Goal: Task Accomplishment & Management: Manage account settings

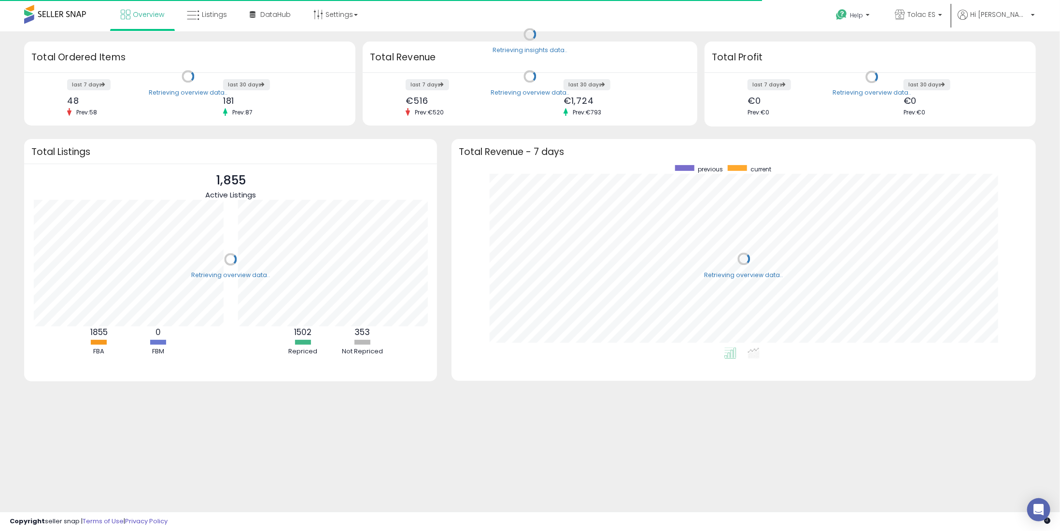
scroll to position [182, 565]
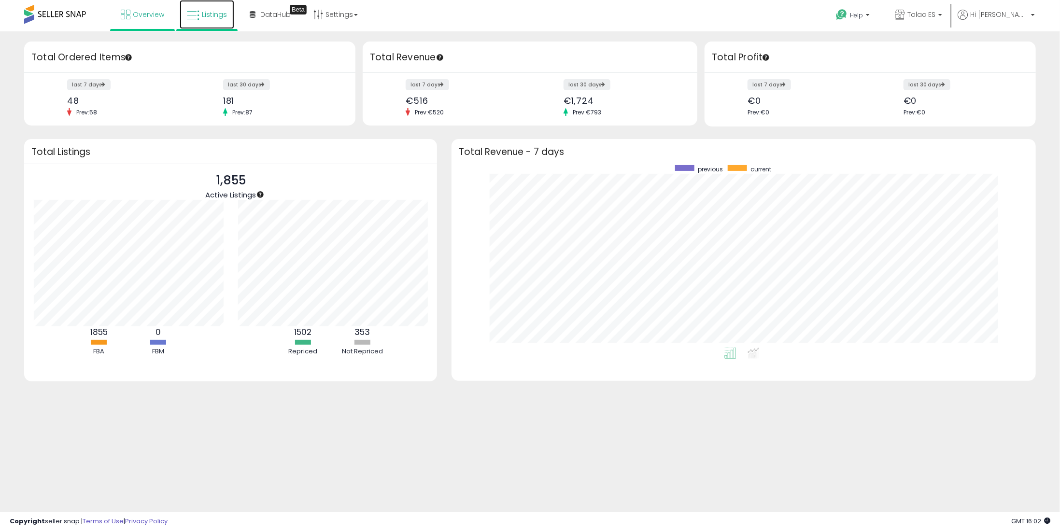
click at [205, 17] on span "Listings" at bounding box center [214, 15] width 25 height 10
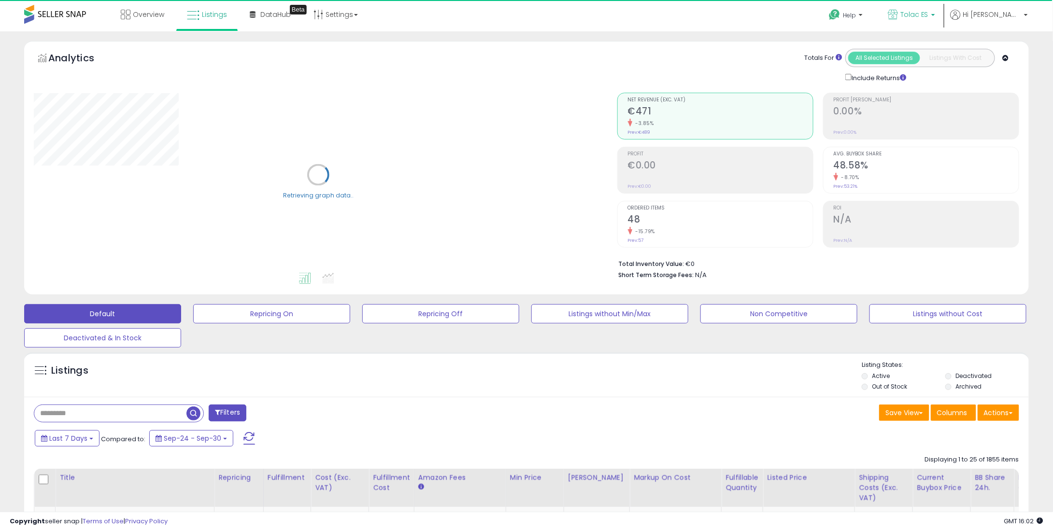
click at [933, 26] on link "Tolac ES" at bounding box center [911, 15] width 62 height 31
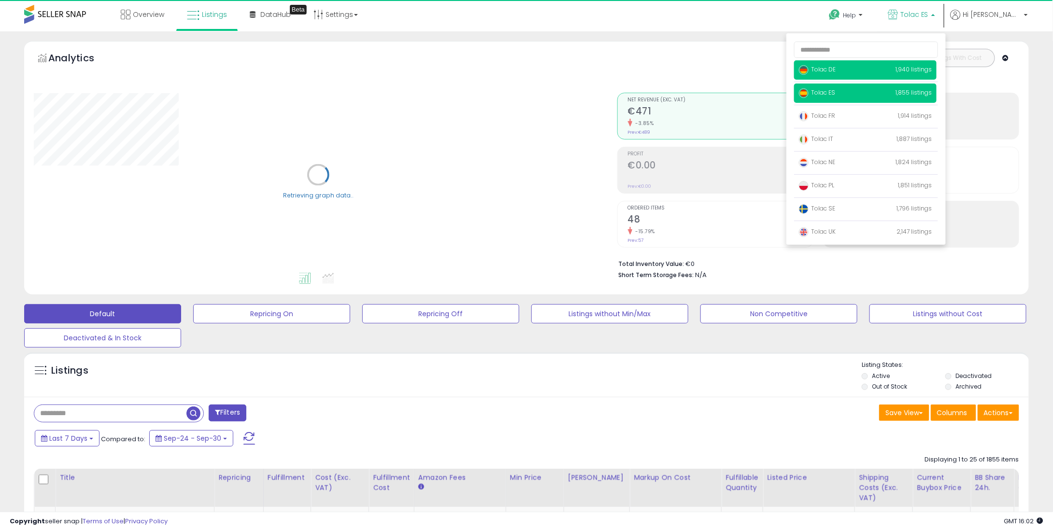
click at [836, 69] on span "Tolac DE" at bounding box center [817, 69] width 37 height 8
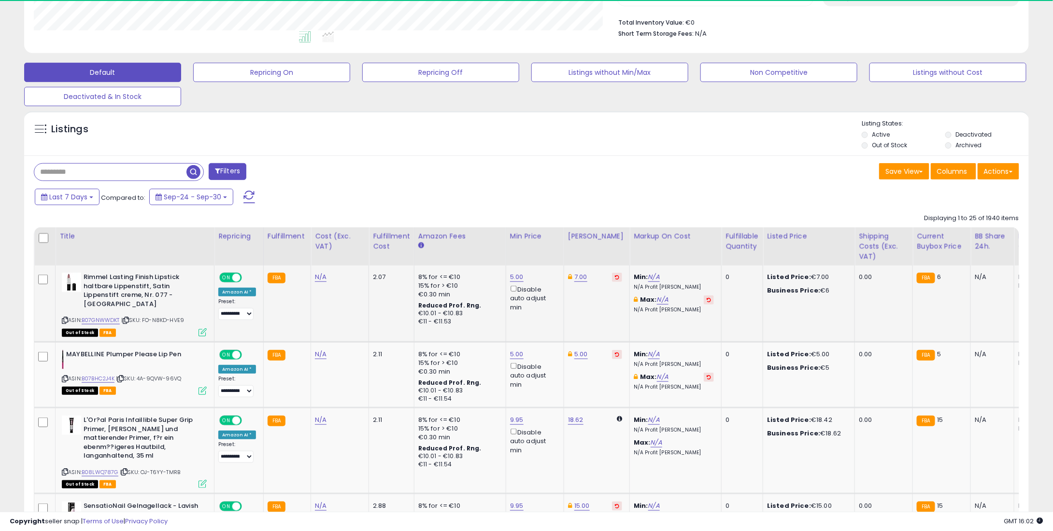
scroll to position [198, 583]
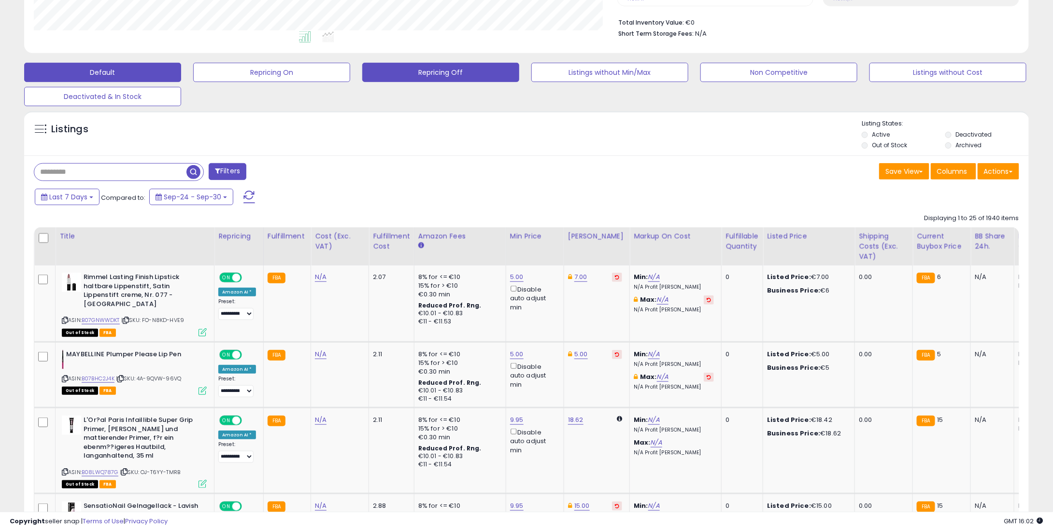
click at [379, 75] on button "Repricing Off" at bounding box center [440, 72] width 157 height 19
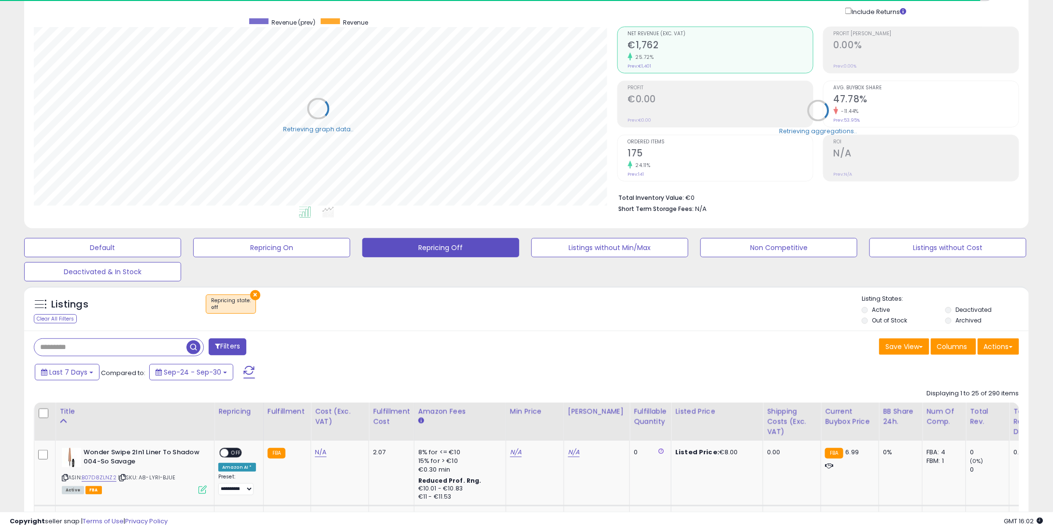
scroll to position [482769, 482384]
click at [634, 419] on div "Fulfillable Quantity" at bounding box center [650, 417] width 33 height 20
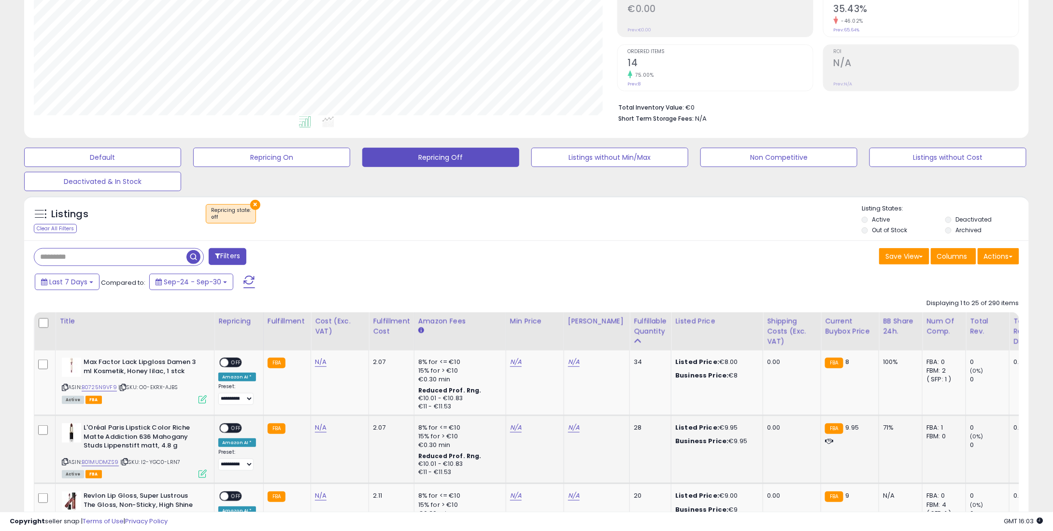
scroll to position [163, 0]
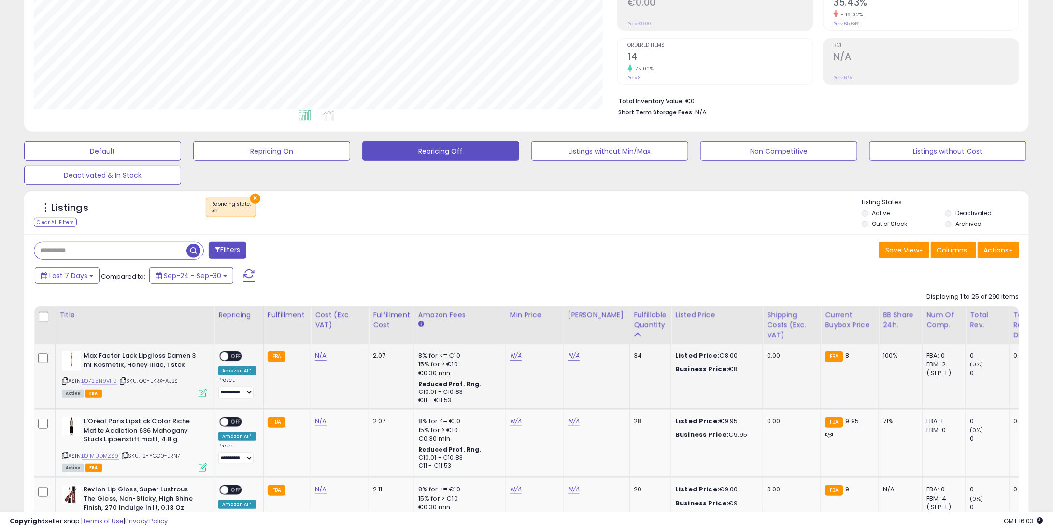
click at [509, 349] on td "N/A" at bounding box center [535, 376] width 58 height 65
click at [514, 349] on td "N/A" at bounding box center [535, 376] width 58 height 65
click at [515, 356] on link "N/A" at bounding box center [516, 356] width 12 height 10
type input "*"
click at [542, 320] on icon "submit" at bounding box center [539, 323] width 6 height 6
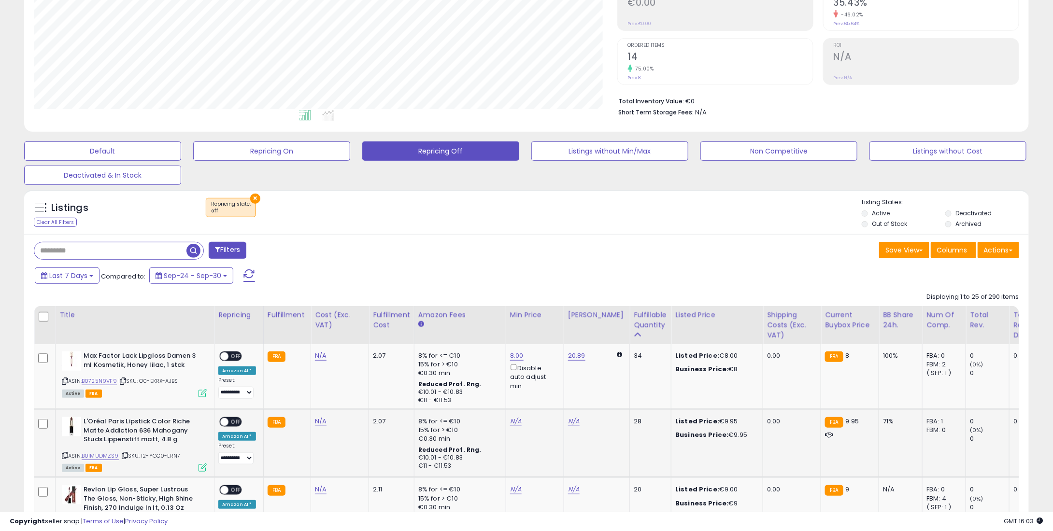
click at [518, 422] on div "N/A" at bounding box center [533, 421] width 46 height 9
click at [515, 422] on link "N/A" at bounding box center [516, 422] width 12 height 10
type input "*"
type input "****"
click at [547, 391] on button "submit" at bounding box center [539, 388] width 16 height 14
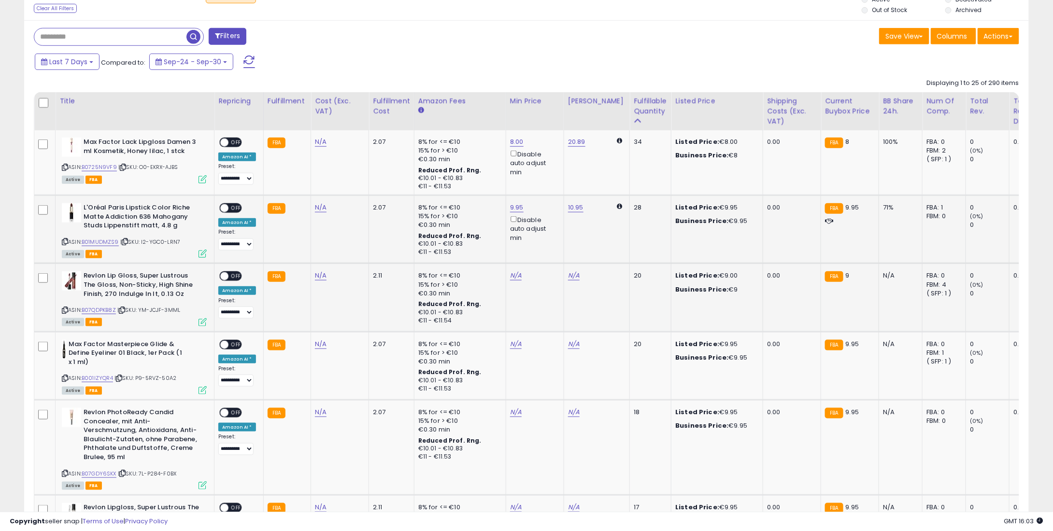
scroll to position [356, 0]
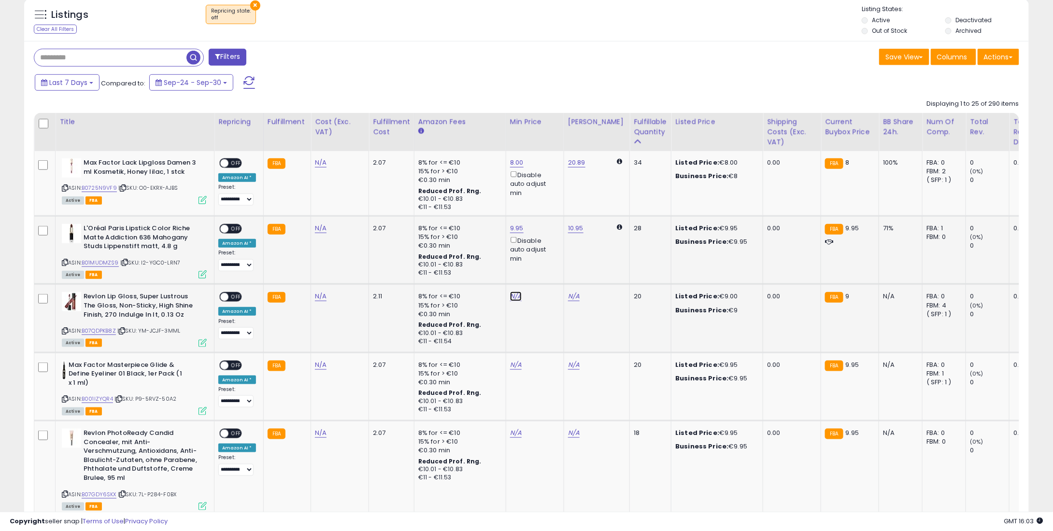
click at [513, 293] on link "N/A" at bounding box center [516, 297] width 12 height 10
type input "*"
click at [542, 260] on icon "submit" at bounding box center [539, 263] width 6 height 6
click at [512, 363] on link "N/A" at bounding box center [516, 365] width 12 height 10
type input "*"
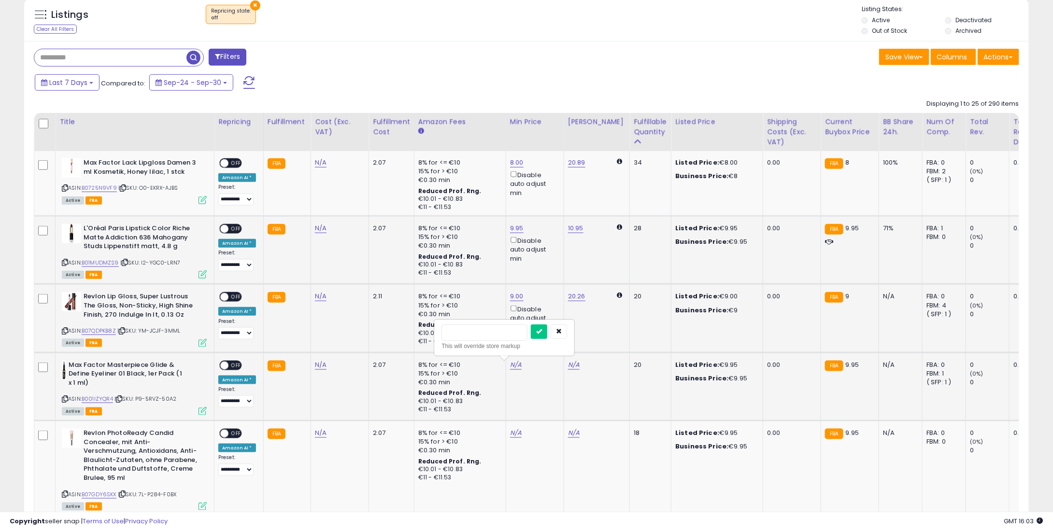
type input "****"
click at [549, 338] on div at bounding box center [549, 333] width 36 height 17
click at [557, 337] on div at bounding box center [549, 333] width 36 height 17
click at [542, 328] on icon "submit" at bounding box center [539, 331] width 6 height 6
click at [506, 434] on td "N/A" at bounding box center [535, 468] width 58 height 95
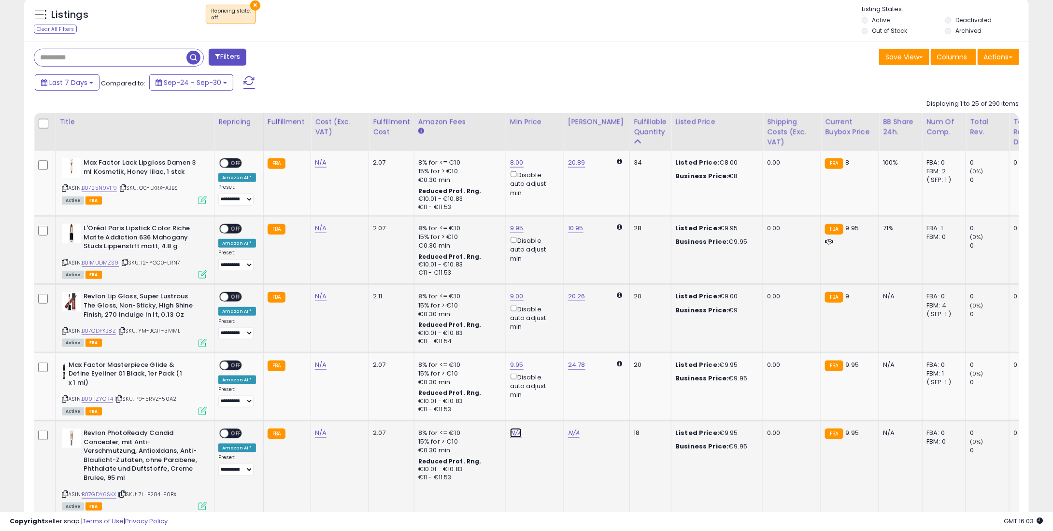
click at [510, 432] on link "N/A" at bounding box center [516, 433] width 12 height 10
type input "*"
type input "****"
click at [542, 397] on icon "submit" at bounding box center [539, 400] width 6 height 6
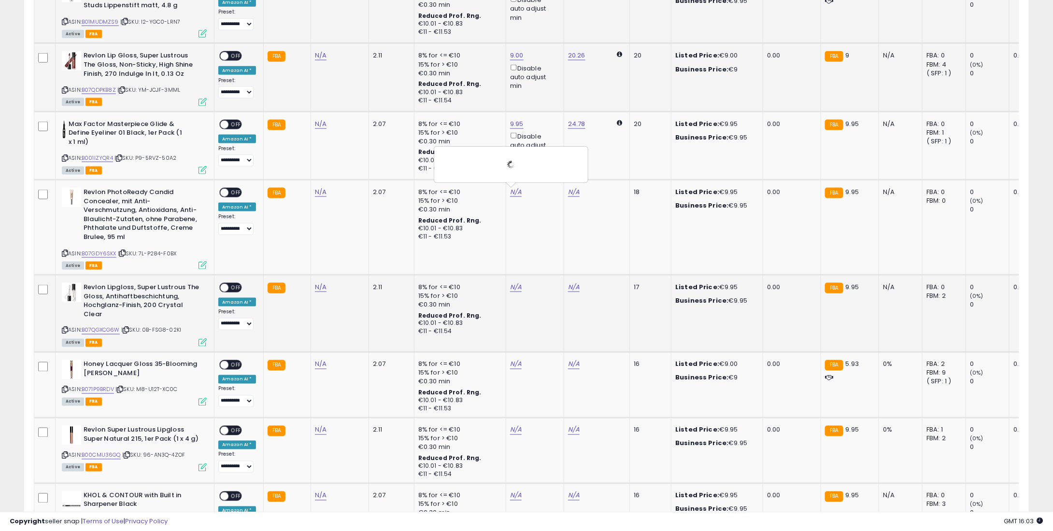
scroll to position [597, 0]
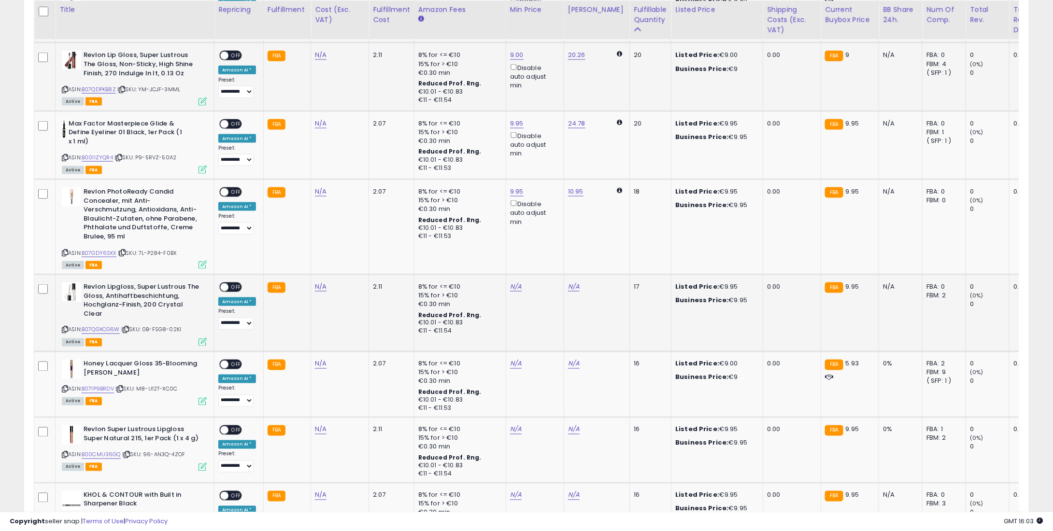
click at [512, 280] on td "N/A" at bounding box center [535, 313] width 58 height 77
click at [516, 285] on link "N/A" at bounding box center [516, 287] width 12 height 10
type input "*"
type input "****"
click at [547, 256] on button "submit" at bounding box center [539, 253] width 16 height 14
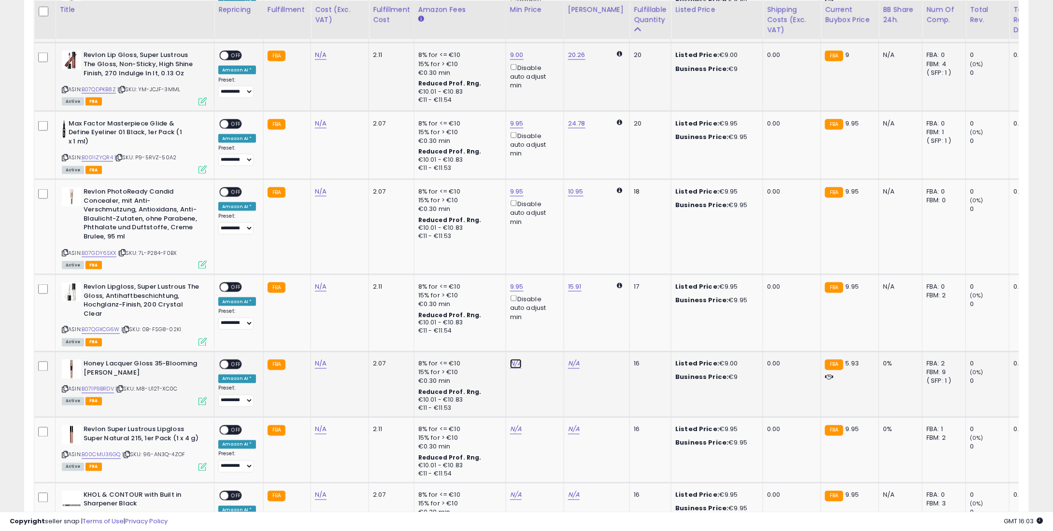
click at [511, 359] on link "N/A" at bounding box center [516, 364] width 12 height 10
type input "*"
click at [553, 312] on div "* This will override store markup" at bounding box center [504, 327] width 139 height 35
click at [547, 315] on button "submit" at bounding box center [539, 321] width 16 height 14
click at [516, 425] on link "N/A" at bounding box center [516, 430] width 12 height 10
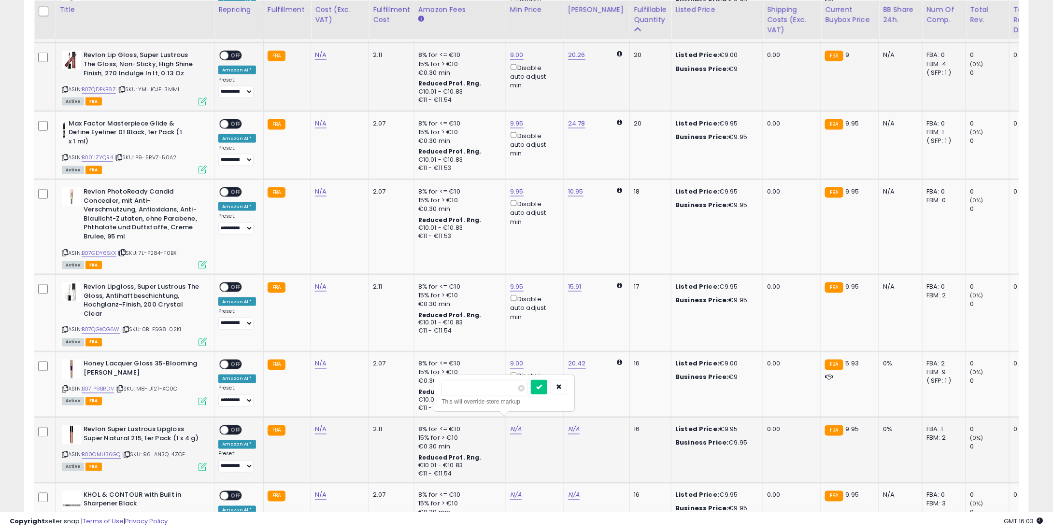
type input "*"
type input "****"
click at [542, 385] on icon "submit" at bounding box center [539, 387] width 6 height 6
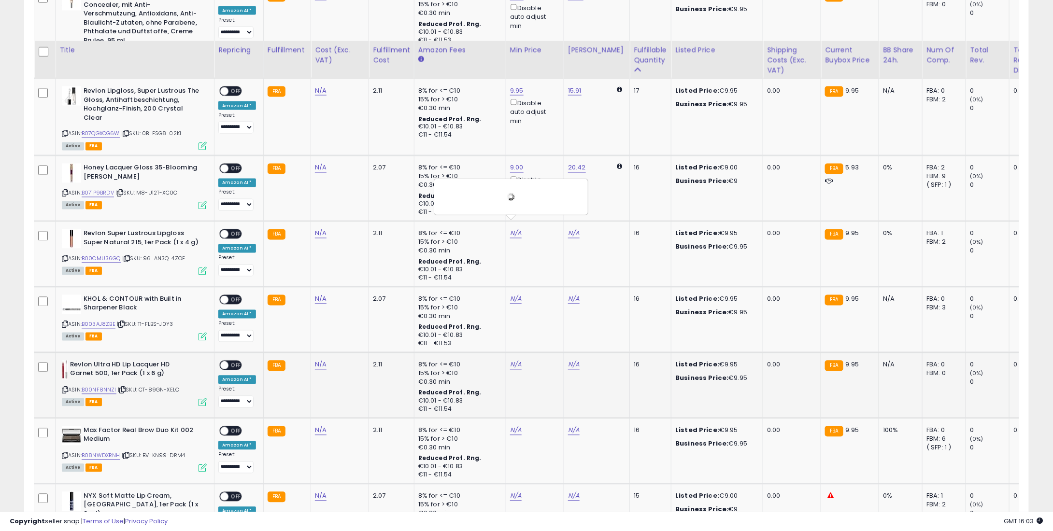
scroll to position [839, 0]
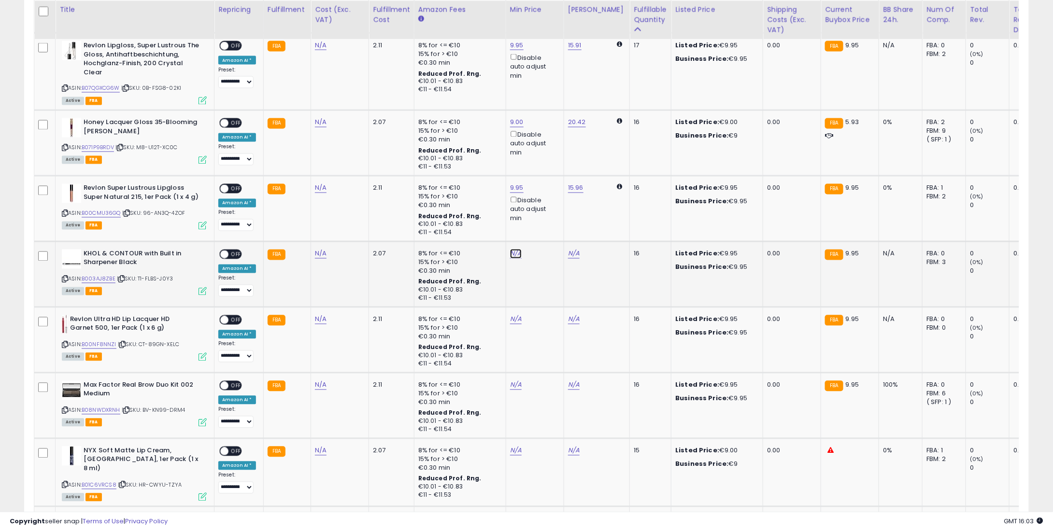
click at [512, 249] on link "N/A" at bounding box center [516, 254] width 12 height 10
type input "*"
type input "****"
click at [547, 206] on button "submit" at bounding box center [539, 211] width 16 height 14
click at [512, 315] on link "N/A" at bounding box center [516, 320] width 12 height 10
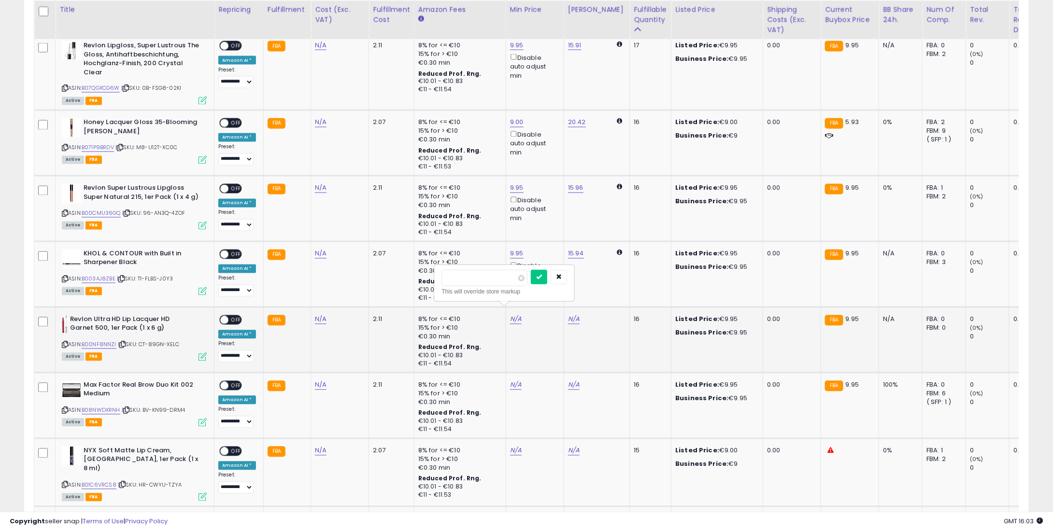
type input "*"
type input "****"
click at [547, 281] on button "submit" at bounding box center [539, 277] width 16 height 14
click at [512, 381] on link "N/A" at bounding box center [516, 386] width 12 height 10
type input "*"
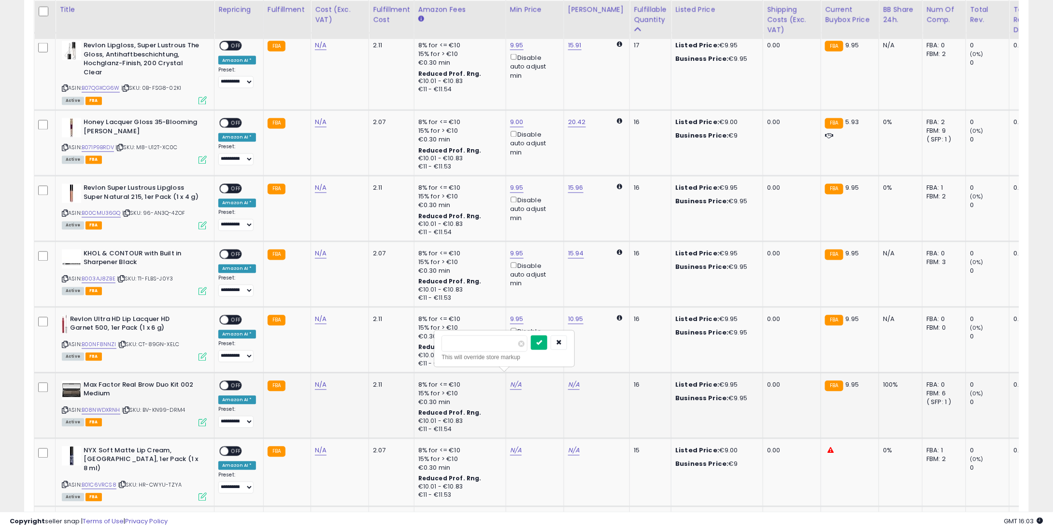
type input "****"
drag, startPoint x: 555, startPoint y: 342, endPoint x: 554, endPoint y: 348, distance: 5.8
click at [542, 342] on icon "submit" at bounding box center [539, 343] width 6 height 6
click at [514, 446] on link "N/A" at bounding box center [516, 451] width 12 height 10
type input "*"
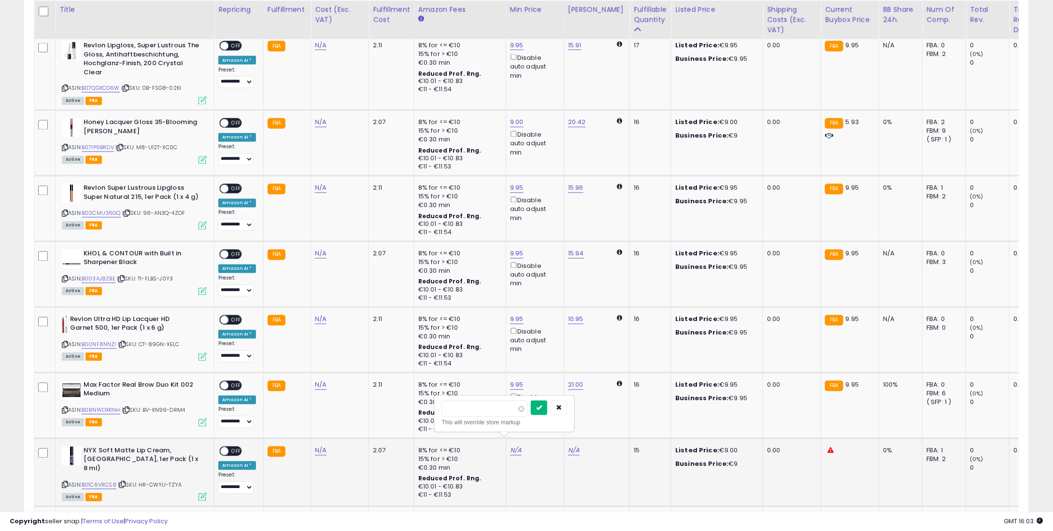
click at [542, 405] on icon "submit" at bounding box center [539, 408] width 6 height 6
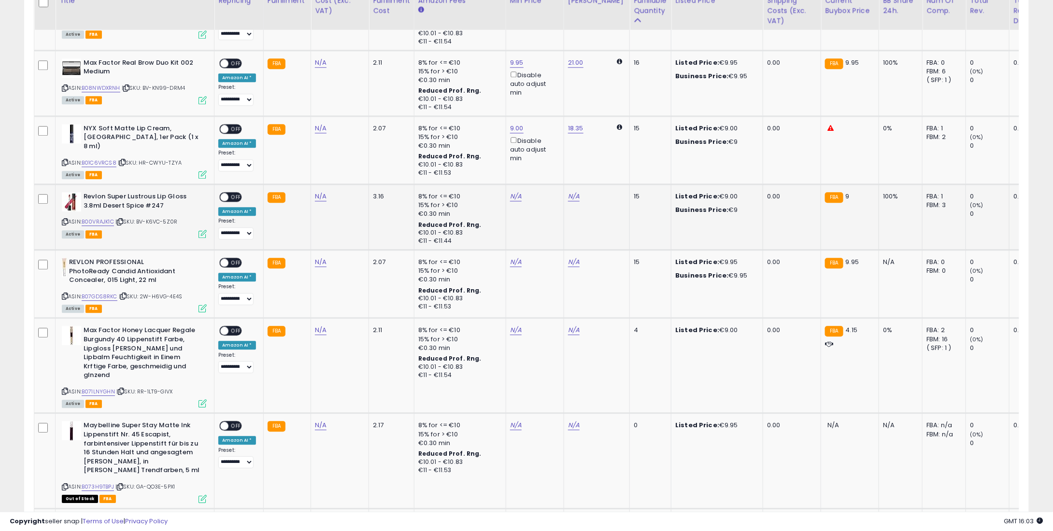
scroll to position [1177, 0]
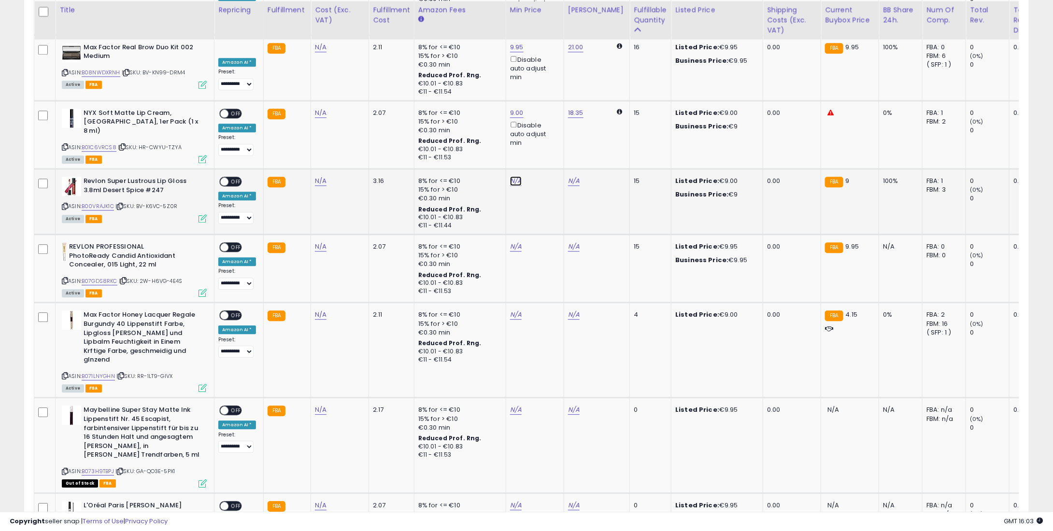
click at [516, 176] on link "N/A" at bounding box center [516, 181] width 12 height 10
type input "*"
drag, startPoint x: 553, startPoint y: 137, endPoint x: 530, endPoint y: 194, distance: 61.7
click at [542, 137] on icon "submit" at bounding box center [539, 135] width 6 height 6
click at [520, 242] on div "N/A" at bounding box center [533, 246] width 46 height 9
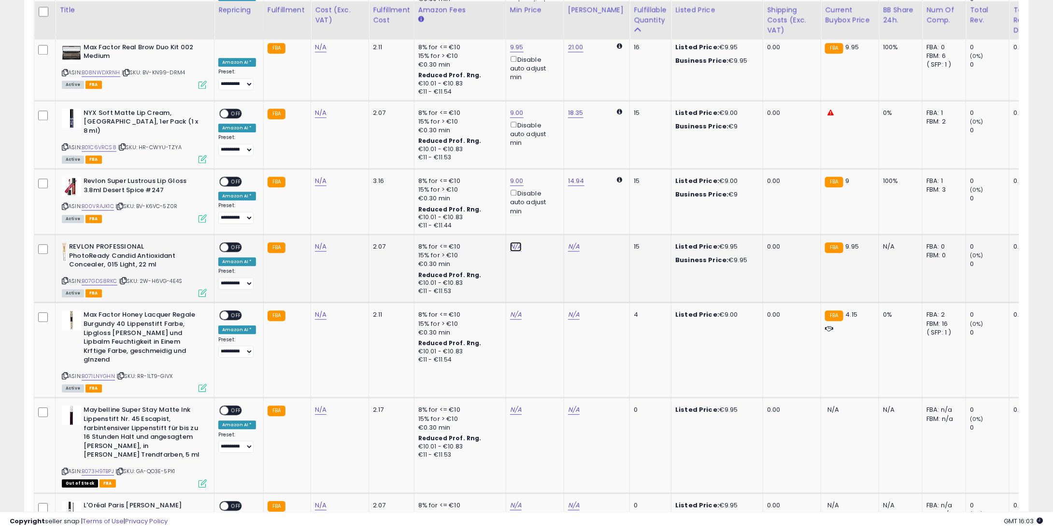
click at [513, 242] on link "N/A" at bounding box center [516, 247] width 12 height 10
type input "*"
type input "****"
click at [542, 201] on icon "submit" at bounding box center [539, 201] width 6 height 6
click at [510, 310] on link "N/A" at bounding box center [516, 315] width 12 height 10
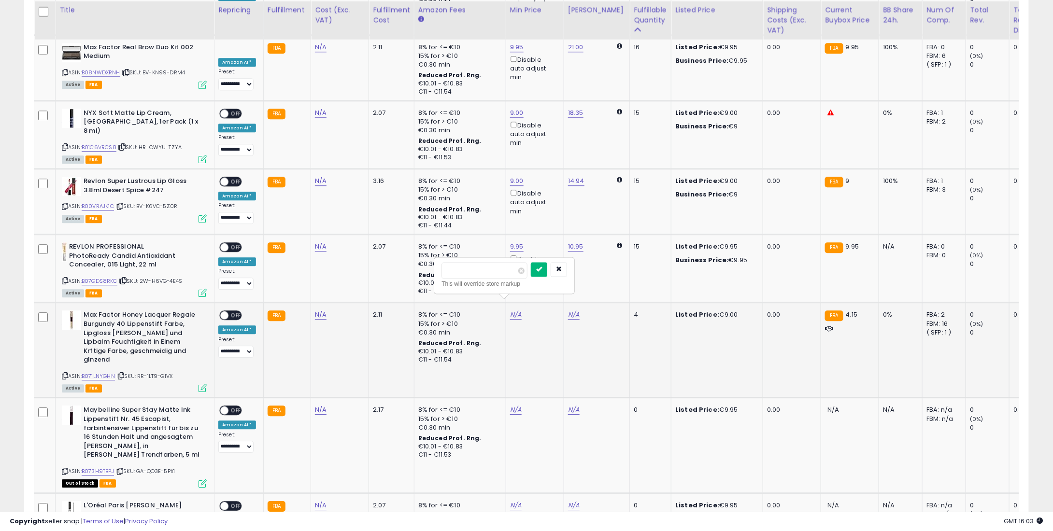
type input "*"
click at [547, 271] on button "submit" at bounding box center [539, 269] width 16 height 14
click at [512, 405] on link "N/A" at bounding box center [516, 410] width 12 height 10
click at [567, 349] on button "button" at bounding box center [559, 356] width 16 height 14
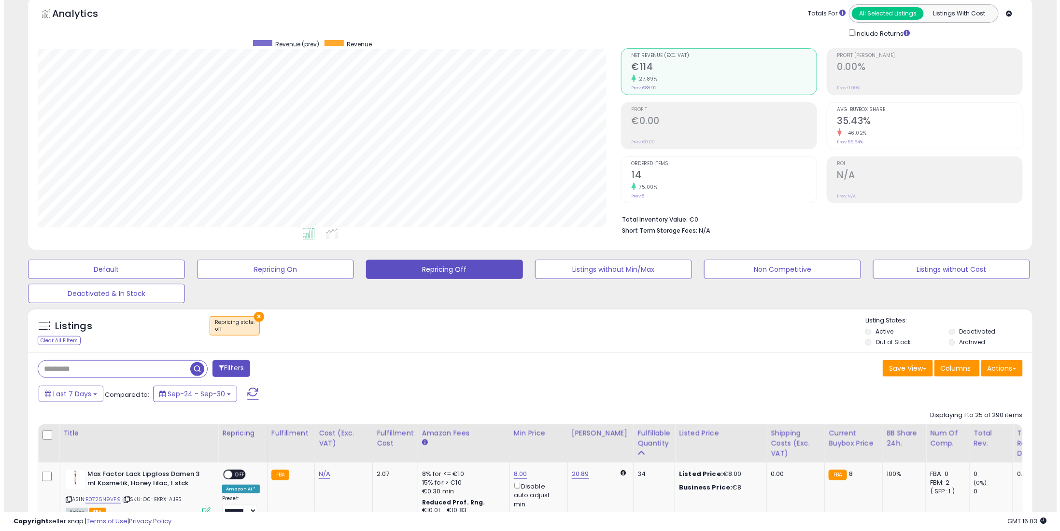
scroll to position [241, 0]
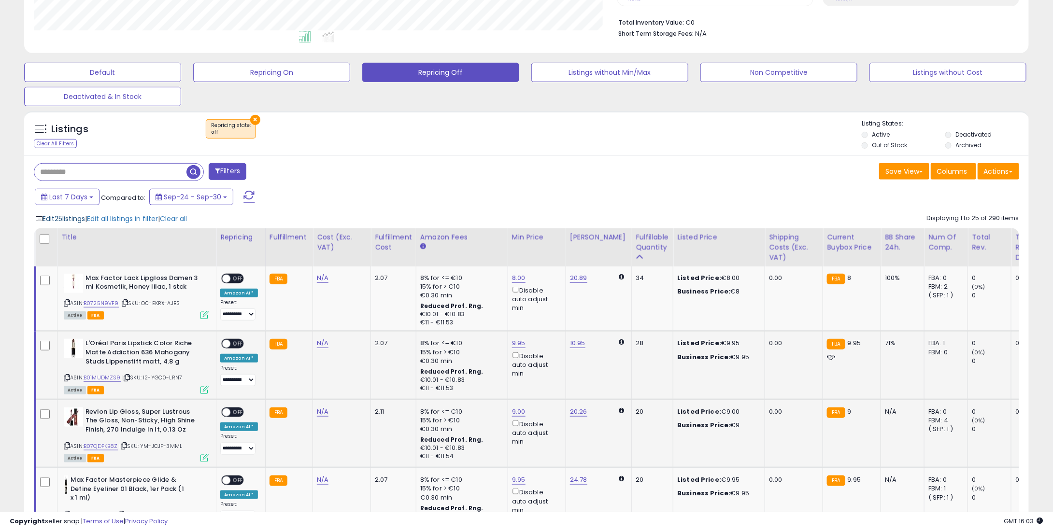
click at [66, 221] on span "Edit 25 listings" at bounding box center [64, 219] width 43 height 10
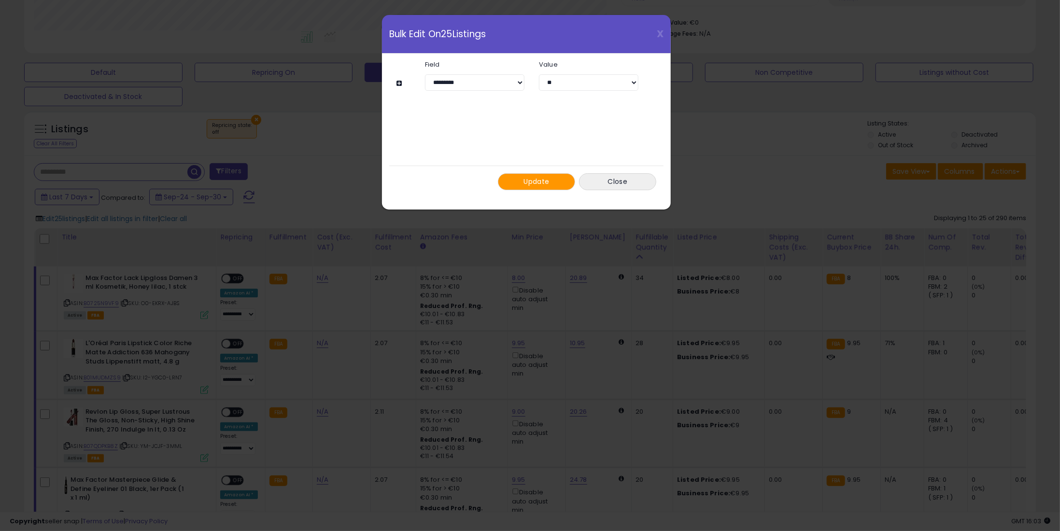
click at [554, 187] on button "Update" at bounding box center [536, 181] width 77 height 17
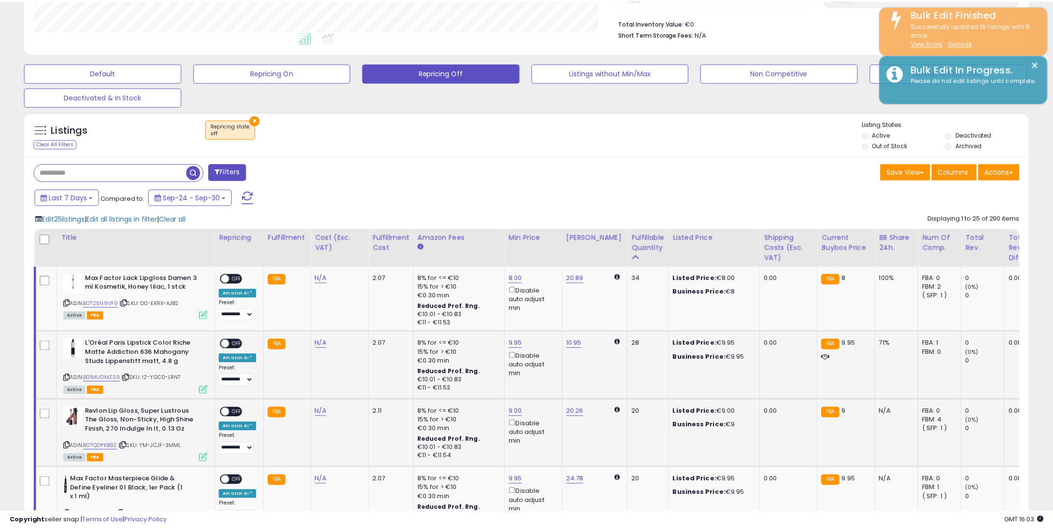
scroll to position [482769, 482384]
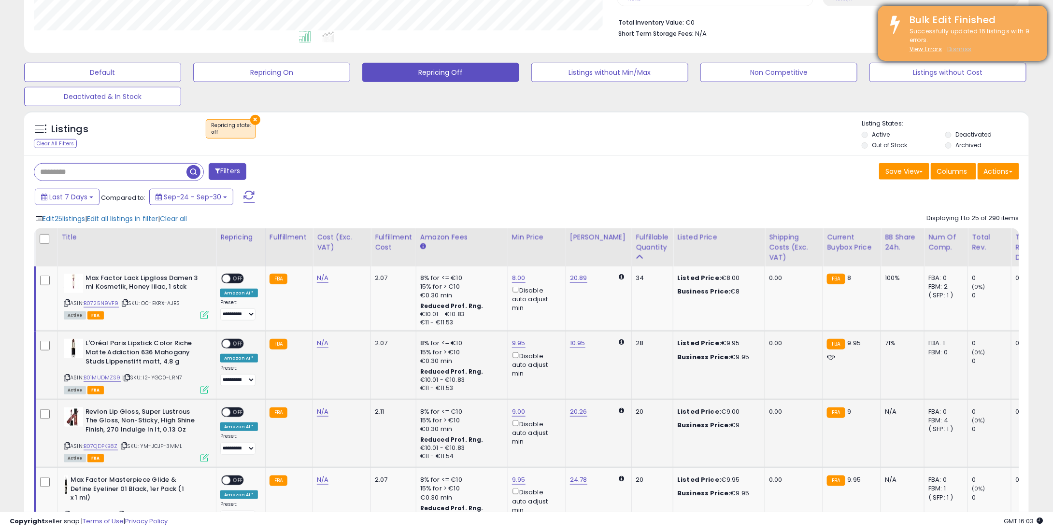
click at [963, 45] on u "Dismiss" at bounding box center [959, 49] width 24 height 8
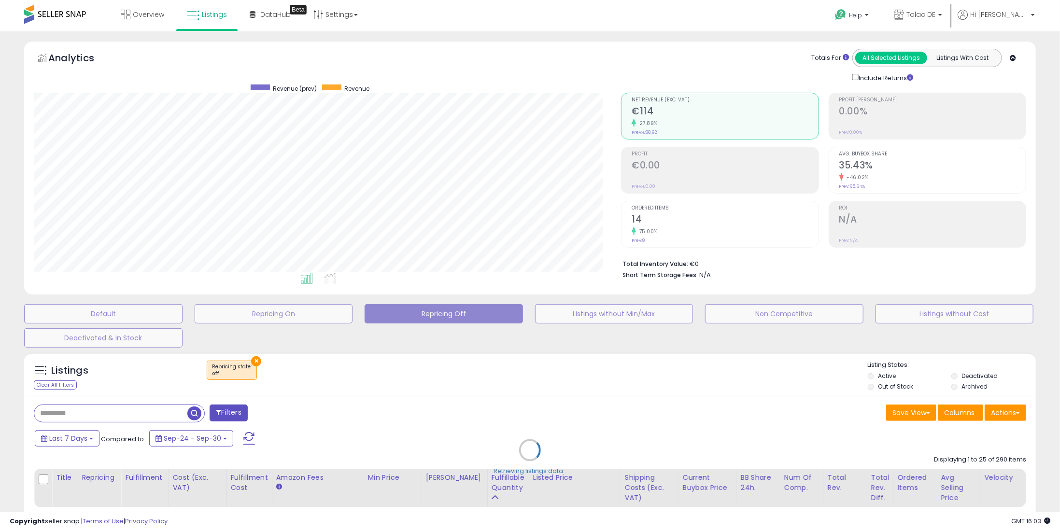
scroll to position [482769, 482380]
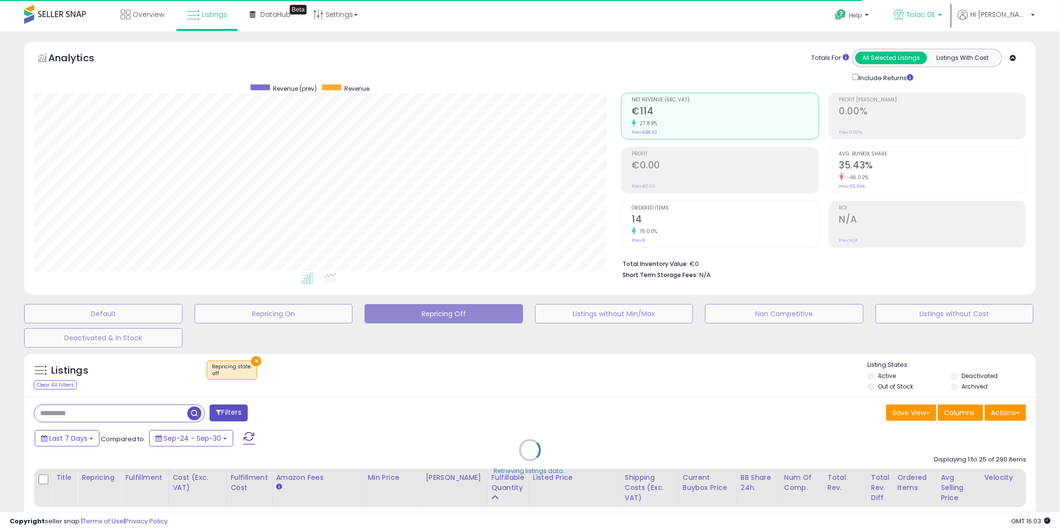
click at [936, 14] on span "Tolac DE" at bounding box center [921, 15] width 29 height 10
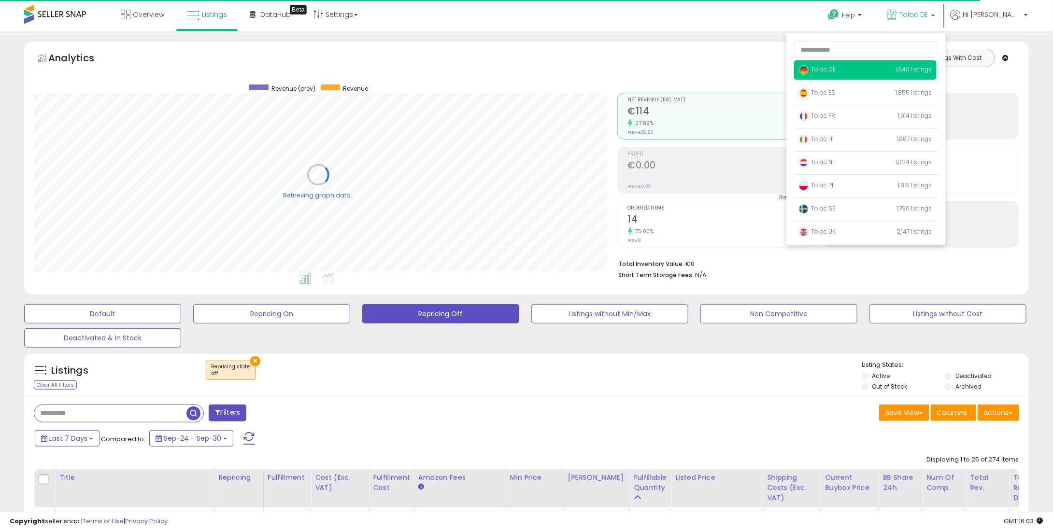
scroll to position [482769, 482384]
click at [835, 90] on span "Tolac ES" at bounding box center [817, 92] width 36 height 8
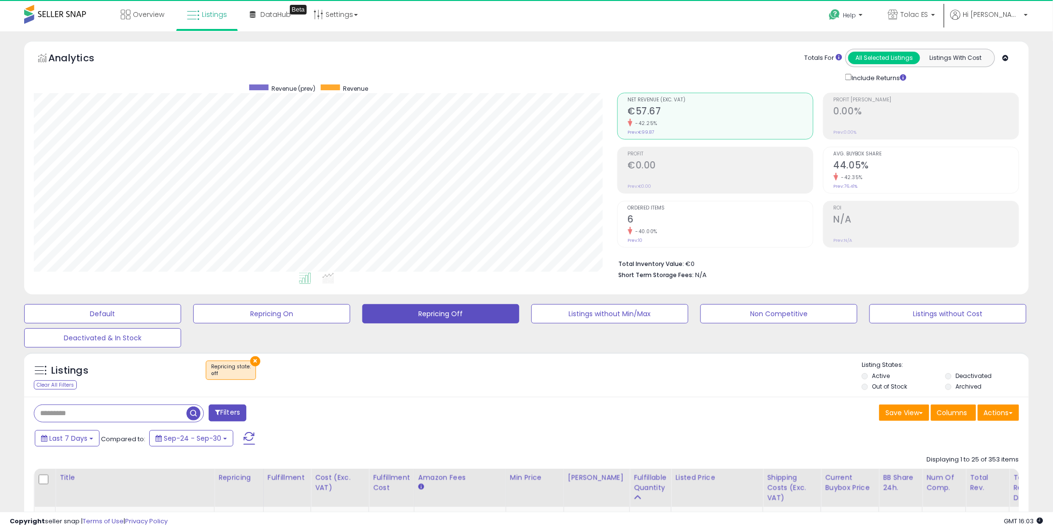
scroll to position [198, 583]
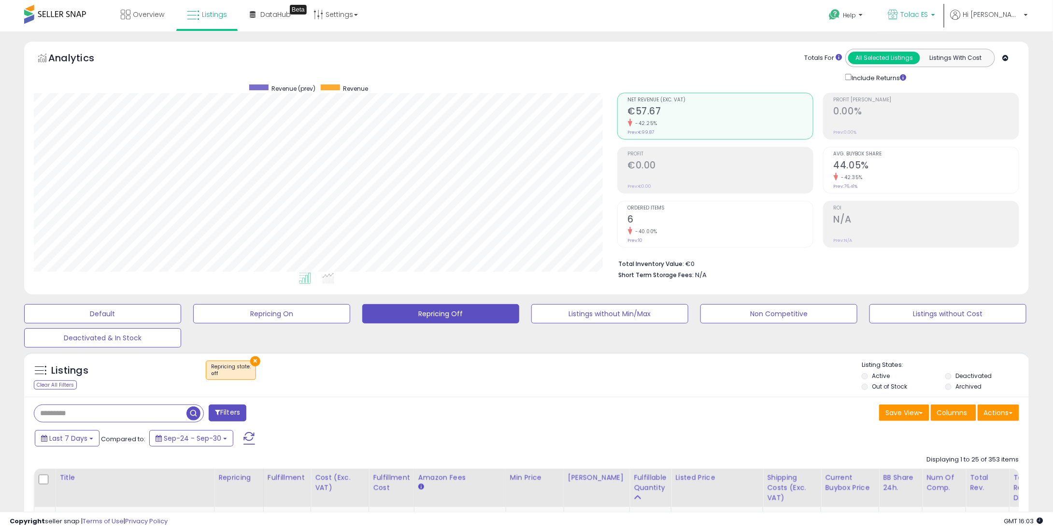
click at [922, 21] on p "Tolac ES" at bounding box center [911, 16] width 47 height 12
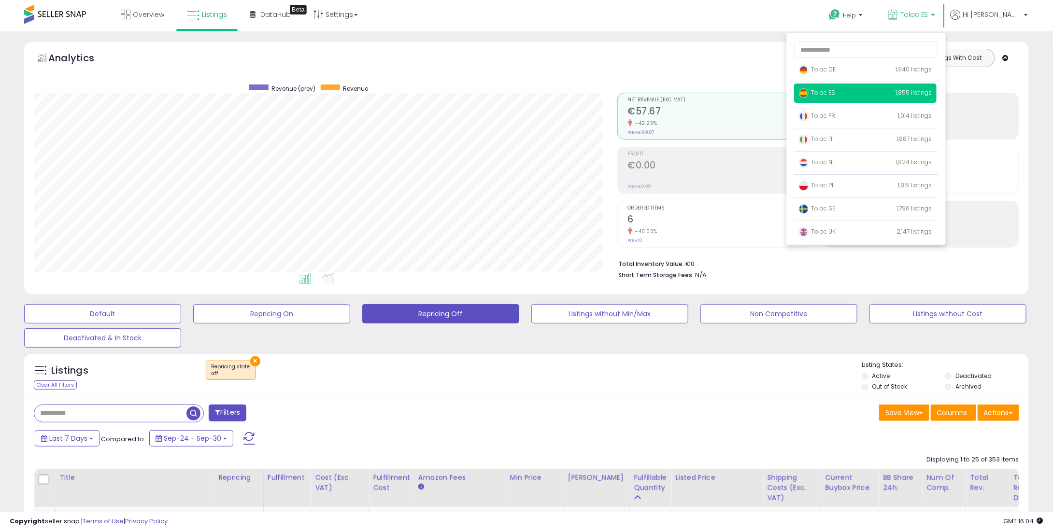
click at [729, 259] on li "Total Inventory Value: €0" at bounding box center [816, 263] width 394 height 12
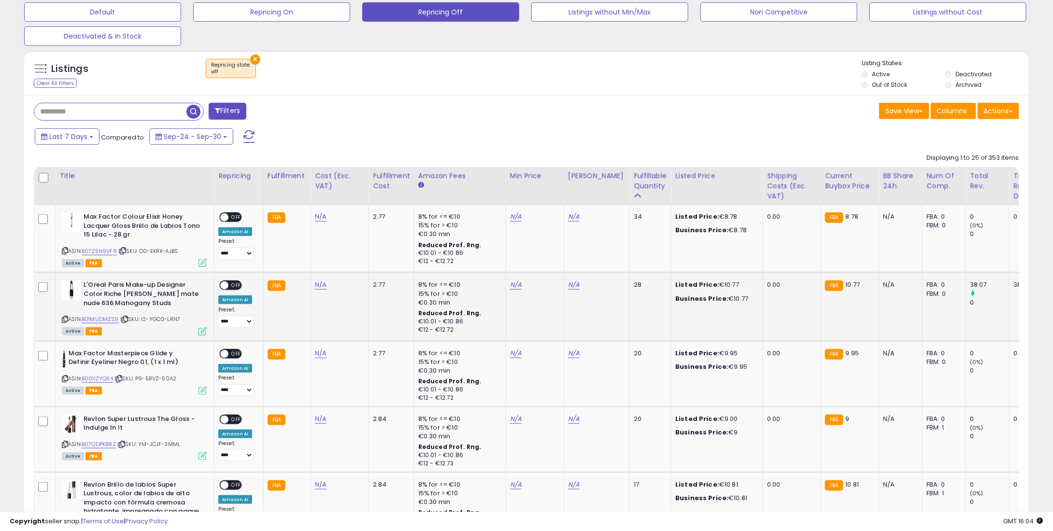
scroll to position [338, 0]
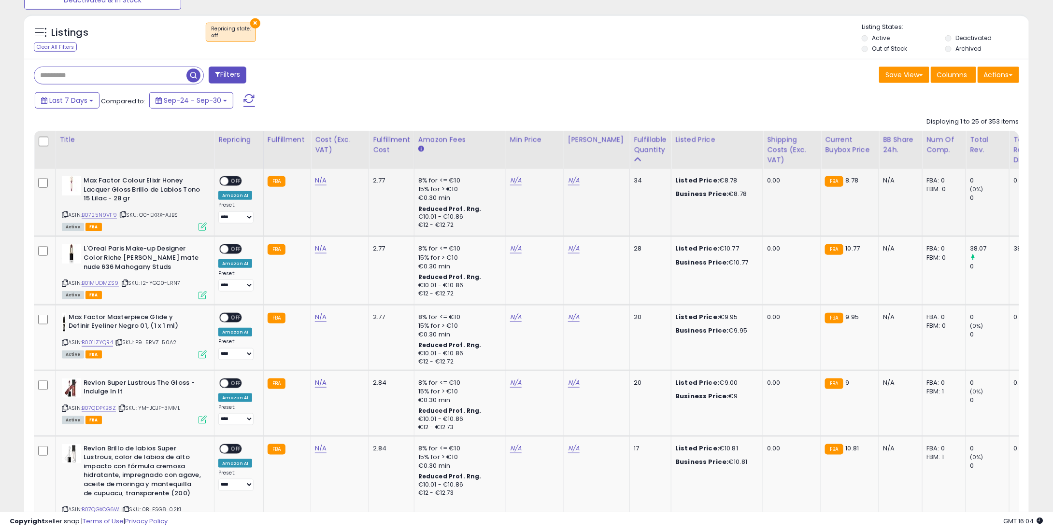
click at [514, 174] on td "N/A" at bounding box center [535, 203] width 58 height 68
click at [510, 179] on link "N/A" at bounding box center [516, 181] width 12 height 10
type input "*"
click at [547, 144] on button "submit" at bounding box center [539, 148] width 16 height 14
click at [510, 252] on link "N/A" at bounding box center [516, 249] width 12 height 10
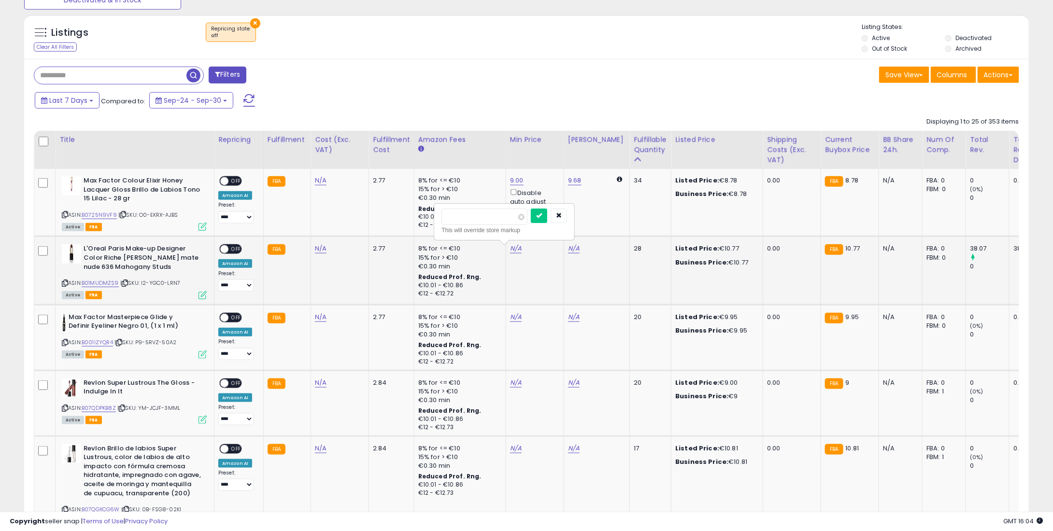
type input "*"
type input "****"
click at [542, 216] on icon "submit" at bounding box center [539, 216] width 6 height 6
click at [510, 312] on link "N/A" at bounding box center [516, 317] width 12 height 10
type input "*"
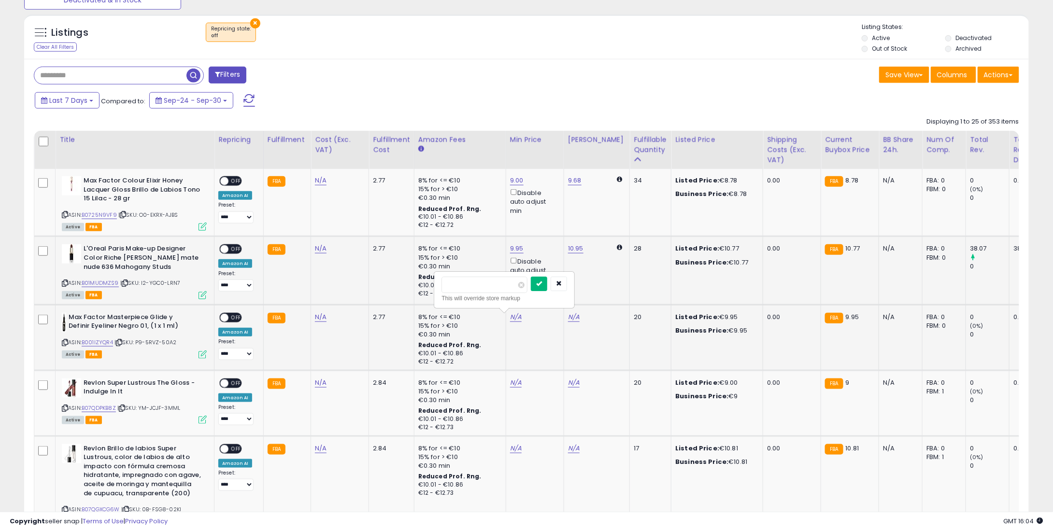
type input "****"
click at [547, 289] on button "submit" at bounding box center [539, 284] width 16 height 14
click at [517, 377] on td "N/A" at bounding box center [535, 403] width 58 height 66
click at [516, 390] on td "N/A" at bounding box center [535, 403] width 58 height 66
click at [521, 385] on div "N/A" at bounding box center [533, 383] width 46 height 9
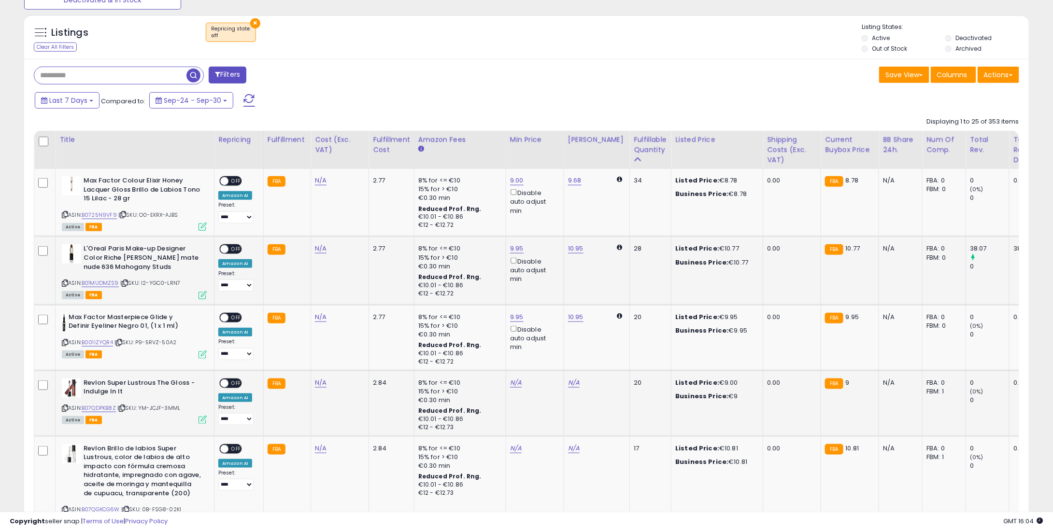
click at [521, 381] on div "N/A" at bounding box center [533, 383] width 46 height 9
click at [518, 380] on div "N/A" at bounding box center [533, 383] width 46 height 9
click at [514, 379] on link "N/A" at bounding box center [516, 383] width 12 height 10
type input "*"
click at [547, 342] on button "submit" at bounding box center [539, 349] width 16 height 14
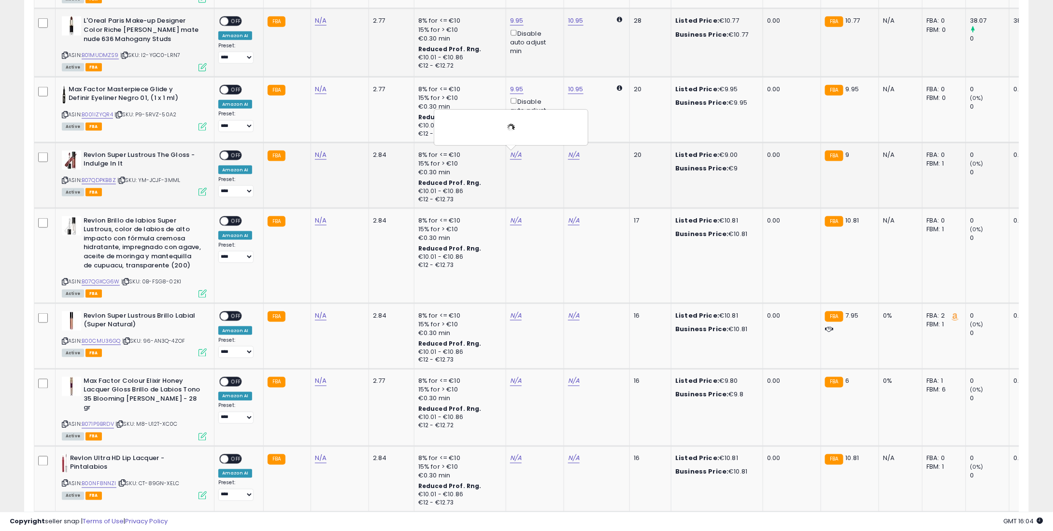
scroll to position [580, 0]
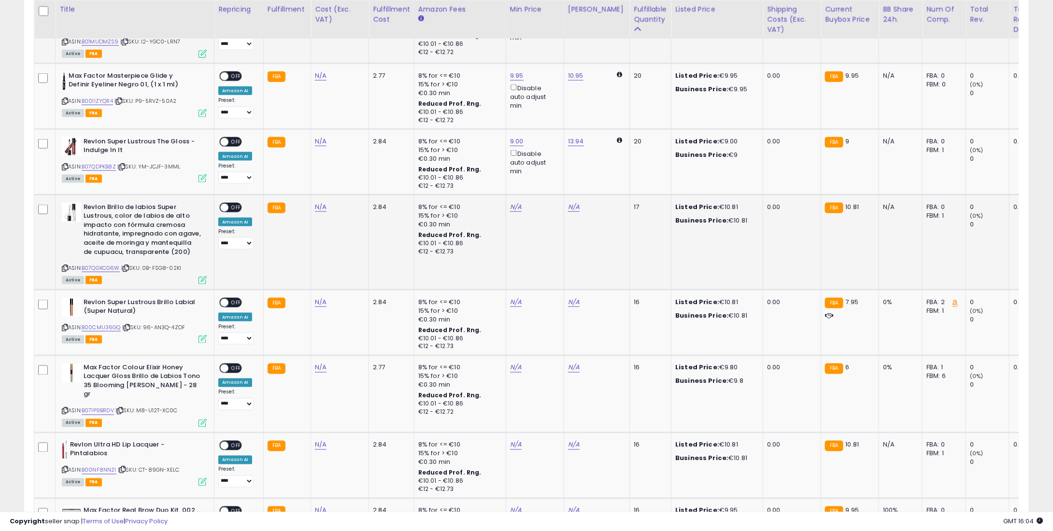
click at [493, 203] on div "8% for <= €10" at bounding box center [458, 207] width 80 height 9
click at [522, 205] on div "N/A" at bounding box center [533, 207] width 46 height 9
click at [517, 209] on div "N/A" at bounding box center [533, 207] width 46 height 9
click at [512, 210] on link "N/A" at bounding box center [516, 207] width 12 height 10
type input "*"
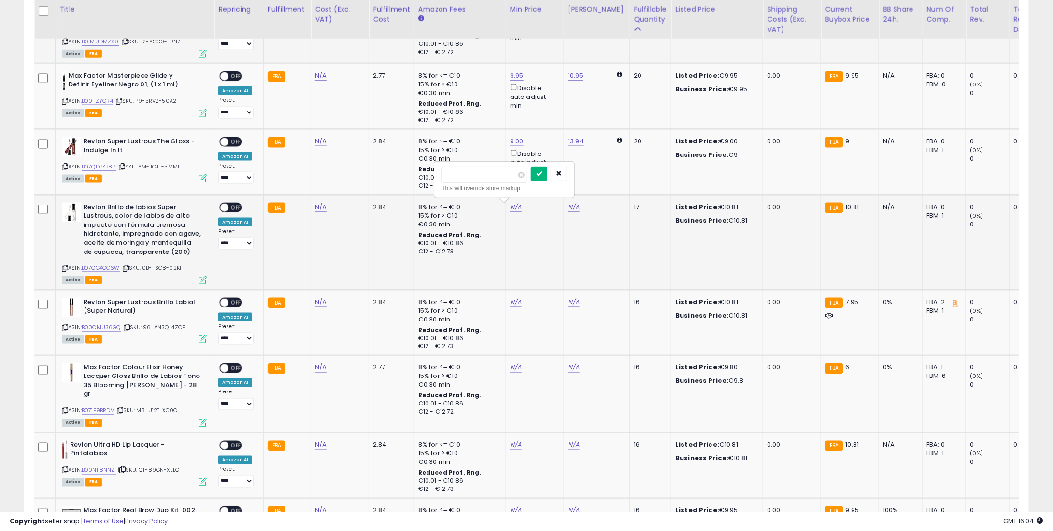
type input "****"
click at [547, 175] on button "submit" at bounding box center [539, 174] width 16 height 14
click at [510, 305] on link "N/A" at bounding box center [516, 303] width 12 height 10
type input "*"
type input "****"
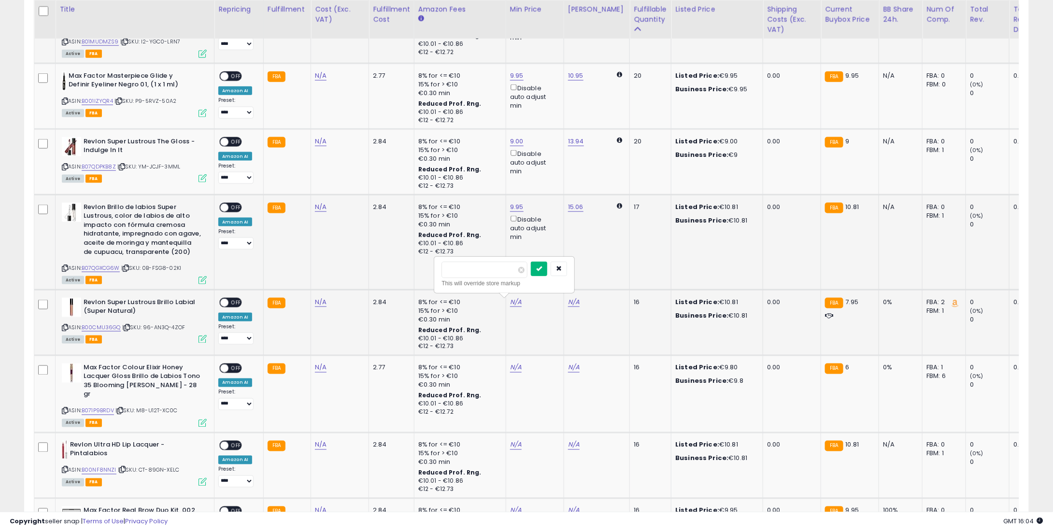
click at [546, 262] on button "submit" at bounding box center [539, 269] width 16 height 14
click at [507, 358] on td "N/A" at bounding box center [535, 393] width 58 height 77
click at [508, 358] on td "N/A" at bounding box center [535, 393] width 58 height 77
click at [513, 360] on td "N/A" at bounding box center [535, 393] width 58 height 77
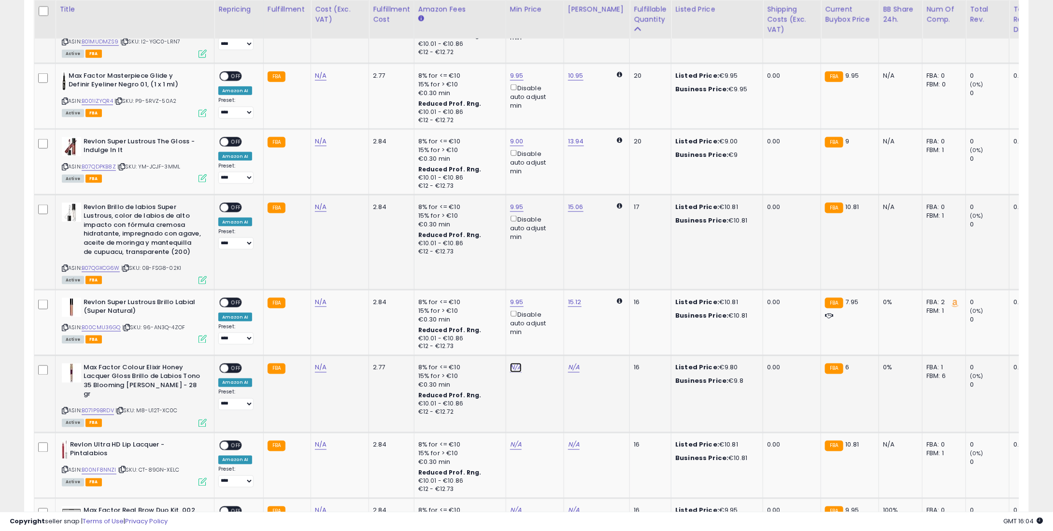
click at [514, 363] on link "N/A" at bounding box center [516, 368] width 12 height 10
type input "*"
click at [547, 330] on button "submit" at bounding box center [539, 334] width 16 height 14
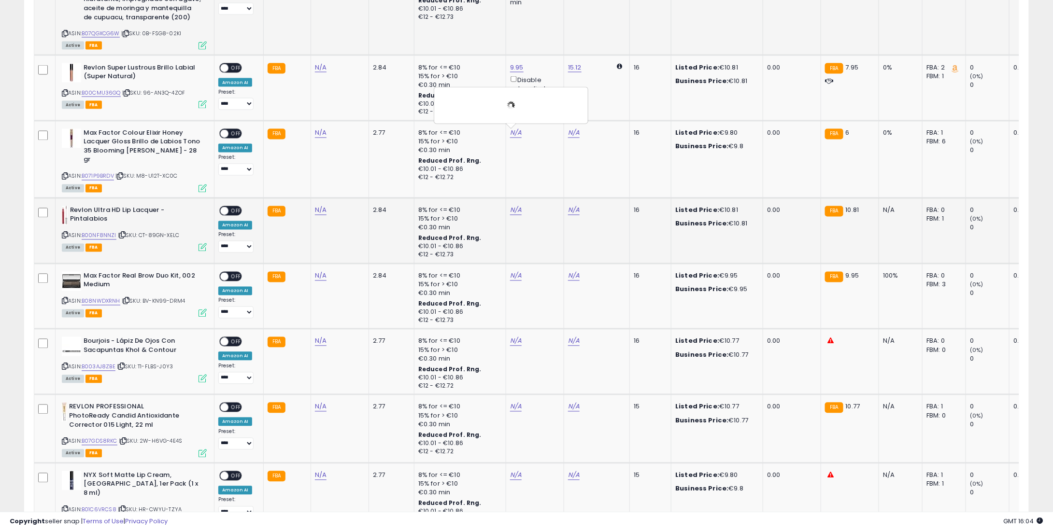
scroll to position [821, 0]
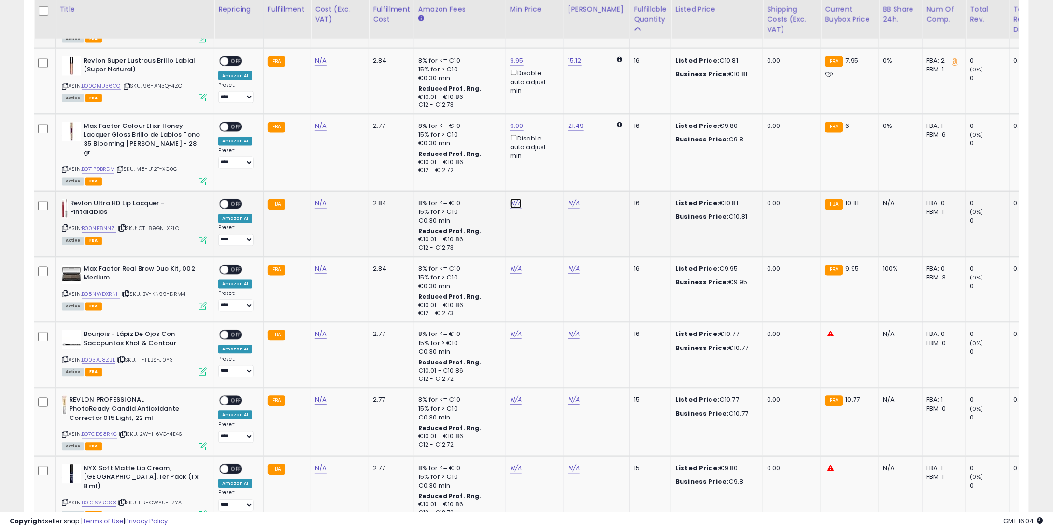
click at [516, 199] on link "N/A" at bounding box center [516, 204] width 12 height 10
click at [510, 188] on div at bounding box center [504, 187] width 11 height 5
click at [510, 199] on link "N/A" at bounding box center [516, 204] width 12 height 10
click at [506, 155] on td "9.00 Disable auto adjust min" at bounding box center [535, 152] width 58 height 77
click at [521, 199] on div "N/A" at bounding box center [533, 203] width 46 height 9
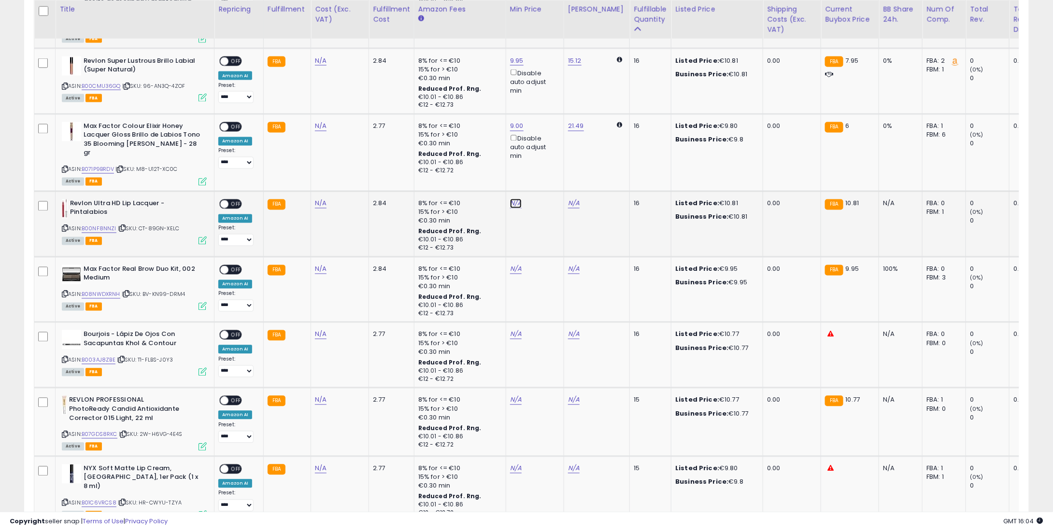
click at [510, 199] on link "N/A" at bounding box center [516, 204] width 12 height 10
type input "*"
type input "****"
click at [547, 163] on button "submit" at bounding box center [539, 161] width 16 height 14
click at [510, 265] on link "N/A" at bounding box center [516, 270] width 12 height 10
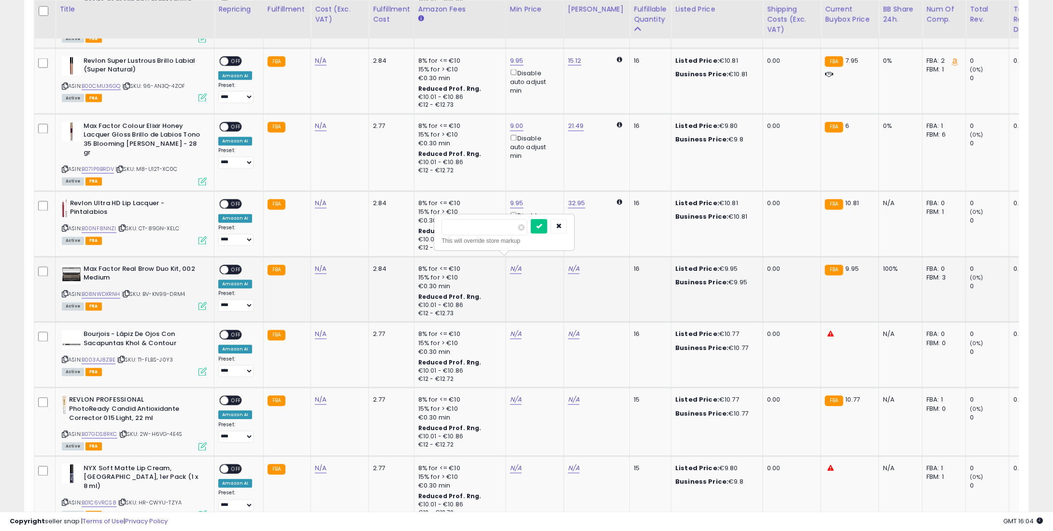
type input "*"
type input "****"
click at [547, 230] on button "submit" at bounding box center [539, 226] width 16 height 14
click at [510, 330] on link "N/A" at bounding box center [516, 335] width 12 height 10
type input "*"
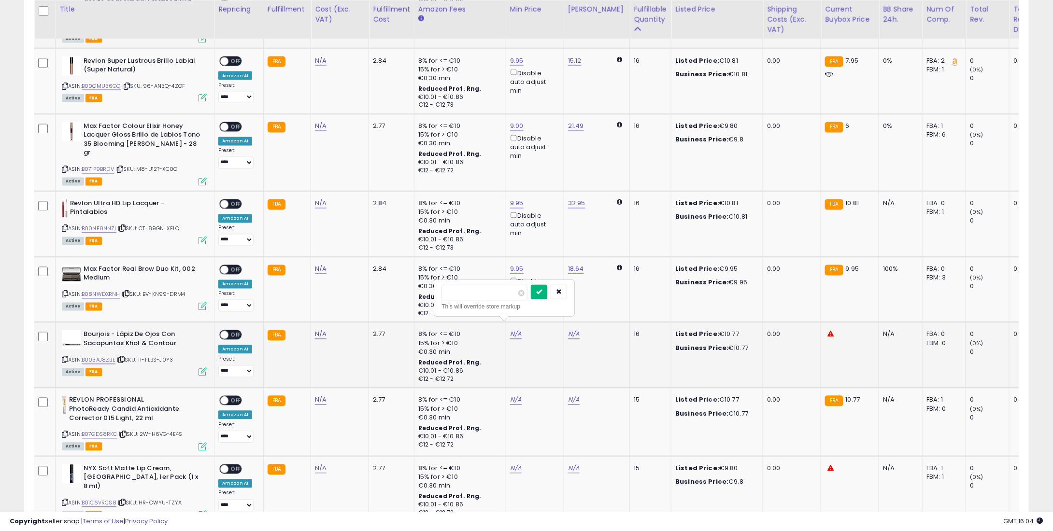
type input "****"
click at [542, 289] on icon "submit" at bounding box center [539, 292] width 6 height 6
click at [516, 396] on link "N/A" at bounding box center [516, 401] width 12 height 10
type input "*"
type input "****"
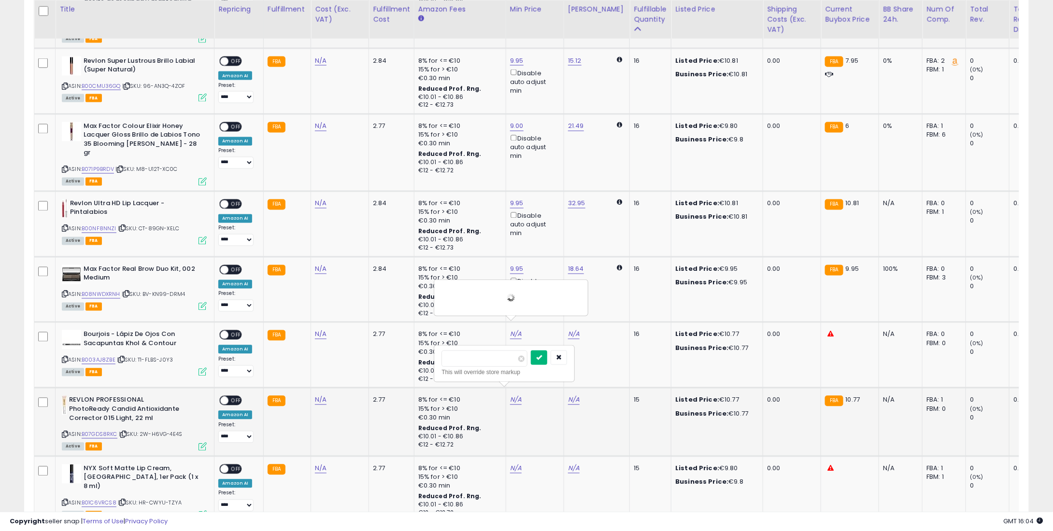
click at [542, 354] on icon "submit" at bounding box center [539, 357] width 6 height 6
click at [516, 464] on link "N/A" at bounding box center [516, 469] width 12 height 10
type input "*"
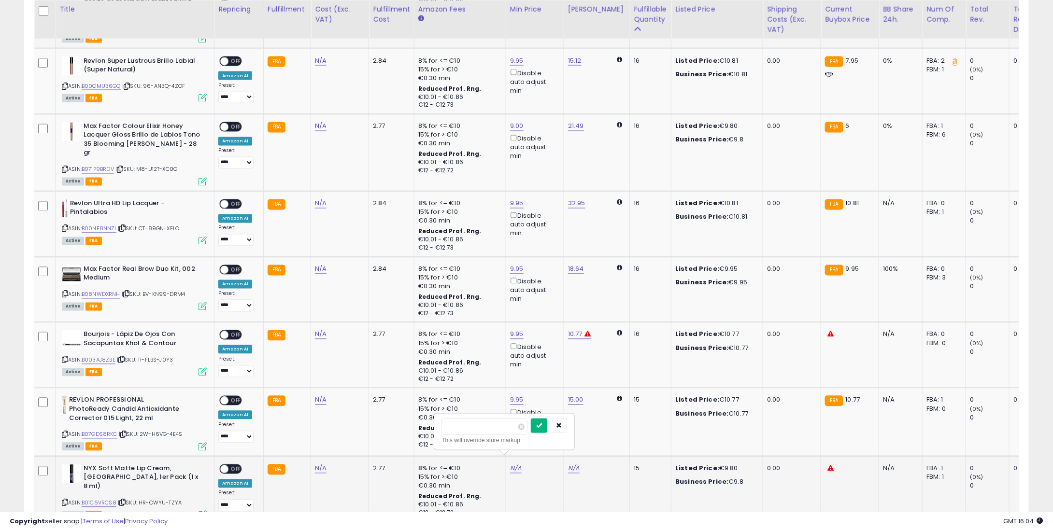
type input "****"
click at [547, 420] on button "submit" at bounding box center [539, 426] width 16 height 14
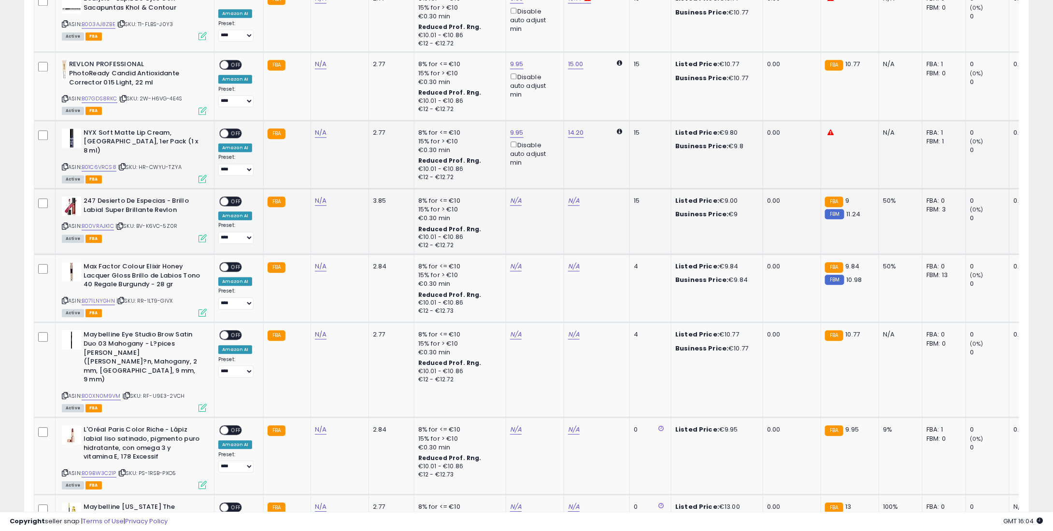
scroll to position [1159, 0]
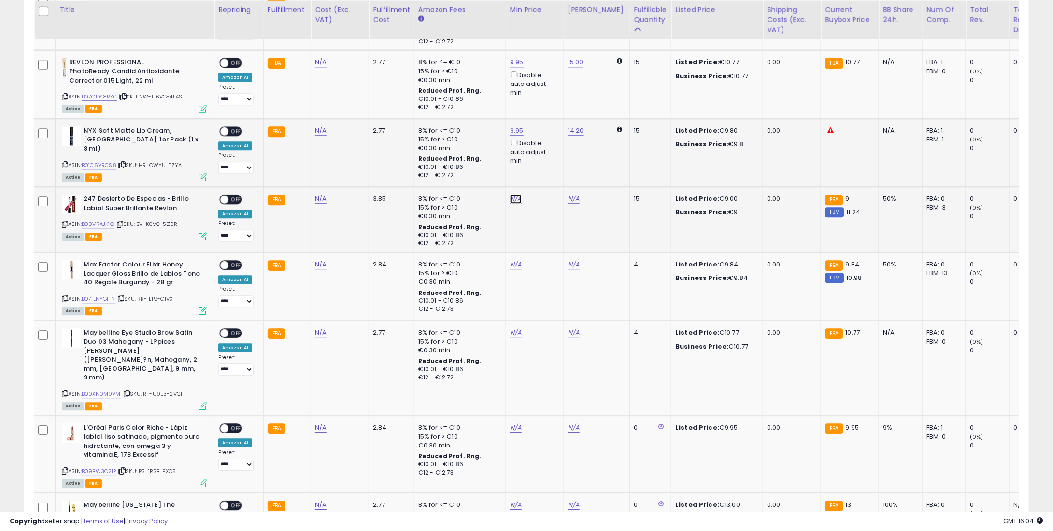
click at [510, 194] on link "N/A" at bounding box center [516, 199] width 12 height 10
type input "*"
drag, startPoint x: 555, startPoint y: 148, endPoint x: 550, endPoint y: 160, distance: 13.0
click at [547, 148] on button "submit" at bounding box center [539, 153] width 16 height 14
click at [525, 260] on div "N/A" at bounding box center [533, 264] width 46 height 9
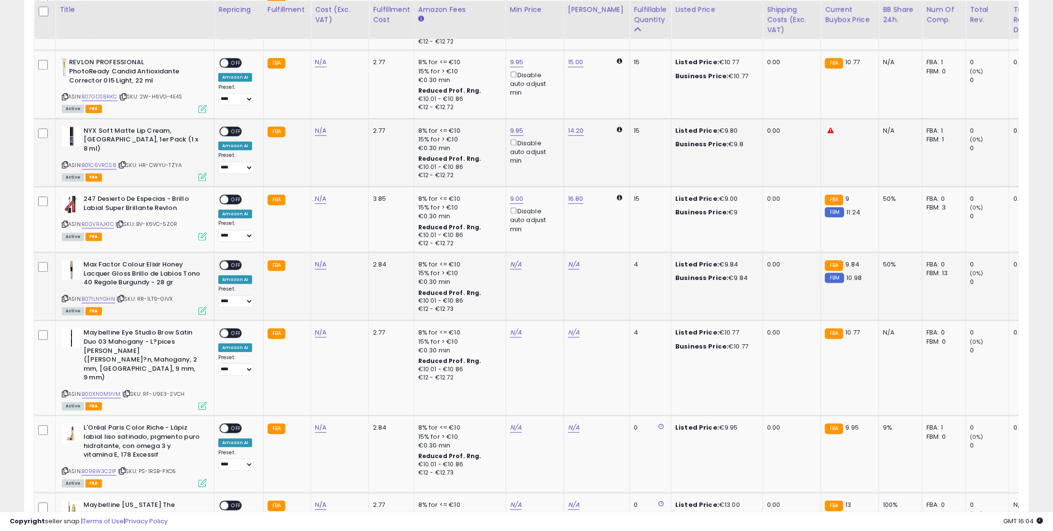
drag, startPoint x: 523, startPoint y: 257, endPoint x: 517, endPoint y: 258, distance: 5.9
click at [520, 258] on td "N/A" at bounding box center [535, 287] width 58 height 68
click at [517, 258] on td "N/A" at bounding box center [535, 287] width 58 height 68
click at [512, 260] on link "N/A" at bounding box center [516, 265] width 12 height 10
type input "*"
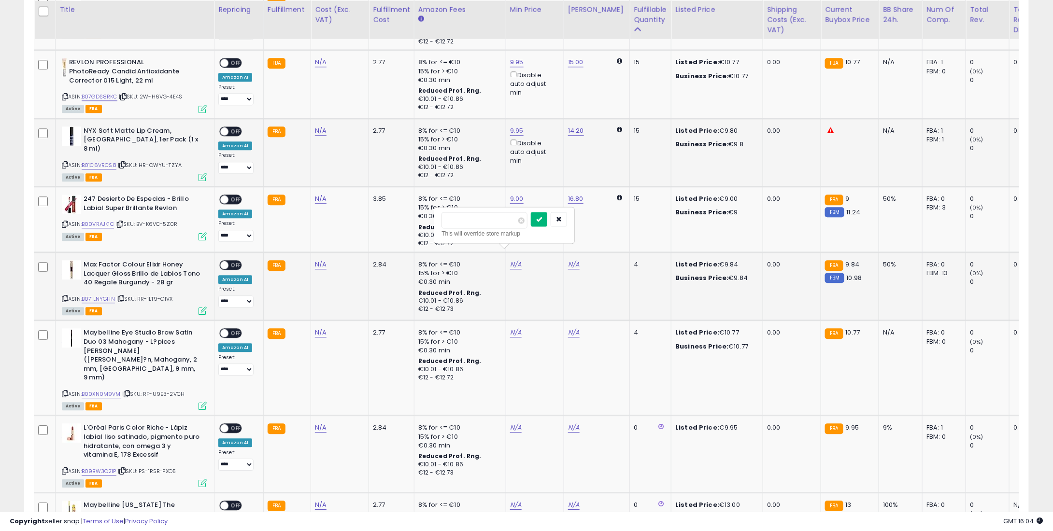
type input "***"
type input "*"
click at [547, 216] on button "submit" at bounding box center [539, 219] width 16 height 14
click at [522, 321] on td "N/A" at bounding box center [535, 368] width 58 height 95
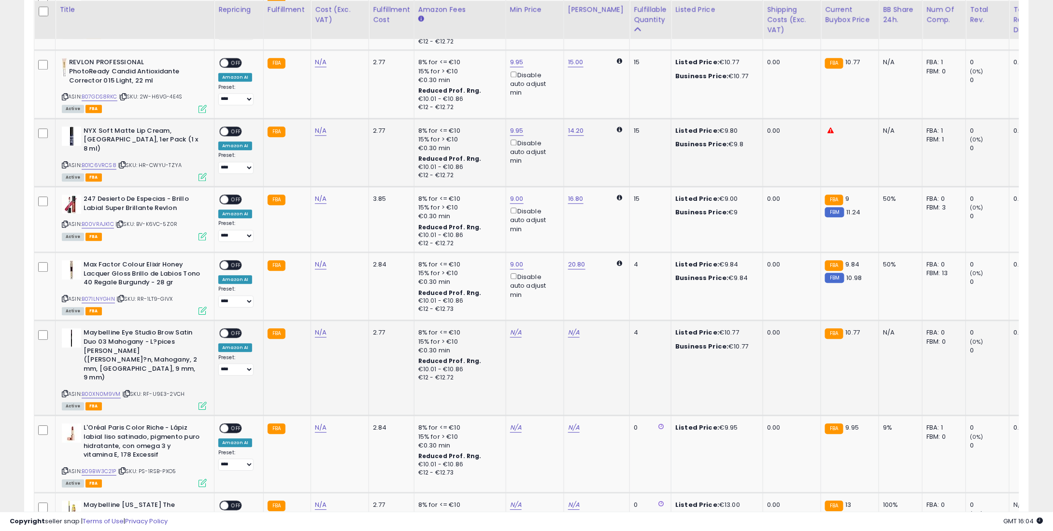
click at [522, 321] on td "N/A" at bounding box center [535, 368] width 58 height 95
click at [515, 328] on link "N/A" at bounding box center [516, 333] width 12 height 10
type input "*"
type input "****"
click at [547, 284] on button "submit" at bounding box center [539, 287] width 16 height 14
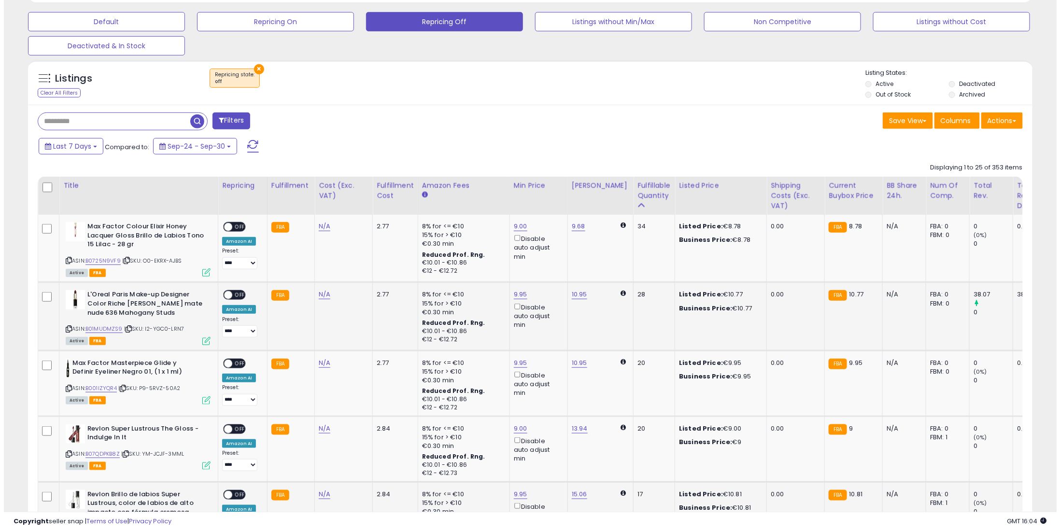
scroll to position [290, 0]
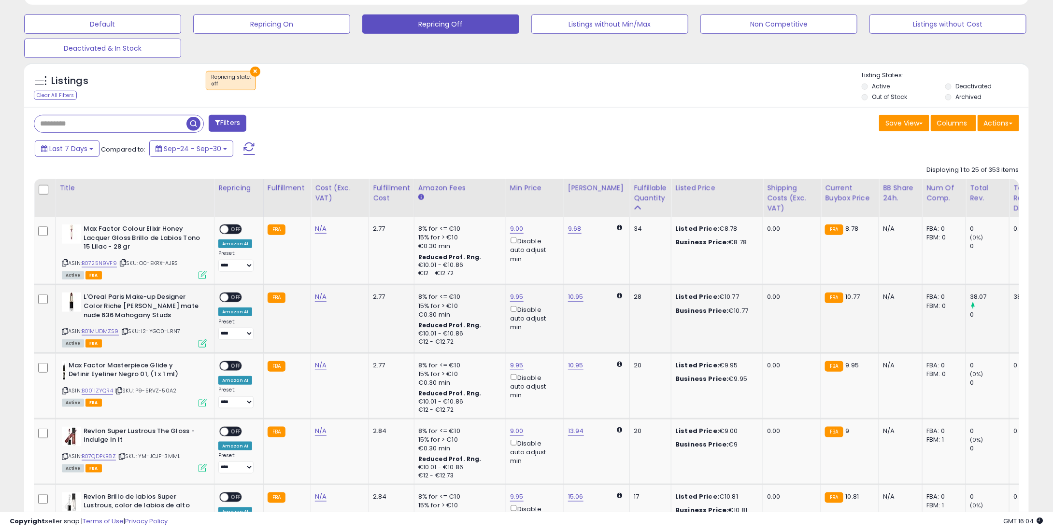
click at [42, 194] on div at bounding box center [44, 190] width 13 height 14
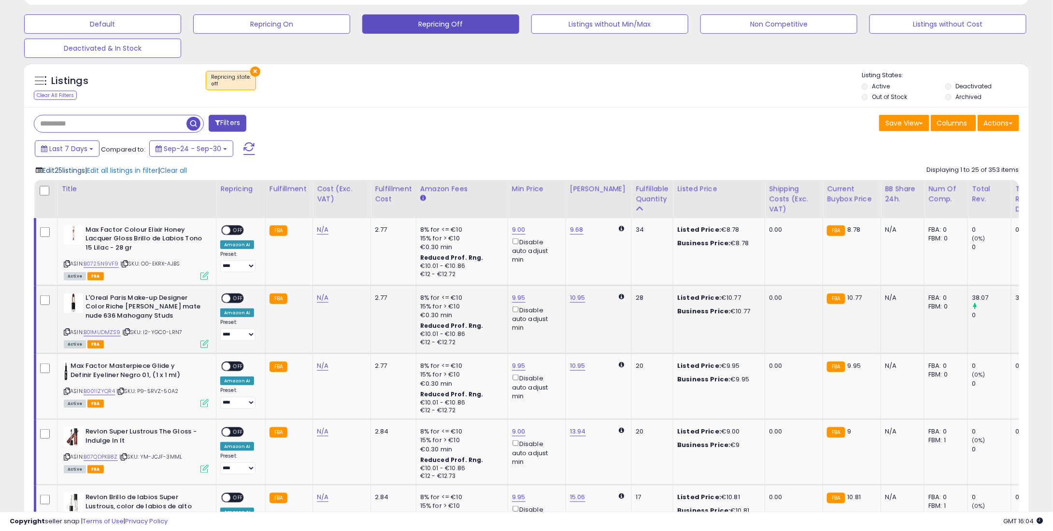
click at [77, 173] on span "Edit 25 listings" at bounding box center [64, 171] width 43 height 10
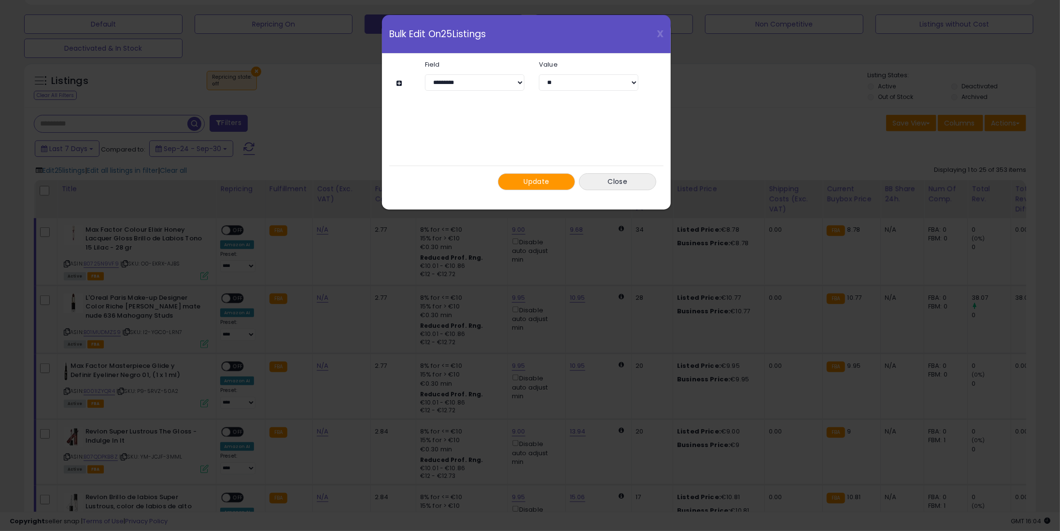
click at [545, 189] on button "Update" at bounding box center [536, 181] width 77 height 17
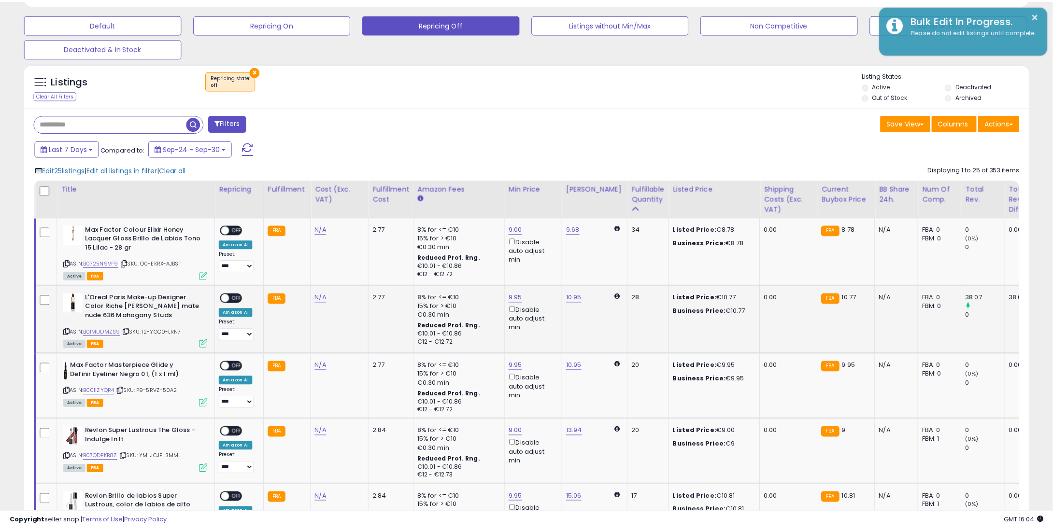
scroll to position [482769, 482384]
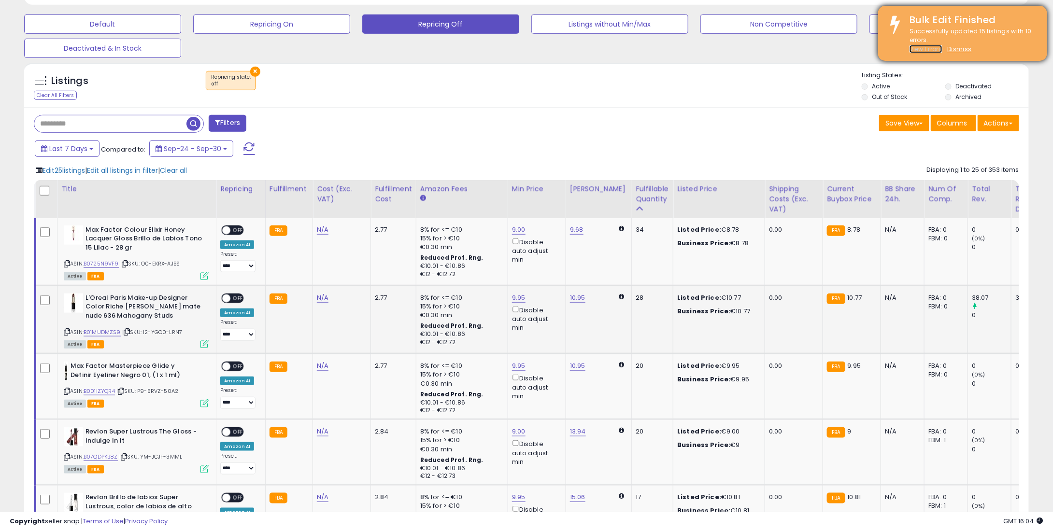
click at [923, 45] on u "View Errors" at bounding box center [925, 49] width 33 height 8
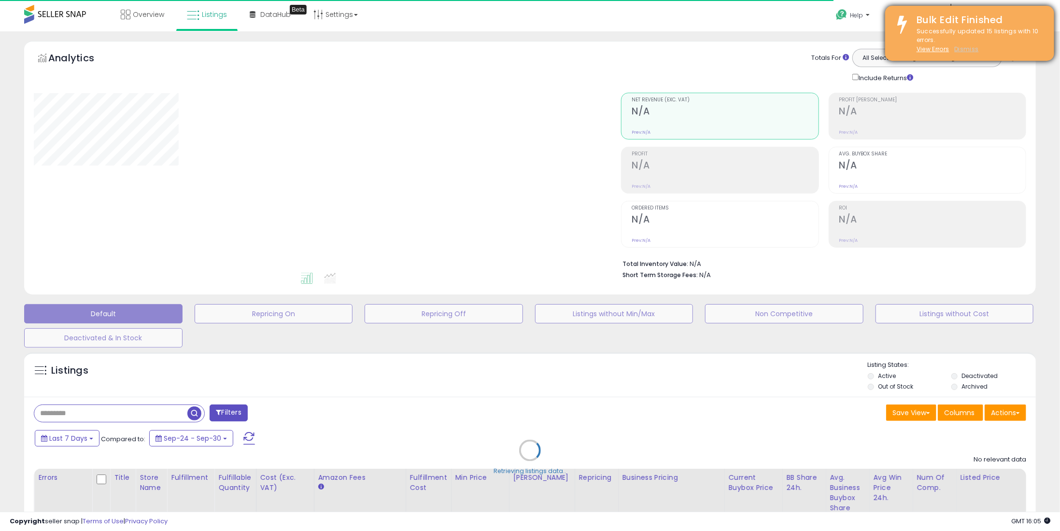
click at [970, 48] on u "Dismiss" at bounding box center [966, 49] width 24 height 8
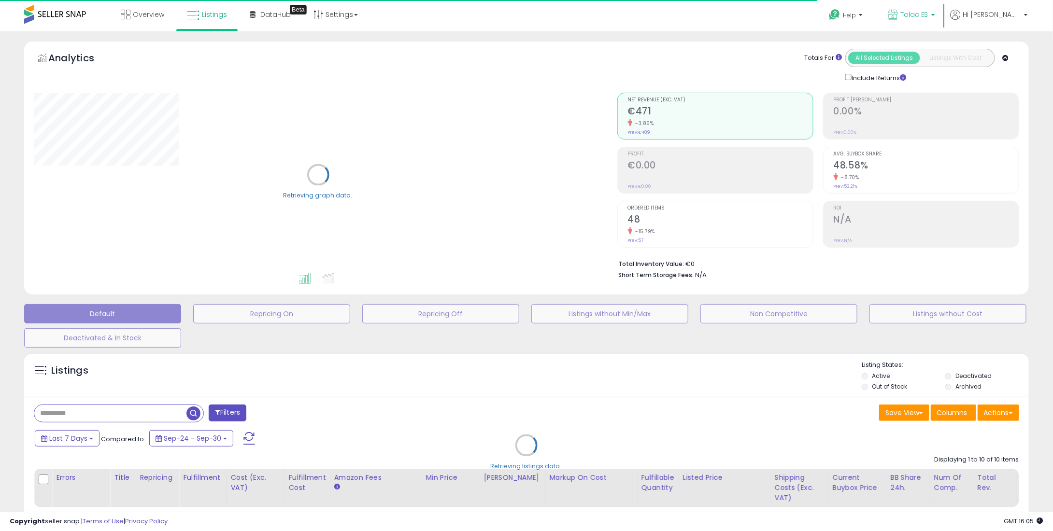
click at [928, 17] on span "Tolac ES" at bounding box center [914, 15] width 28 height 10
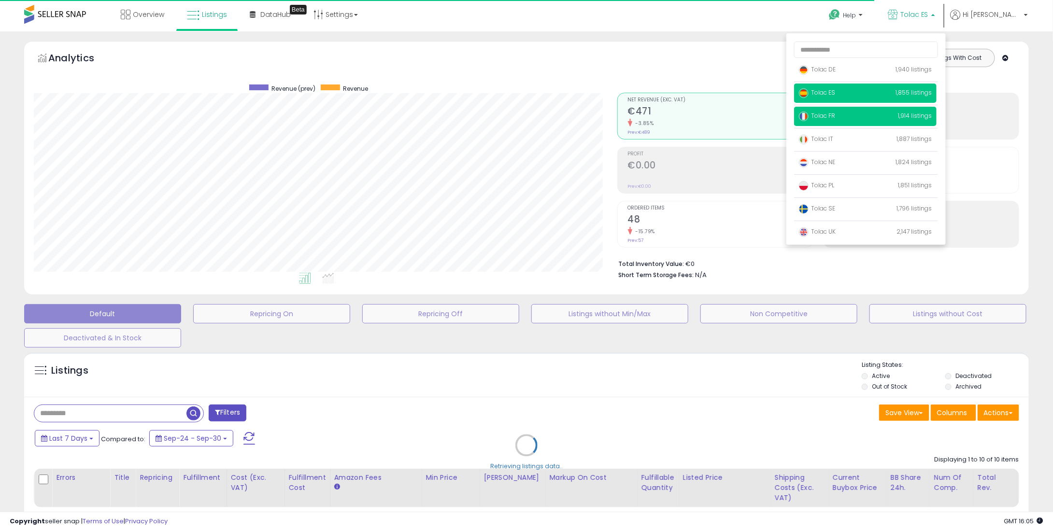
scroll to position [198, 583]
click at [866, 115] on p "Tolac FR 1,914 listings" at bounding box center [865, 116] width 142 height 19
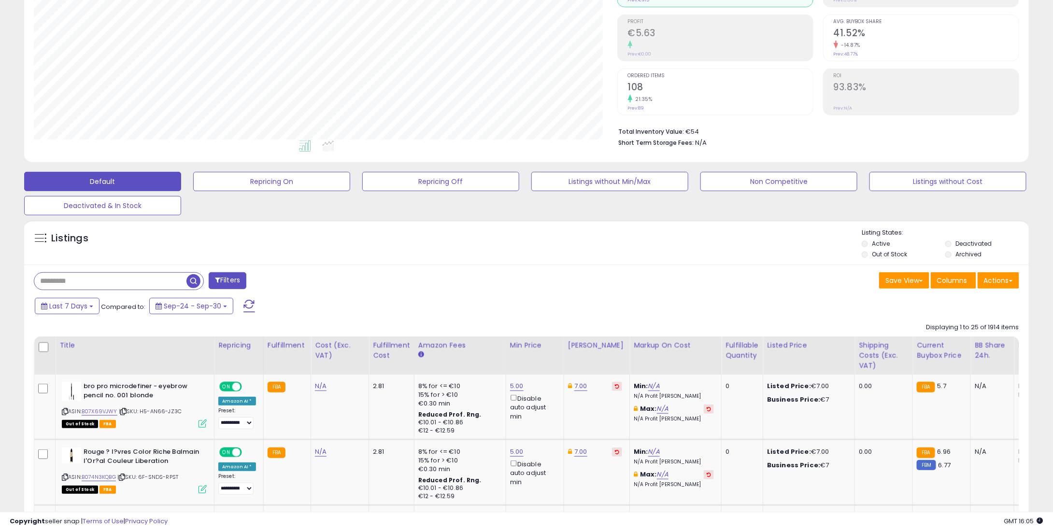
scroll to position [145, 0]
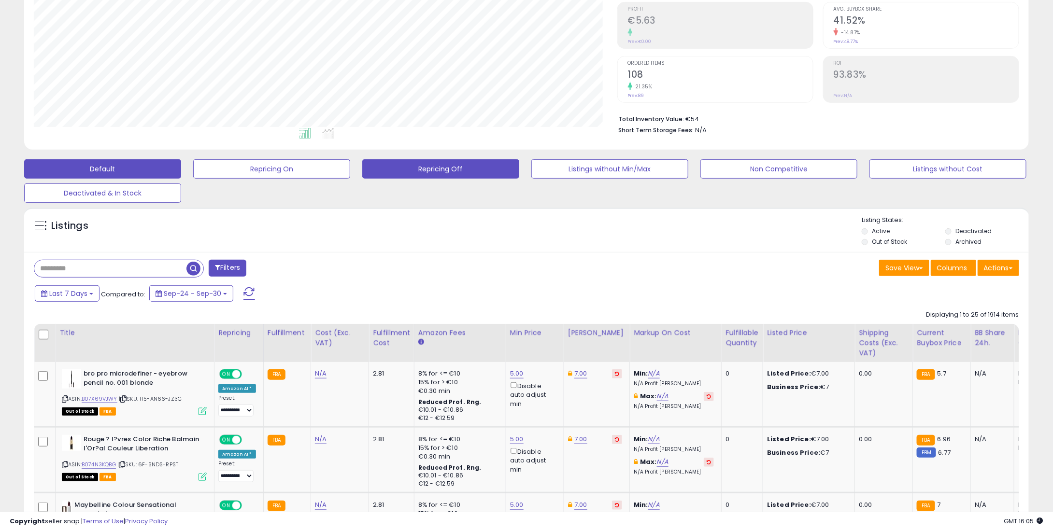
click at [439, 168] on button "Repricing Off" at bounding box center [440, 168] width 157 height 19
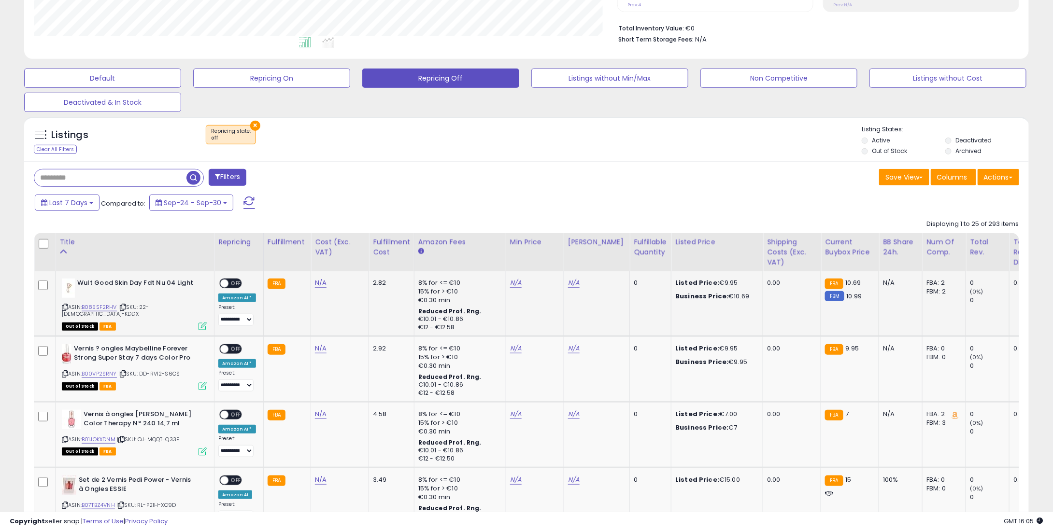
scroll to position [259, 0]
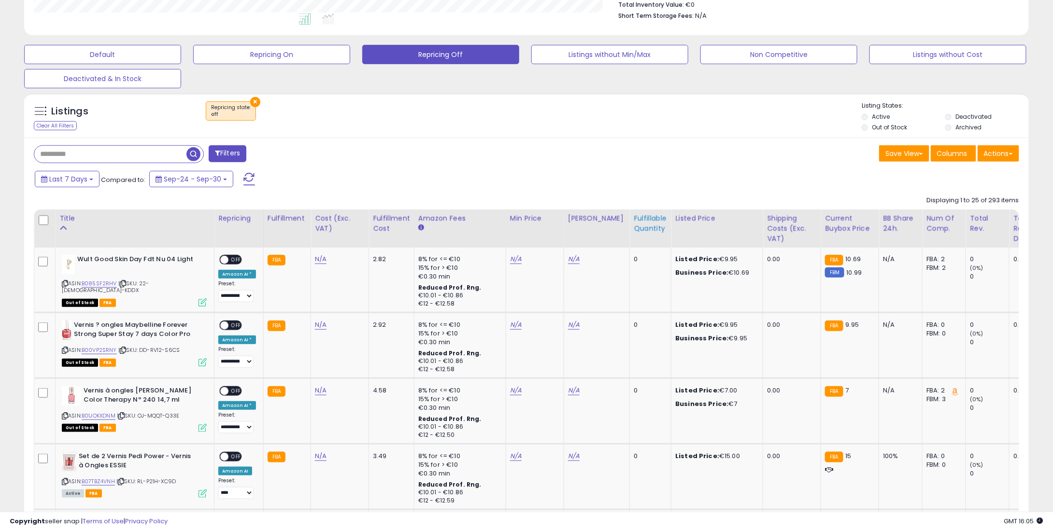
click at [634, 217] on div "Fulfillable Quantity" at bounding box center [650, 223] width 33 height 20
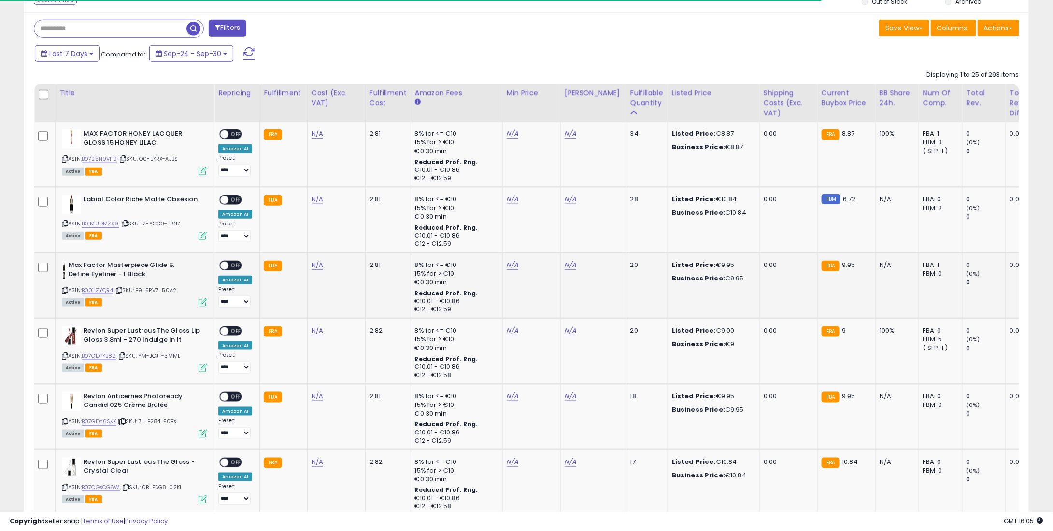
scroll to position [404, 0]
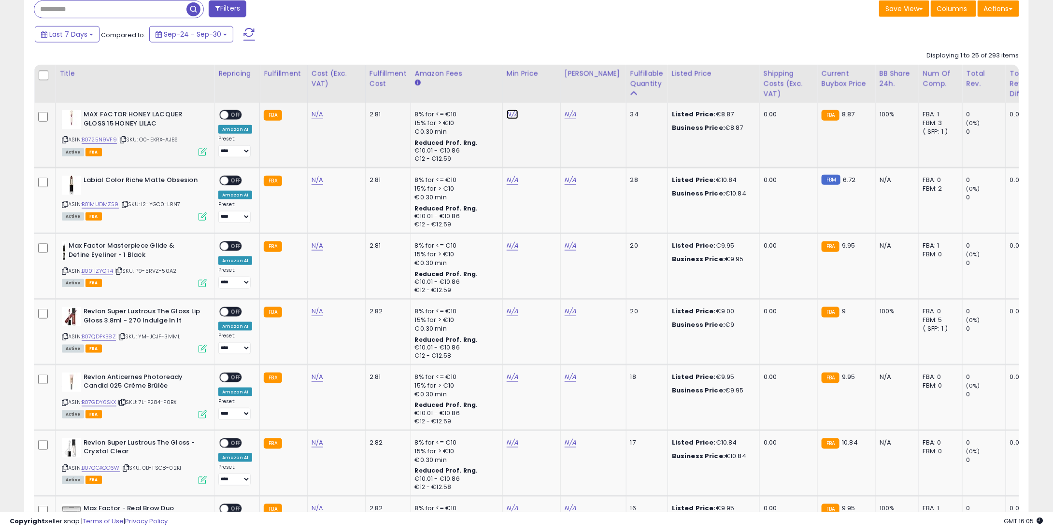
click at [510, 112] on link "N/A" at bounding box center [513, 115] width 12 height 10
type input "*"
click at [544, 84] on button "submit" at bounding box center [536, 81] width 16 height 14
click at [507, 181] on link "N/A" at bounding box center [513, 180] width 12 height 10
type input "*"
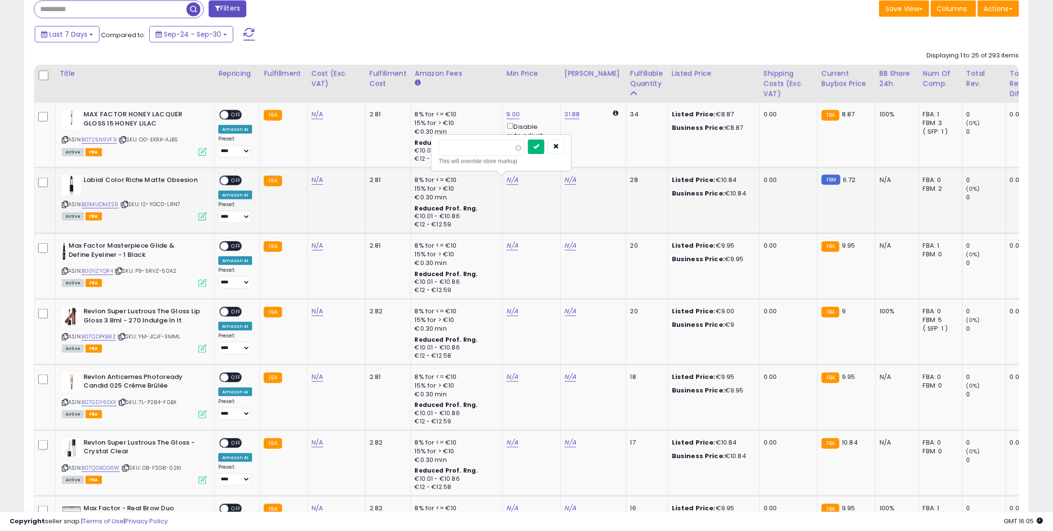
type input "****"
click at [539, 147] on icon "submit" at bounding box center [536, 146] width 6 height 6
click at [507, 248] on link "N/A" at bounding box center [513, 246] width 12 height 10
type input "*"
type input "****"
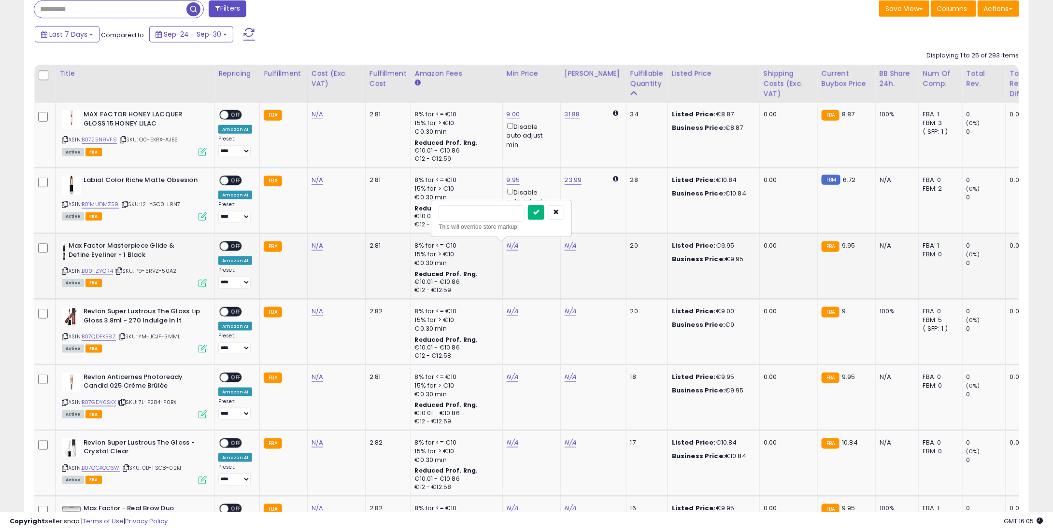
click at [539, 213] on icon "submit" at bounding box center [536, 212] width 6 height 6
click at [507, 309] on link "N/A" at bounding box center [513, 312] width 12 height 10
type input "*"
click at [544, 281] on button "submit" at bounding box center [536, 278] width 16 height 14
click at [510, 370] on td "N/A" at bounding box center [531, 398] width 58 height 66
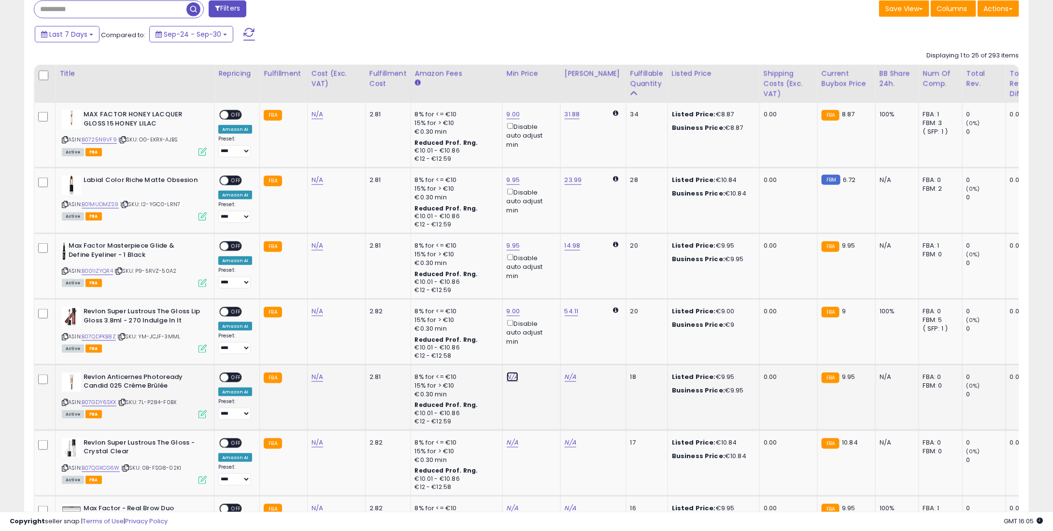
click at [513, 376] on link "N/A" at bounding box center [513, 377] width 12 height 10
type input "*"
type input "****"
drag, startPoint x: 548, startPoint y: 343, endPoint x: 496, endPoint y: 457, distance: 125.6
click at [539, 343] on icon "submit" at bounding box center [536, 343] width 6 height 6
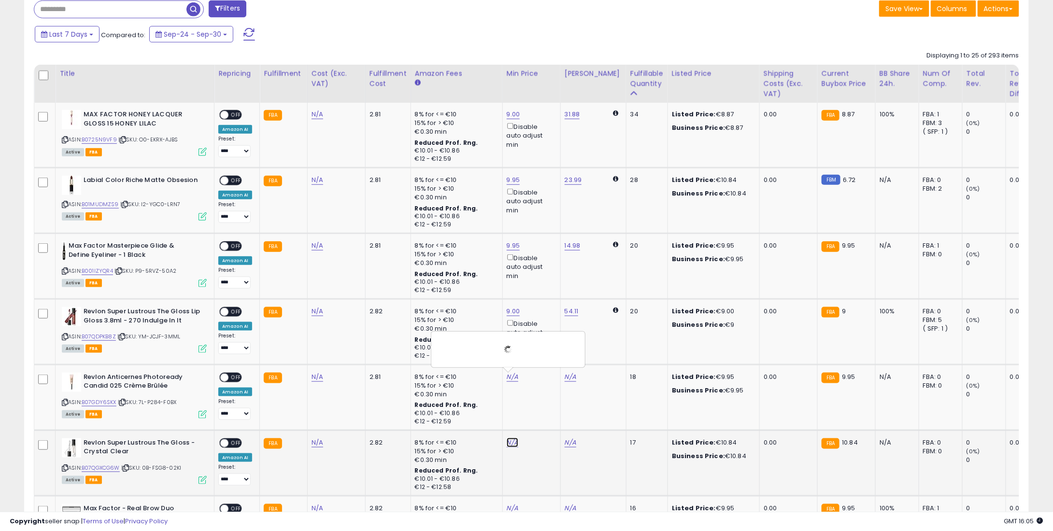
click at [512, 440] on link "N/A" at bounding box center [513, 443] width 12 height 10
type input "*"
type input "****"
click at [544, 402] on button "submit" at bounding box center [536, 409] width 16 height 14
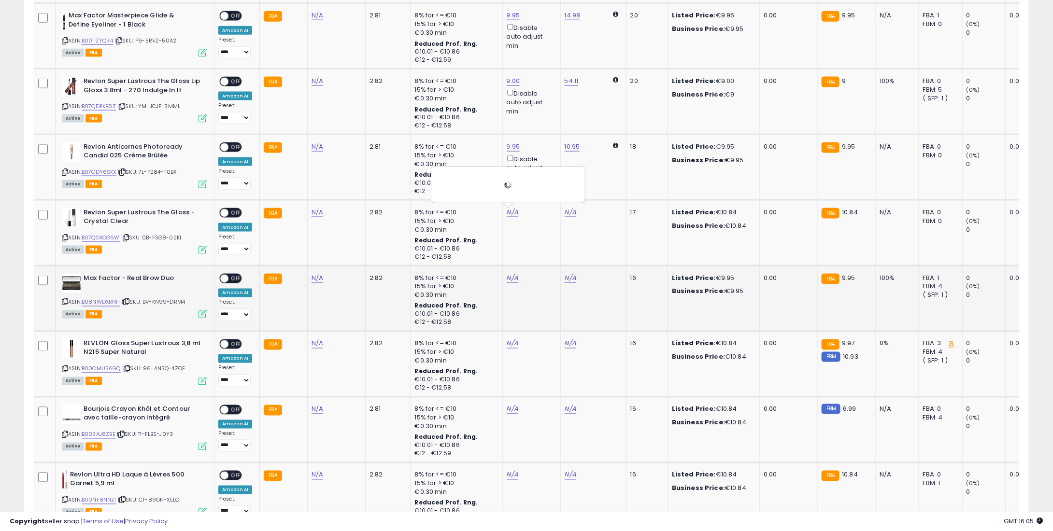
scroll to position [646, 0]
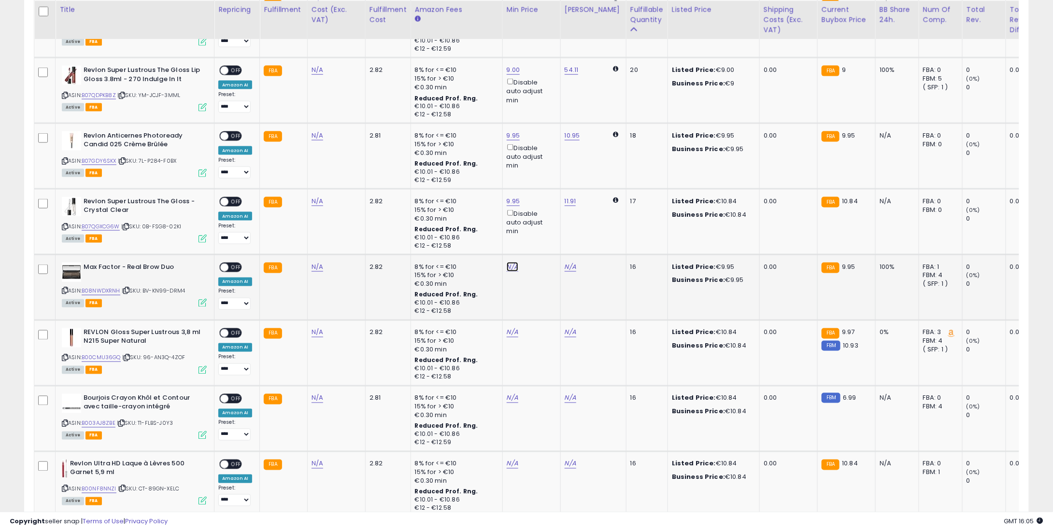
click at [509, 262] on link "N/A" at bounding box center [513, 267] width 12 height 10
type input "*"
type input "****"
click at [544, 237] on button "submit" at bounding box center [536, 234] width 16 height 14
click at [502, 332] on td "N/A" at bounding box center [531, 353] width 58 height 66
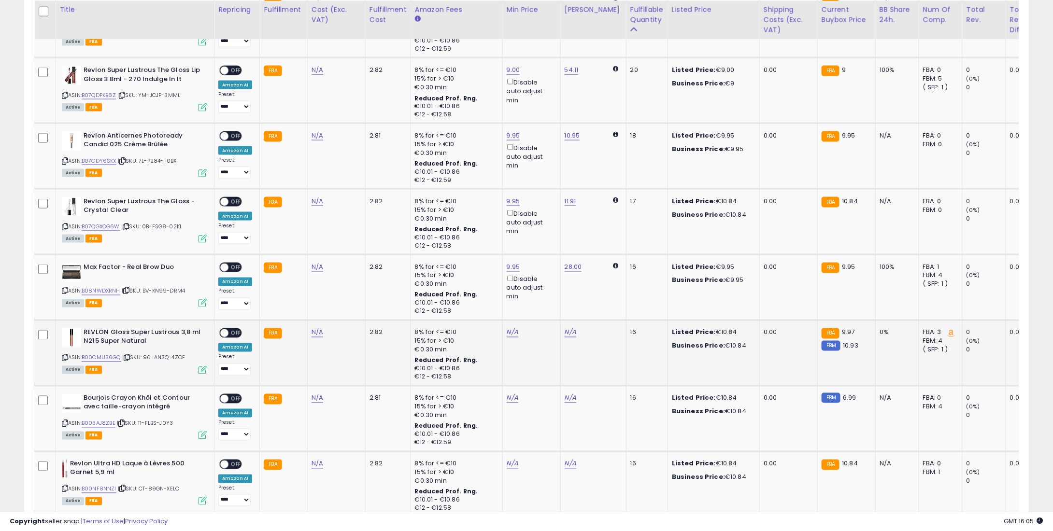
drag, startPoint x: 493, startPoint y: 327, endPoint x: 505, endPoint y: 331, distance: 12.5
click at [501, 329] on tr "**********" at bounding box center [754, 353] width 1441 height 66
click at [507, 331] on link "N/A" at bounding box center [513, 333] width 12 height 10
type input "*"
type input "****"
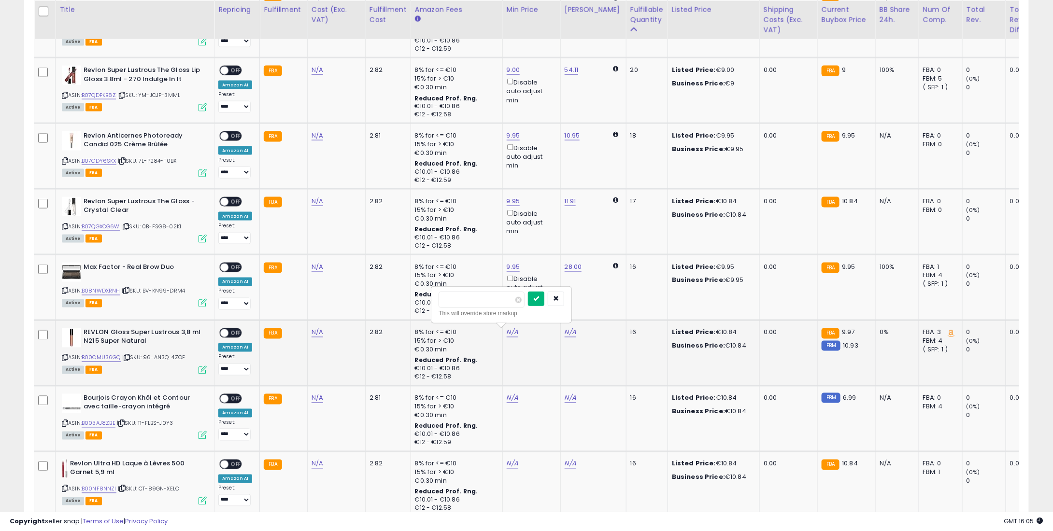
click at [539, 296] on icon "submit" at bounding box center [536, 299] width 6 height 6
click at [509, 398] on td "N/A" at bounding box center [531, 419] width 58 height 66
click at [511, 399] on link "N/A" at bounding box center [513, 399] width 12 height 10
type input "*"
type input "****"
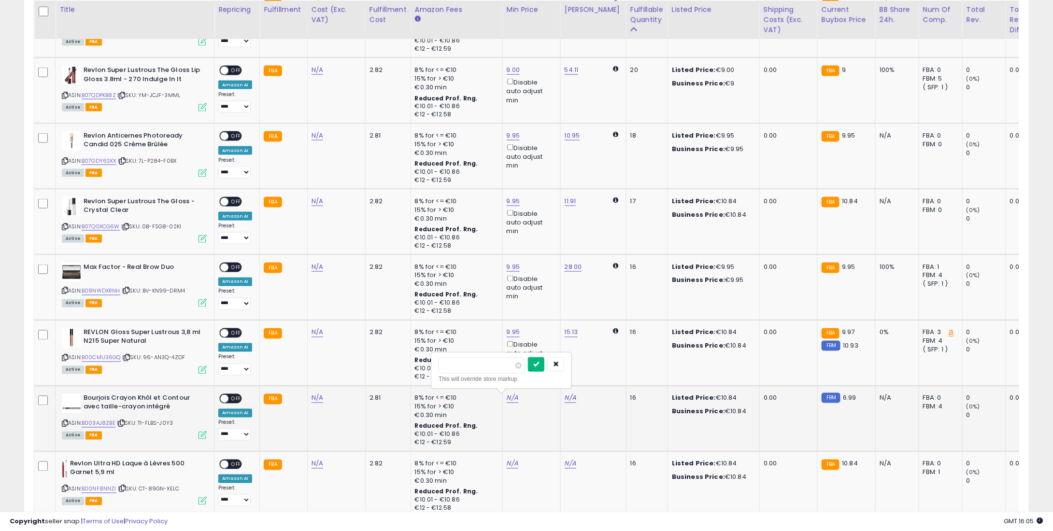
click at [539, 361] on icon "submit" at bounding box center [536, 364] width 6 height 6
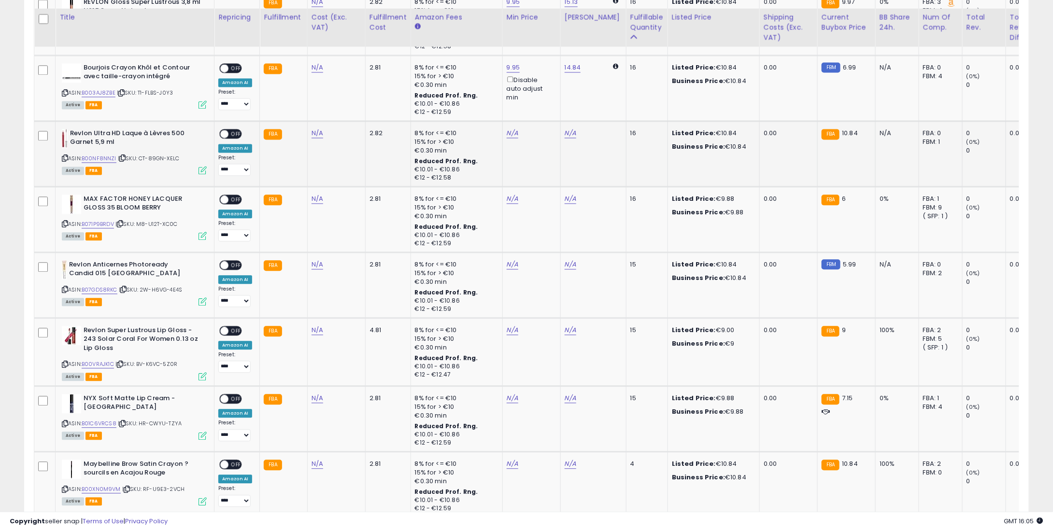
scroll to position [984, 0]
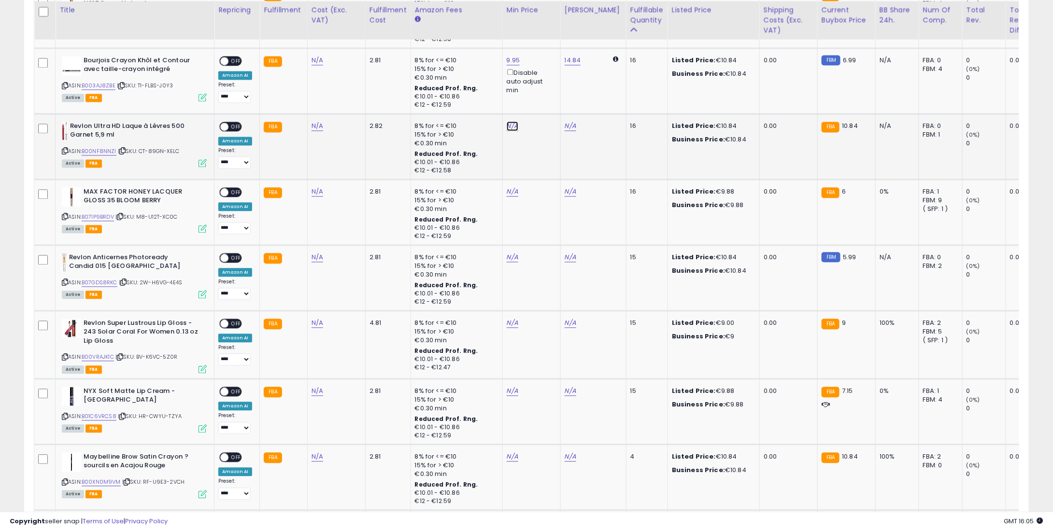
click at [507, 128] on link "N/A" at bounding box center [513, 126] width 12 height 10
type input "*"
type input "****"
click at [544, 90] on button "submit" at bounding box center [536, 92] width 16 height 14
click at [509, 192] on link "N/A" at bounding box center [513, 192] width 12 height 10
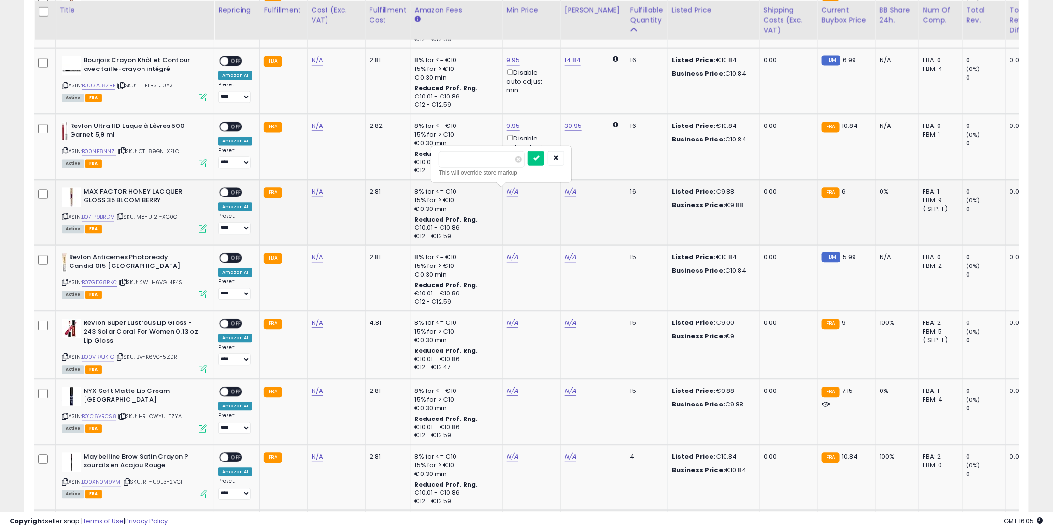
type input "*"
type input "****"
drag, startPoint x: 549, startPoint y: 152, endPoint x: 522, endPoint y: 204, distance: 58.8
click at [544, 152] on button "submit" at bounding box center [536, 158] width 16 height 14
click at [510, 248] on td "N/A" at bounding box center [531, 278] width 58 height 66
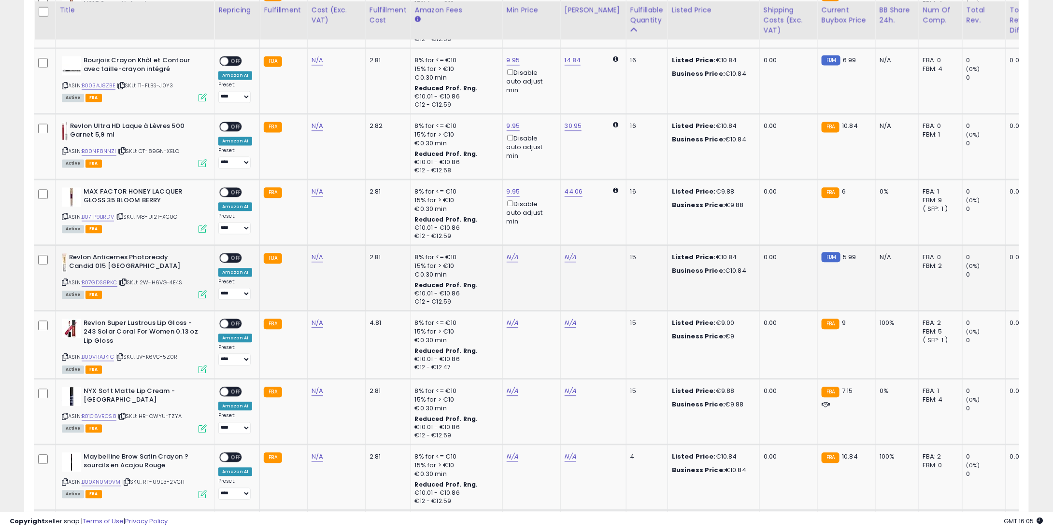
click at [508, 248] on td "N/A" at bounding box center [531, 278] width 58 height 66
click at [509, 256] on link "N/A" at bounding box center [513, 258] width 12 height 10
type input "*"
type input "****"
click at [544, 227] on button "submit" at bounding box center [536, 223] width 16 height 14
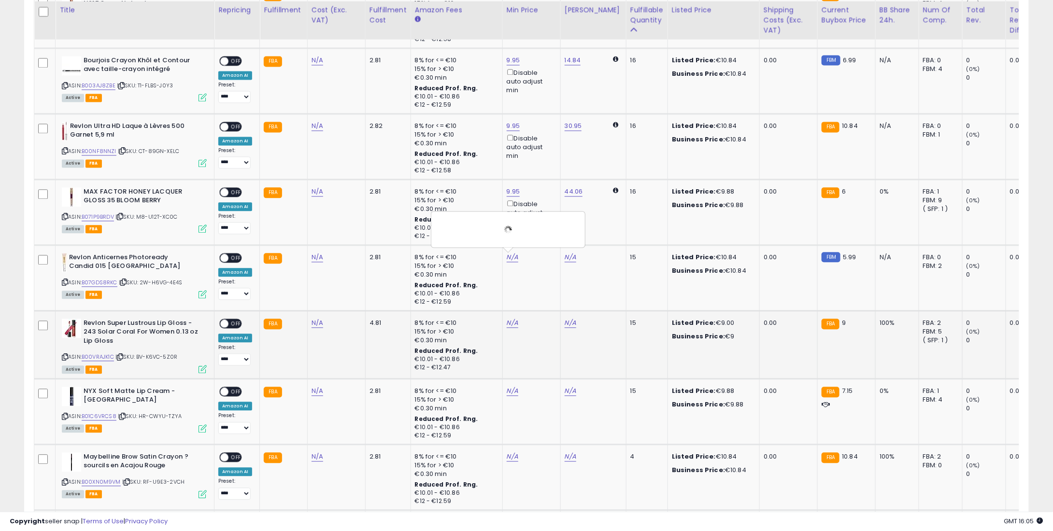
click at [515, 321] on div "N/A" at bounding box center [530, 323] width 46 height 9
click at [505, 315] on td "N/A" at bounding box center [531, 345] width 58 height 68
click at [571, 253] on link "37.35" at bounding box center [573, 258] width 17 height 10
drag, startPoint x: 548, startPoint y: 218, endPoint x: 510, endPoint y: 218, distance: 38.2
click at [510, 218] on input "*****" at bounding box center [542, 224] width 86 height 16
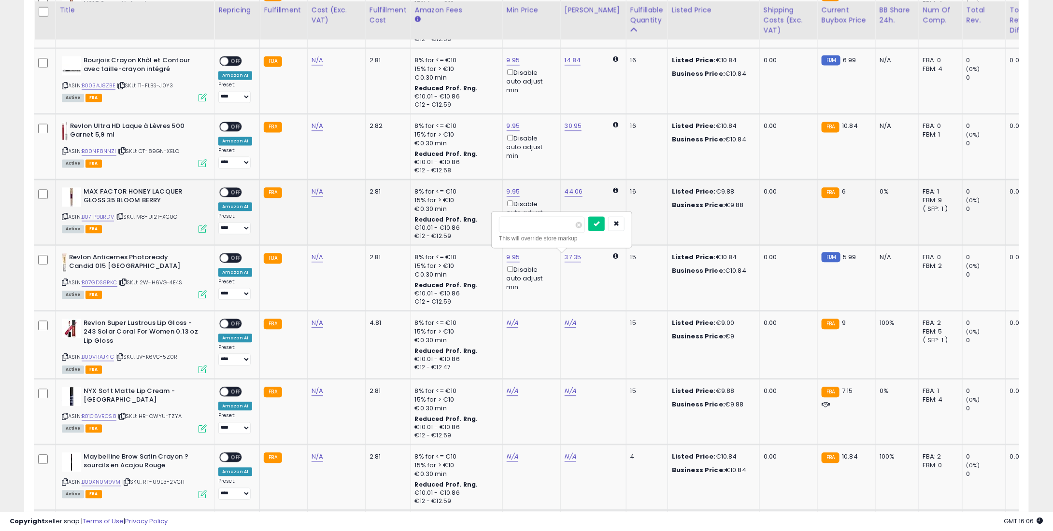
drag, startPoint x: 550, startPoint y: 223, endPoint x: 489, endPoint y: 224, distance: 60.4
click at [484, 226] on tbody "**********" at bounding box center [754, 375] width 1441 height 1704
type input "**"
click at [603, 221] on button "submit" at bounding box center [596, 223] width 16 height 14
click at [568, 190] on link "44.06" at bounding box center [574, 192] width 18 height 10
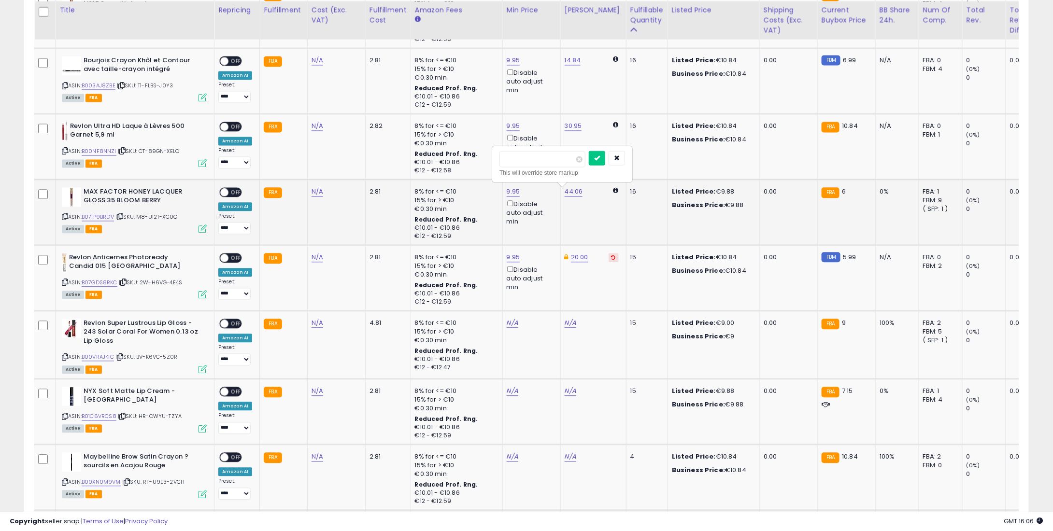
drag, startPoint x: 491, startPoint y: 163, endPoint x: 560, endPoint y: 158, distance: 69.7
click at [490, 163] on tbody "**********" at bounding box center [754, 375] width 1441 height 1704
type input "**"
drag, startPoint x: 607, startPoint y: 152, endPoint x: 566, endPoint y: 135, distance: 45.0
click at [605, 152] on button "submit" at bounding box center [597, 158] width 16 height 14
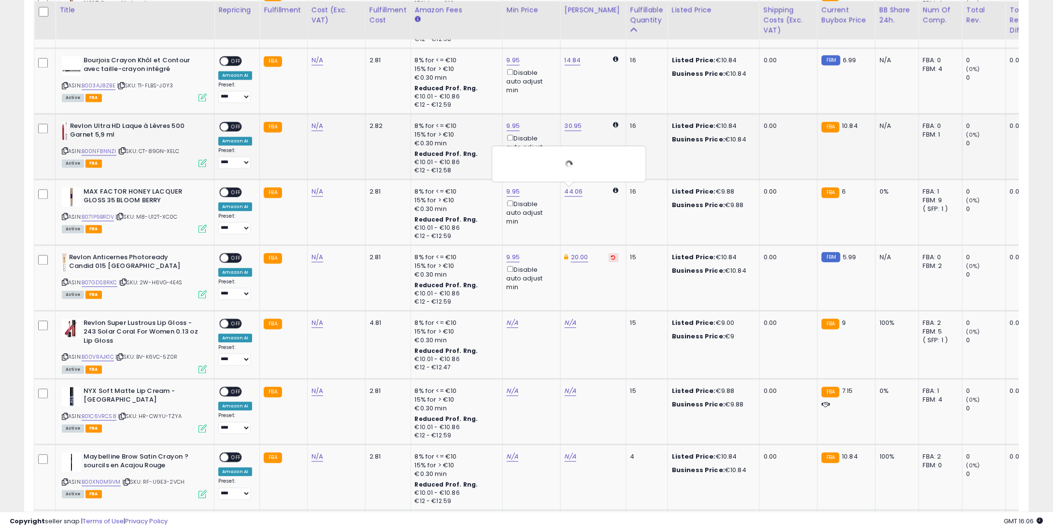
click at [573, 119] on td "30.95" at bounding box center [593, 146] width 66 height 66
click at [573, 121] on link "30.95" at bounding box center [573, 126] width 17 height 10
drag, startPoint x: 526, startPoint y: 88, endPoint x: 449, endPoint y: 95, distance: 78.1
click at [449, 95] on tbody "**********" at bounding box center [754, 375] width 1441 height 1704
type input "**"
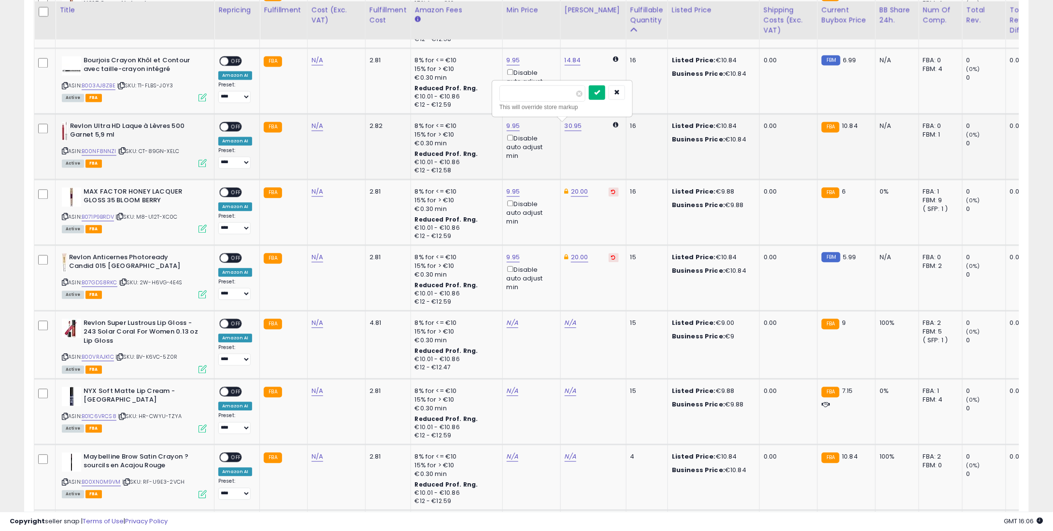
drag, startPoint x: 614, startPoint y: 89, endPoint x: 588, endPoint y: 130, distance: 49.3
click at [605, 90] on button "submit" at bounding box center [597, 92] width 16 height 14
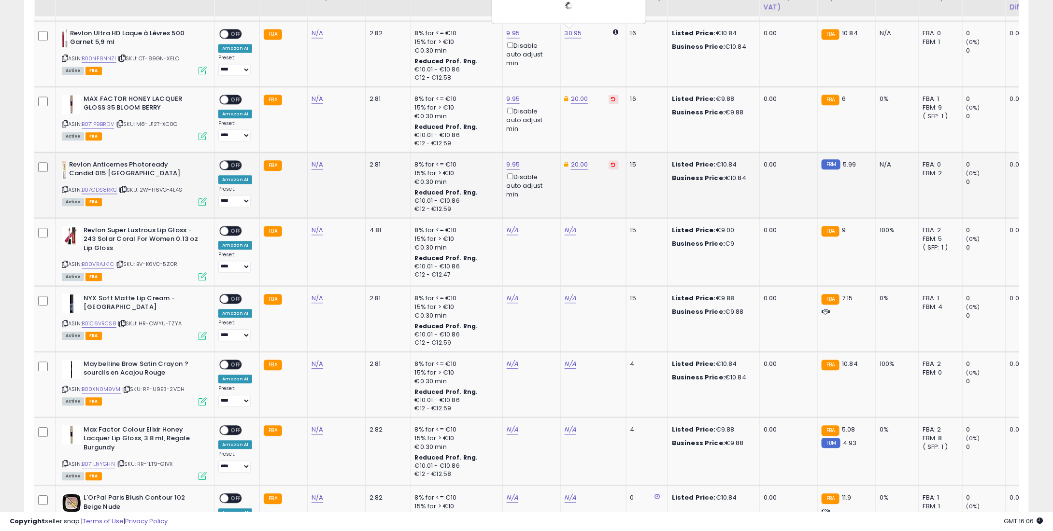
scroll to position [1080, 0]
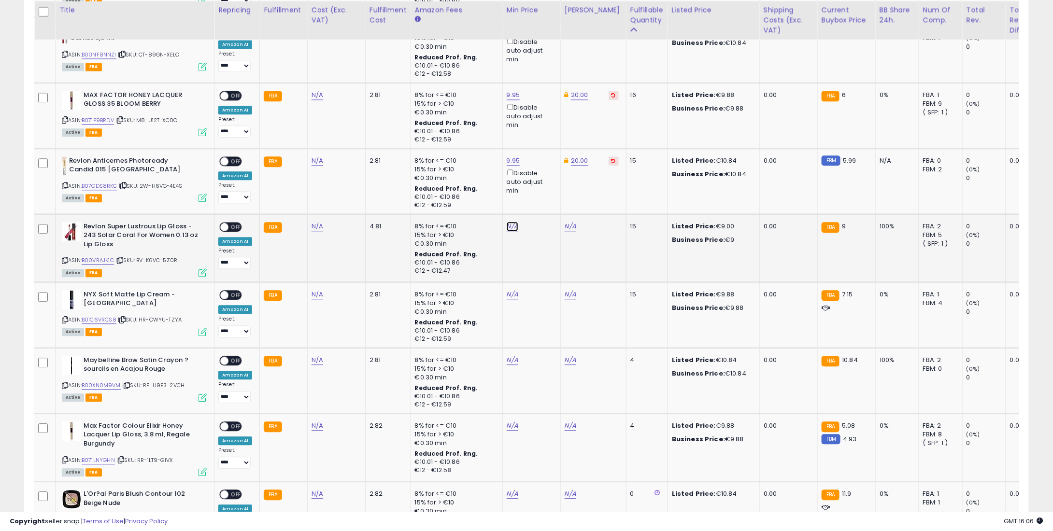
click at [508, 227] on link "N/A" at bounding box center [513, 227] width 12 height 10
type input "*"
click at [539, 189] on icon "submit" at bounding box center [536, 192] width 6 height 6
click at [508, 296] on link "N/A" at bounding box center [513, 295] width 12 height 10
type input "*"
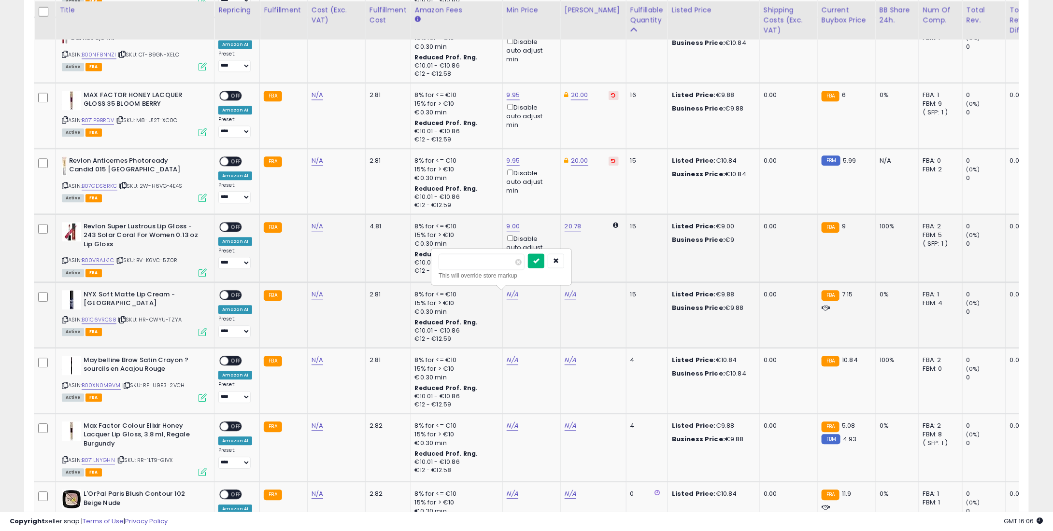
type input "****"
click at [544, 259] on button "submit" at bounding box center [536, 261] width 16 height 14
click at [510, 348] on td "N/A" at bounding box center [531, 381] width 58 height 66
click at [510, 355] on link "N/A" at bounding box center [513, 360] width 12 height 10
type input "*"
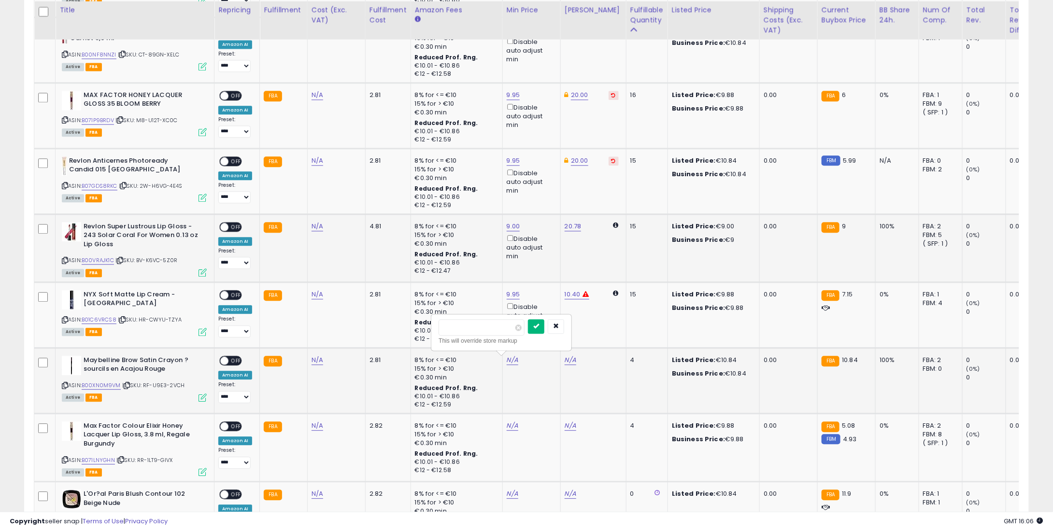
type input "****"
click at [544, 319] on button "submit" at bounding box center [536, 326] width 16 height 14
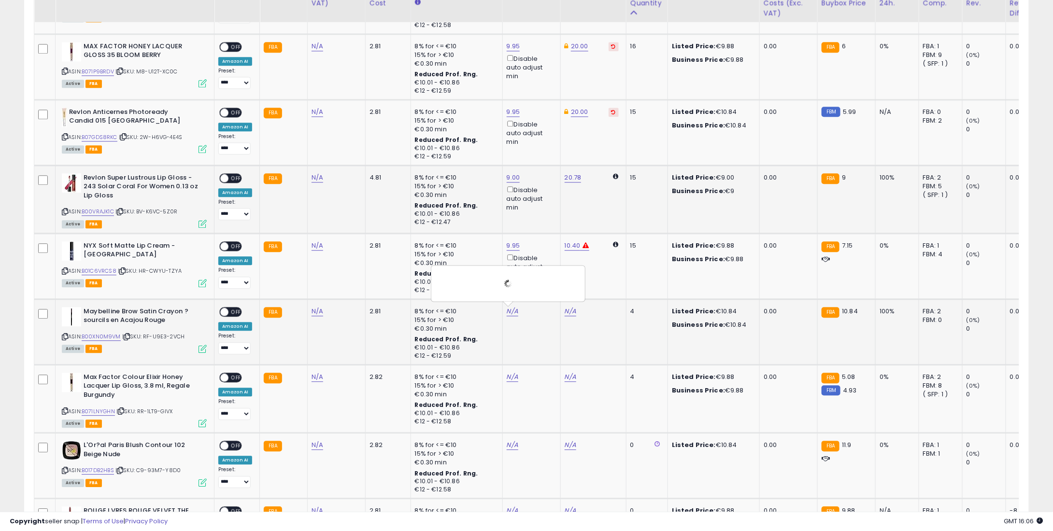
scroll to position [1177, 0]
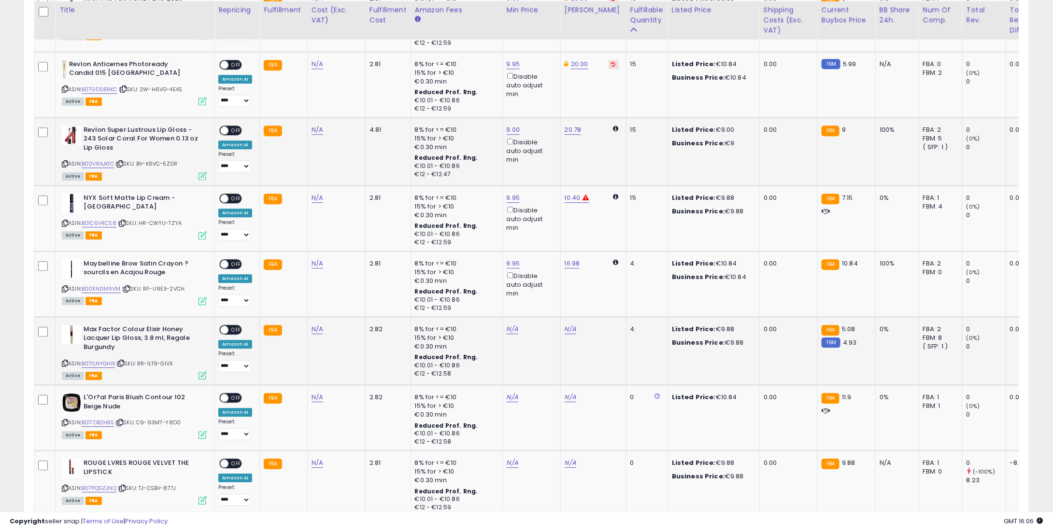
click at [512, 335] on td "N/A" at bounding box center [531, 351] width 58 height 68
click at [514, 326] on div "N/A" at bounding box center [530, 329] width 46 height 9
click at [511, 326] on link "N/A" at bounding box center [513, 330] width 12 height 10
type input "*"
type input "****"
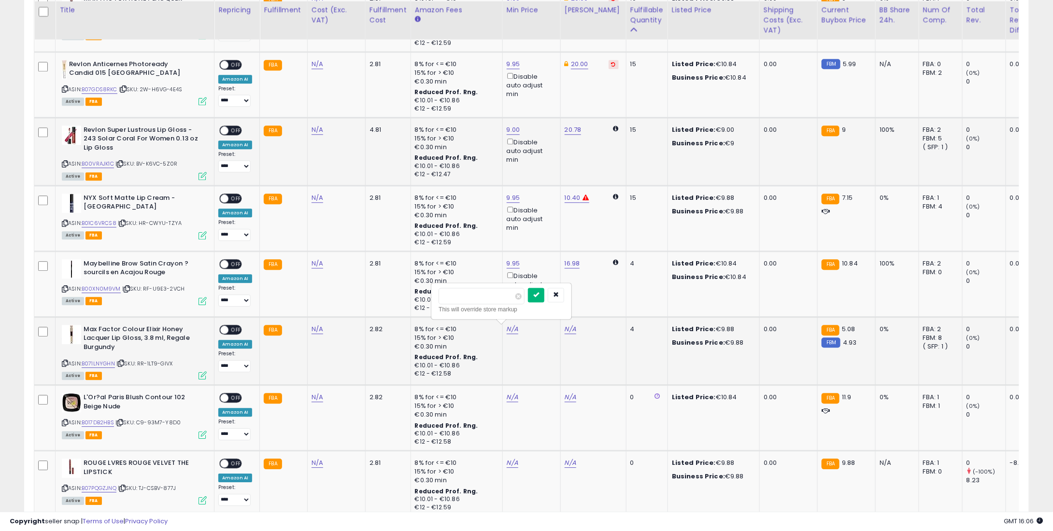
click at [539, 294] on icon "submit" at bounding box center [536, 295] width 6 height 6
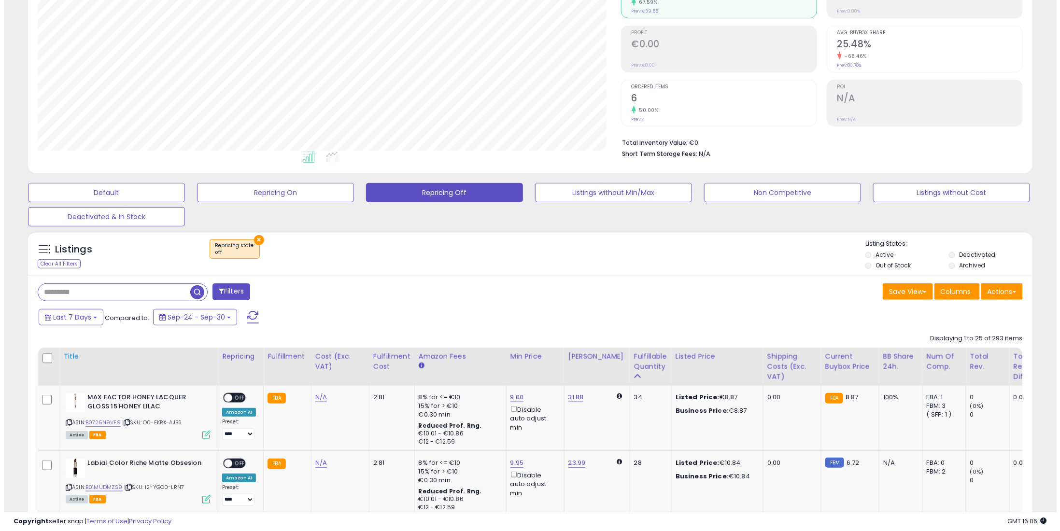
scroll to position [114, 0]
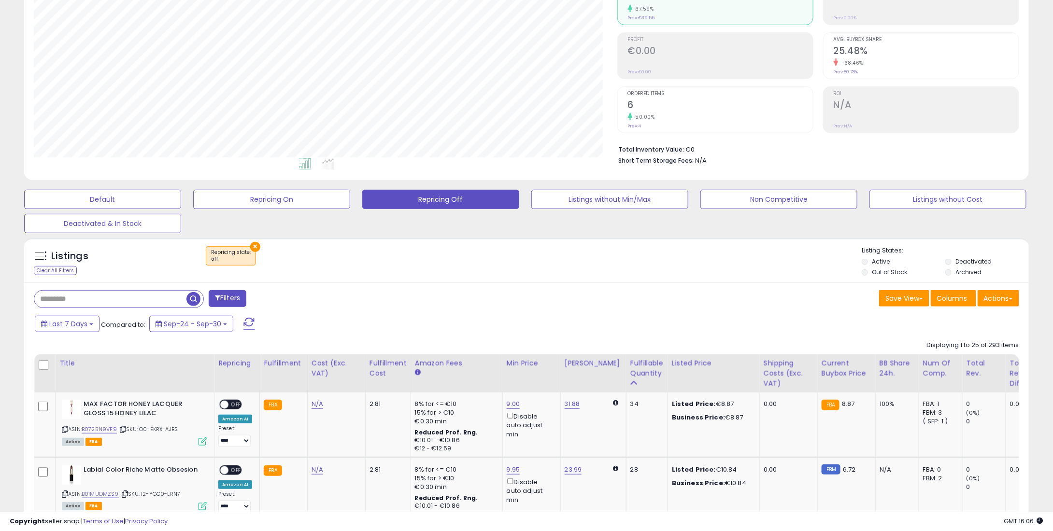
click at [43, 370] on div at bounding box center [44, 365] width 13 height 14
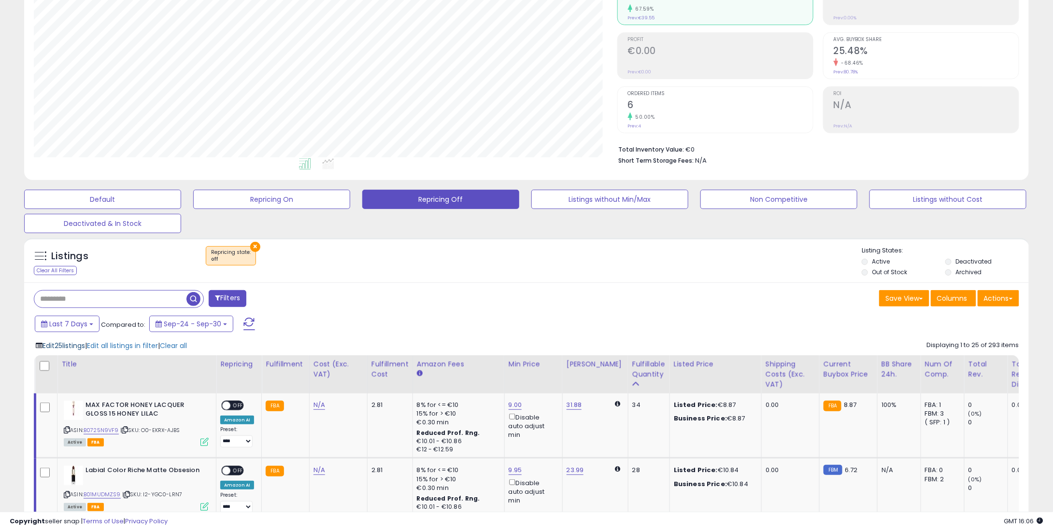
click at [81, 342] on span "Edit 25 listings" at bounding box center [64, 346] width 43 height 10
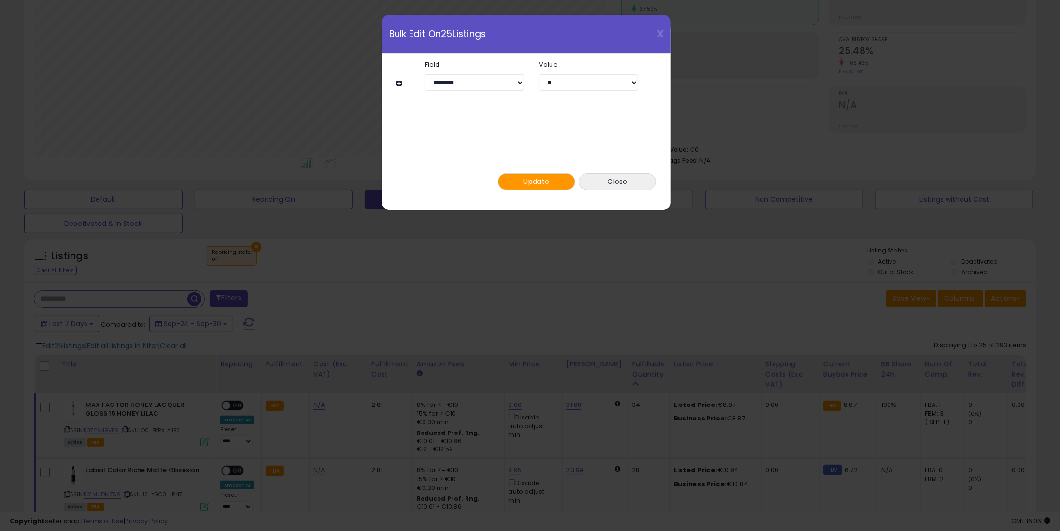
drag, startPoint x: 546, startPoint y: 166, endPoint x: 548, endPoint y: 184, distance: 18.5
click at [549, 173] on div "Update Close" at bounding box center [526, 182] width 274 height 32
click at [547, 184] on span "Update" at bounding box center [537, 182] width 26 height 10
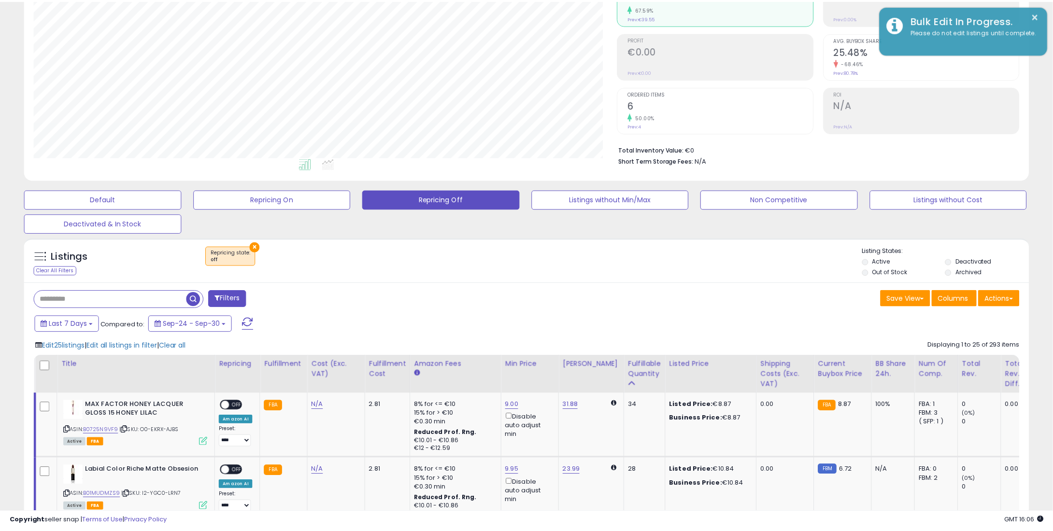
scroll to position [482769, 482384]
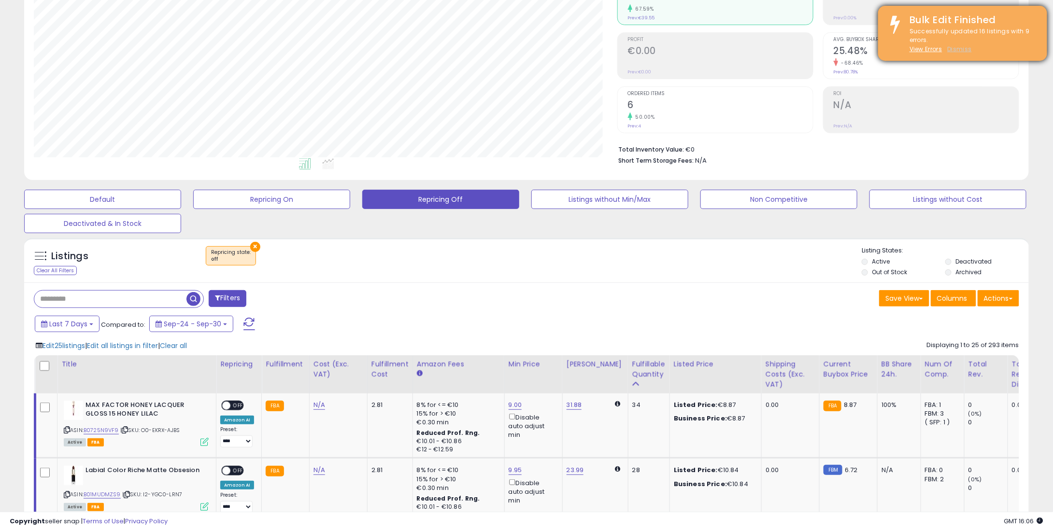
click at [964, 51] on u "Dismiss" at bounding box center [959, 49] width 24 height 8
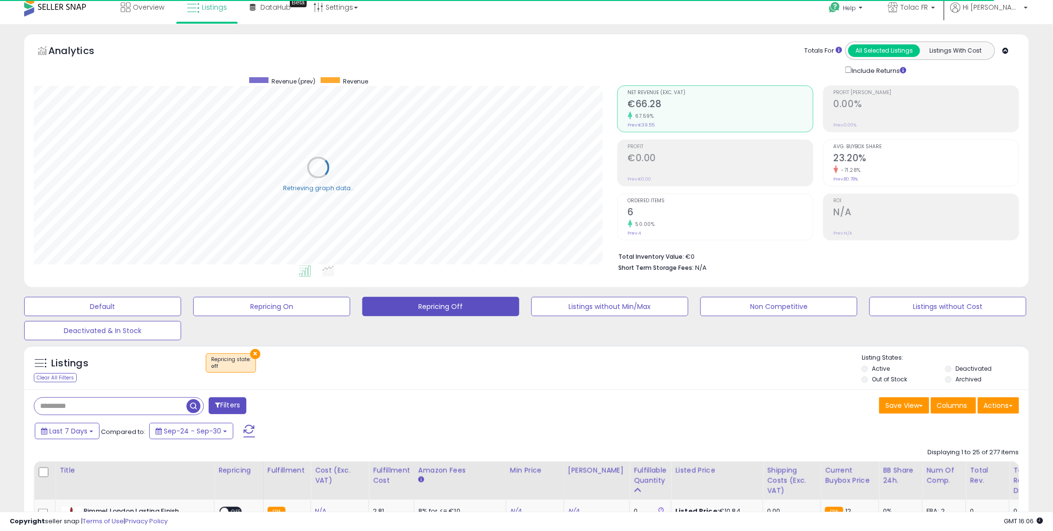
scroll to position [0, 0]
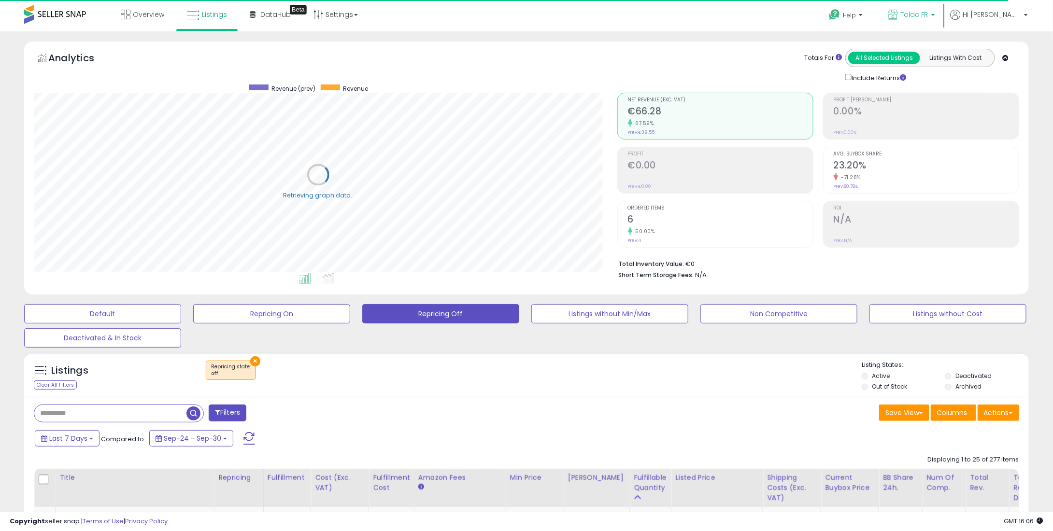
click at [922, 26] on link "Tolac FR" at bounding box center [911, 15] width 62 height 31
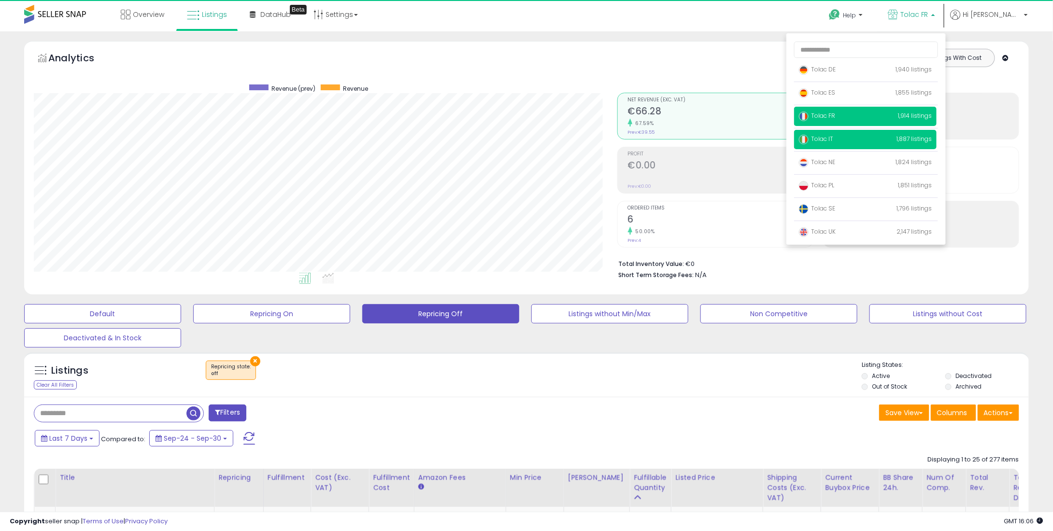
scroll to position [198, 583]
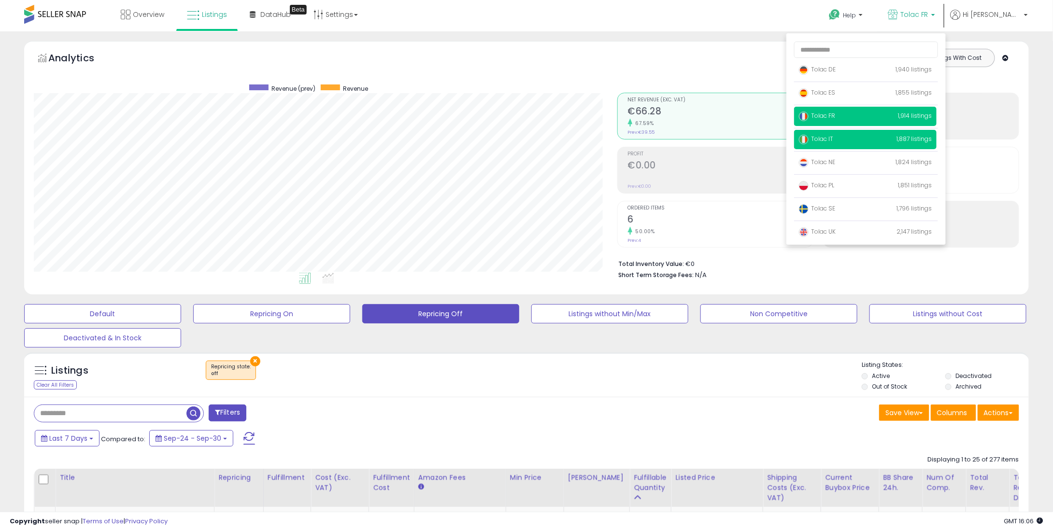
click at [844, 134] on p "Tolac IT 1,887 listings" at bounding box center [865, 139] width 142 height 19
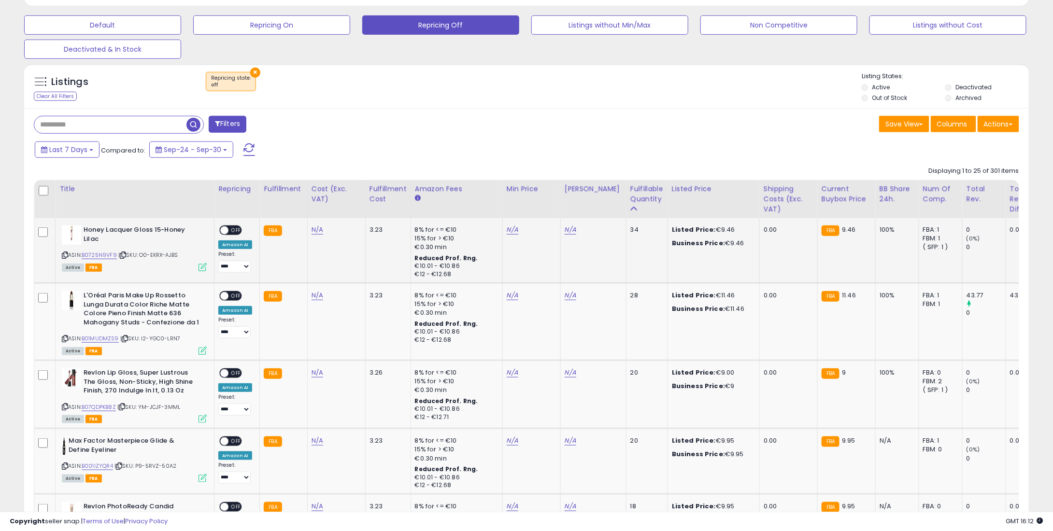
scroll to position [290, 0]
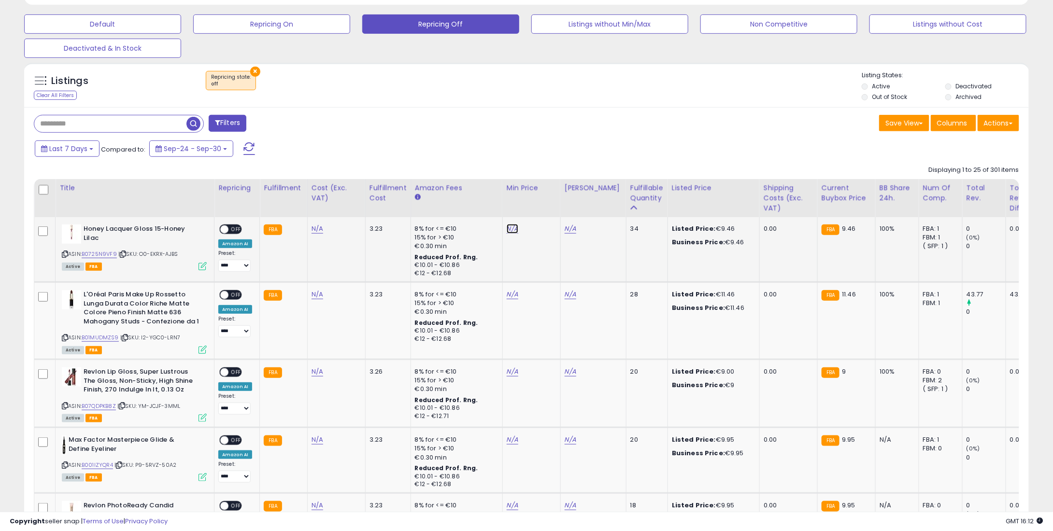
click at [510, 226] on link "N/A" at bounding box center [513, 229] width 12 height 10
type input "*"
drag, startPoint x: 557, startPoint y: 195, endPoint x: 549, endPoint y: 195, distance: 8.7
click at [544, 195] on button "submit" at bounding box center [536, 196] width 16 height 14
click at [490, 294] on div "8% for <= €10" at bounding box center [455, 294] width 80 height 9
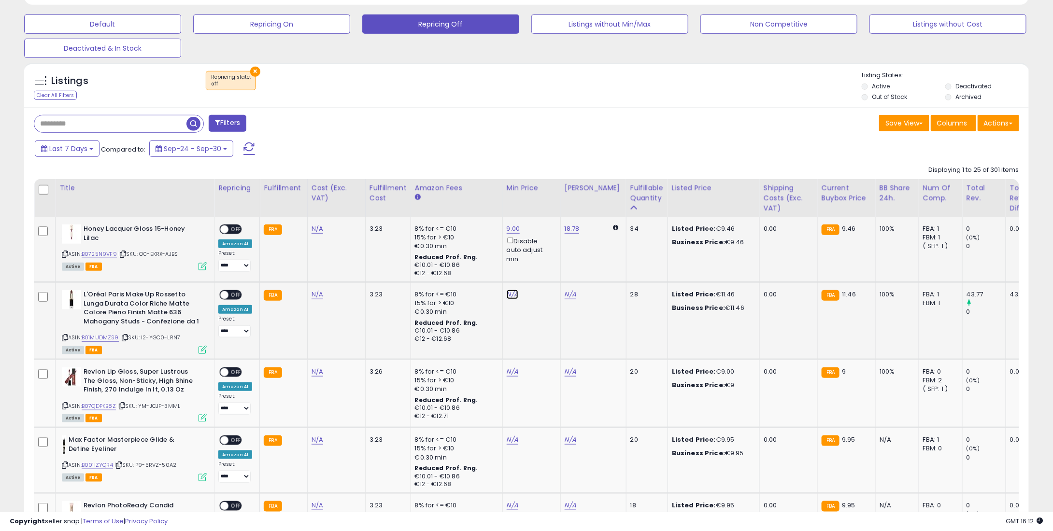
click at [507, 290] on link "N/A" at bounding box center [513, 295] width 12 height 10
type input "*"
type input "****"
click at [544, 264] on button "submit" at bounding box center [536, 261] width 16 height 14
click at [512, 370] on link "N/A" at bounding box center [513, 372] width 12 height 10
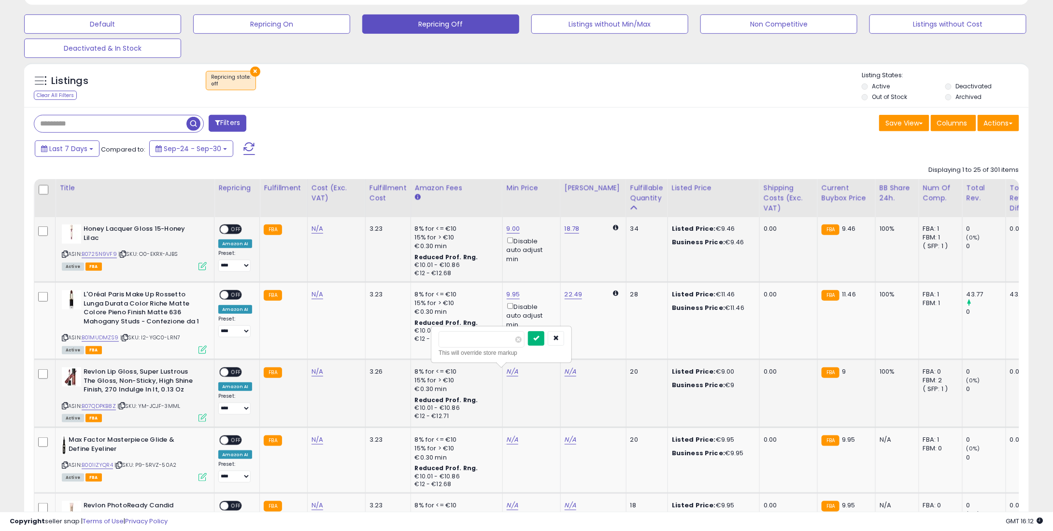
type input "*"
click at [543, 337] on button "submit" at bounding box center [536, 338] width 16 height 14
click at [511, 437] on link "N/A" at bounding box center [513, 440] width 12 height 10
type input "*"
type input "****"
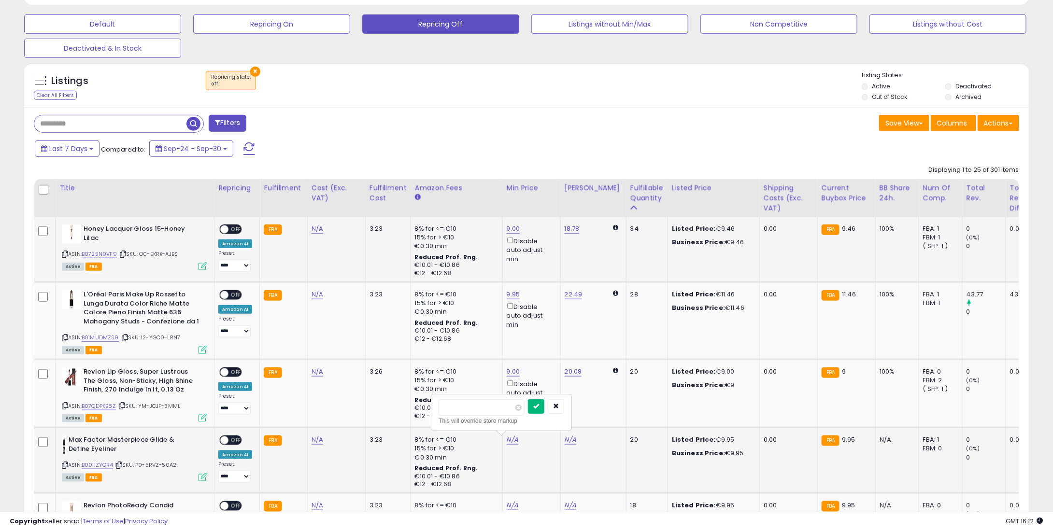
click at [544, 409] on button "submit" at bounding box center [536, 406] width 16 height 14
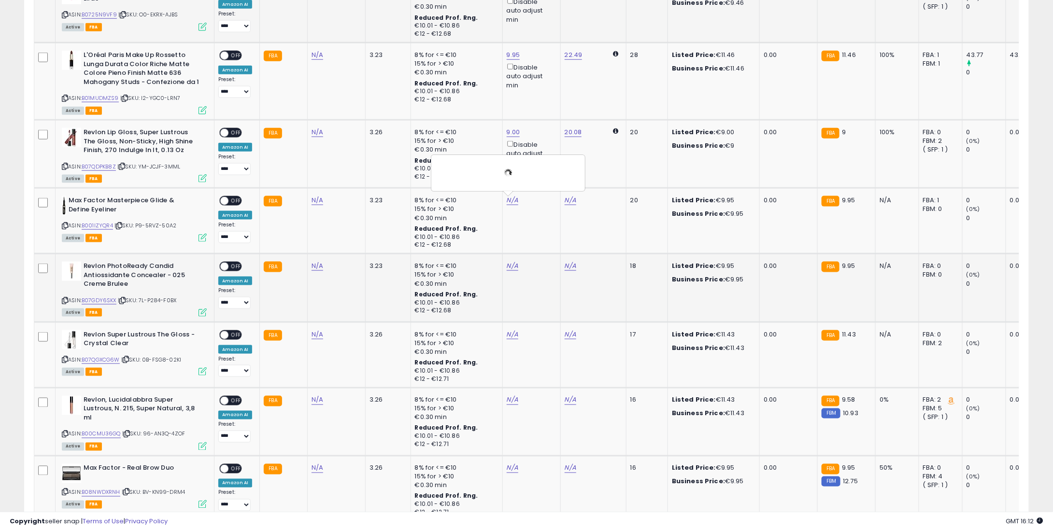
scroll to position [531, 0]
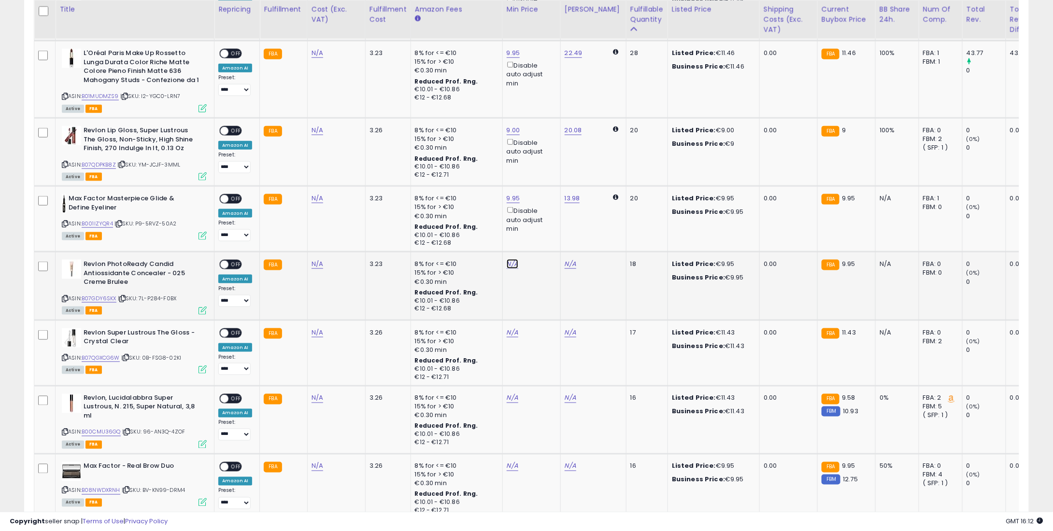
click at [507, 259] on link "N/A" at bounding box center [513, 264] width 12 height 10
type input "*"
type input "****"
click at [544, 228] on button "submit" at bounding box center [536, 231] width 16 height 14
click at [513, 328] on link "N/A" at bounding box center [513, 333] width 12 height 10
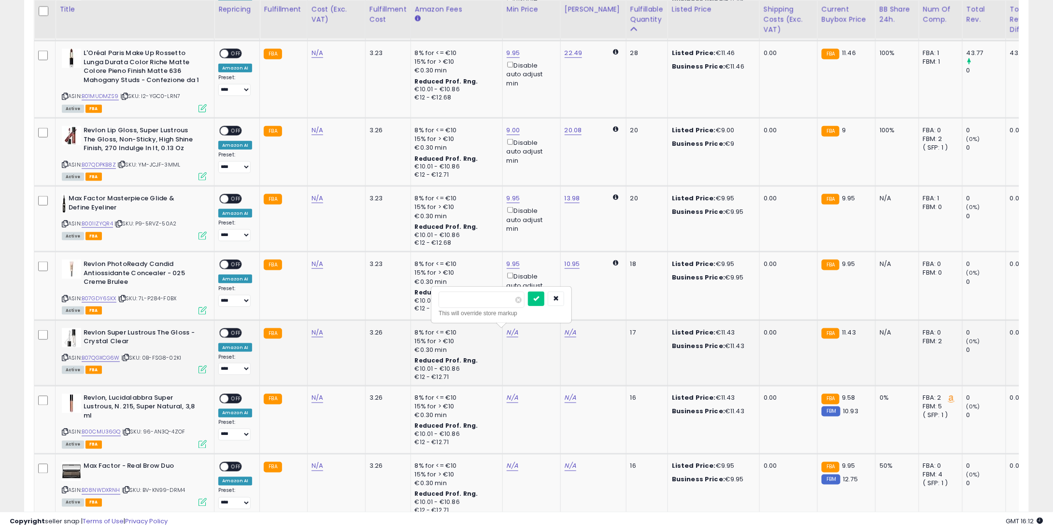
type input "*"
type input "****"
click at [544, 292] on button "submit" at bounding box center [536, 299] width 16 height 14
click at [513, 399] on div "N/A" at bounding box center [530, 398] width 46 height 9
click at [507, 394] on link "N/A" at bounding box center [513, 399] width 12 height 10
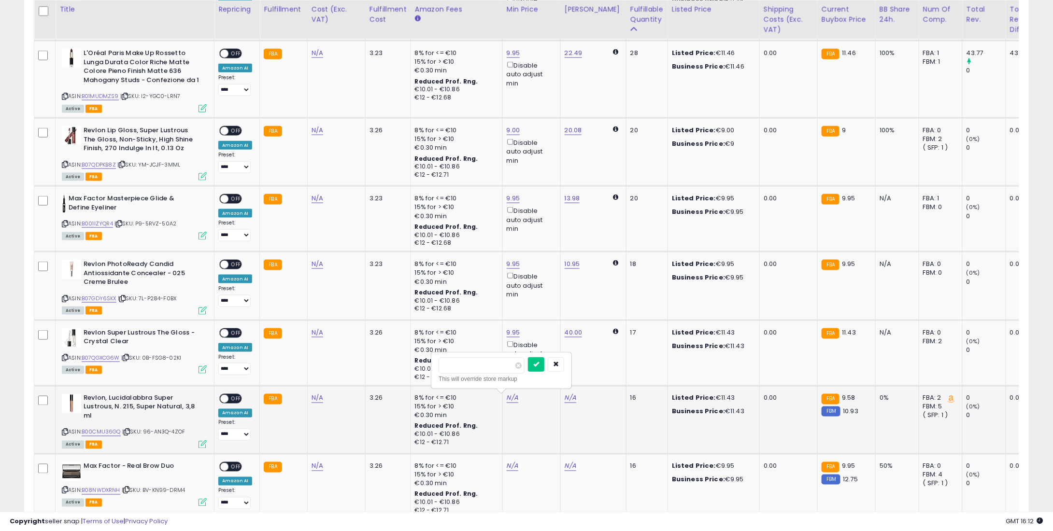
type input "*"
type input "****"
click at [539, 366] on div "****" at bounding box center [502, 365] width 126 height 17
click at [565, 330] on link "40.00" at bounding box center [574, 333] width 18 height 10
drag, startPoint x: 549, startPoint y: 291, endPoint x: 491, endPoint y: 302, distance: 58.6
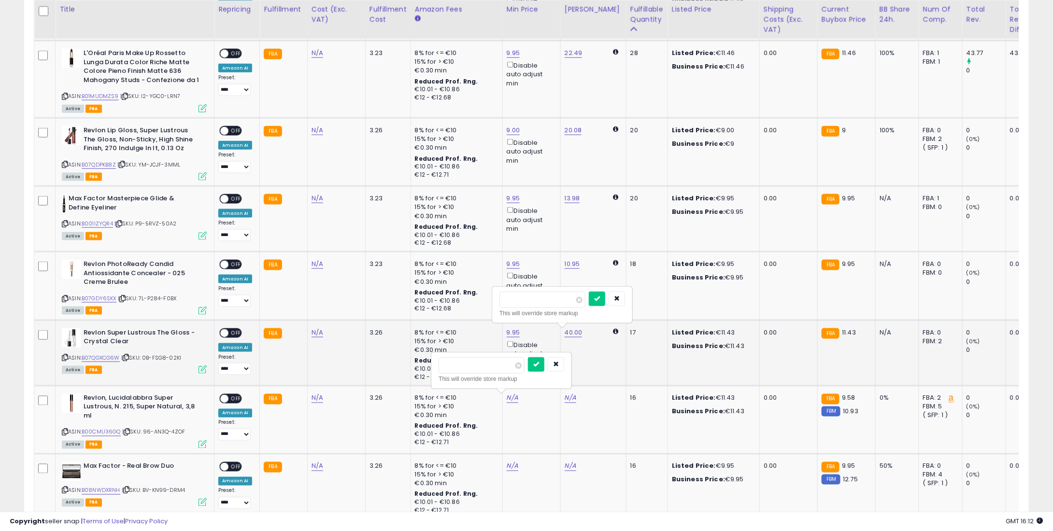
click at [492, 302] on div "***** This will override store markup" at bounding box center [562, 304] width 141 height 37
type input "**"
click at [600, 298] on icon "submit" at bounding box center [597, 299] width 6 height 6
click at [539, 364] on icon "submit" at bounding box center [536, 364] width 6 height 6
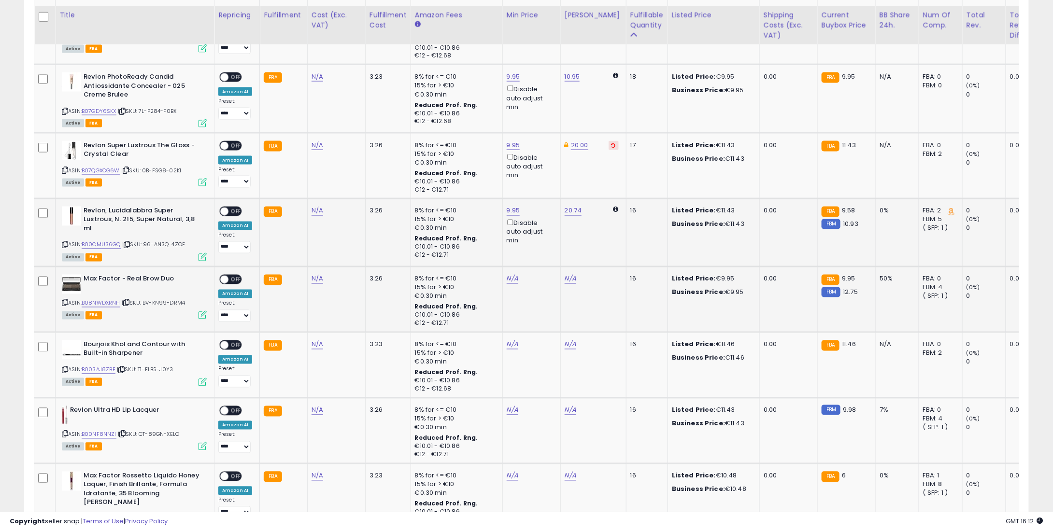
scroll to position [724, 0]
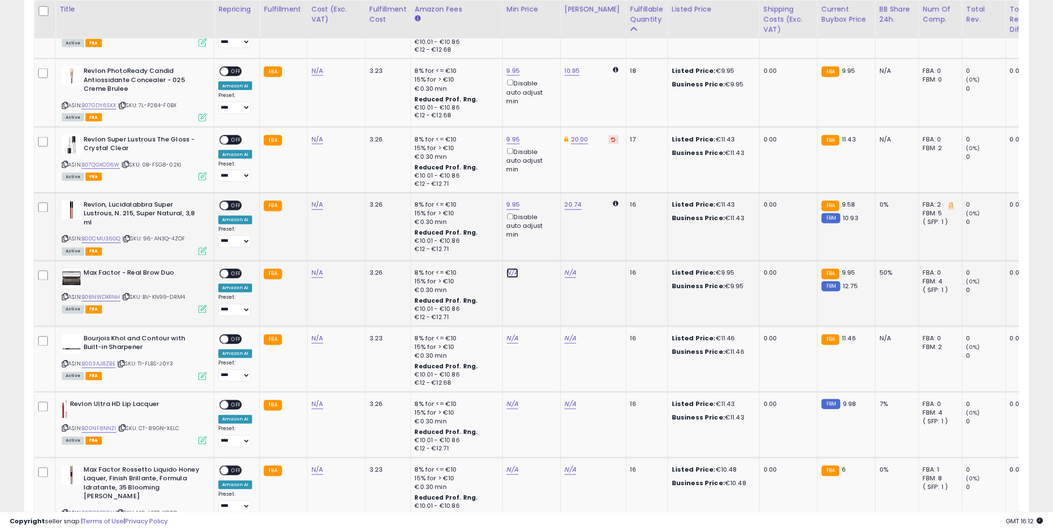
click at [508, 273] on link "N/A" at bounding box center [513, 274] width 12 height 10
type input "*"
type input "****"
click at [543, 237] on button "submit" at bounding box center [536, 239] width 16 height 14
click at [509, 334] on link "N/A" at bounding box center [513, 339] width 12 height 10
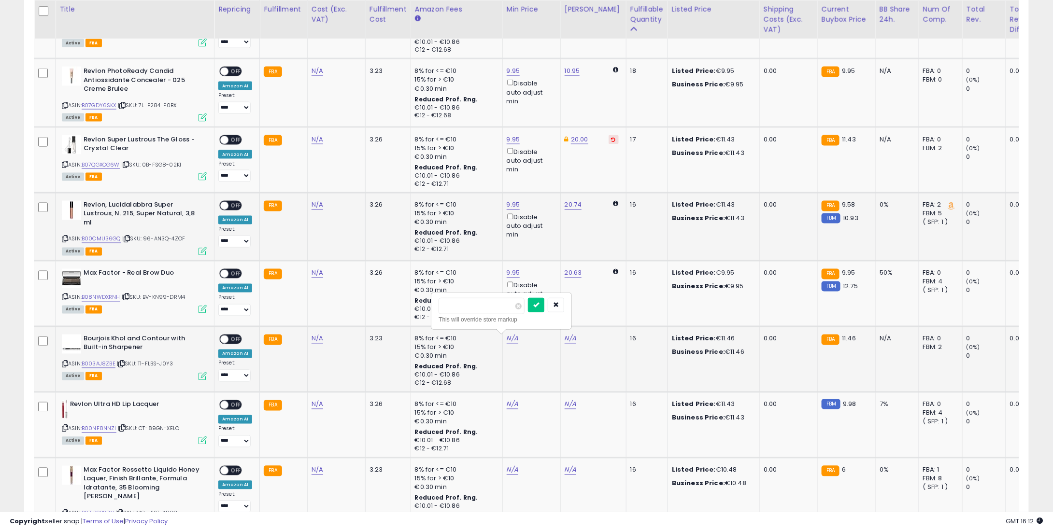
type input "*"
type input "****"
click at [539, 305] on icon "submit" at bounding box center [536, 305] width 6 height 6
click at [511, 400] on link "N/A" at bounding box center [513, 405] width 12 height 10
type input "*"
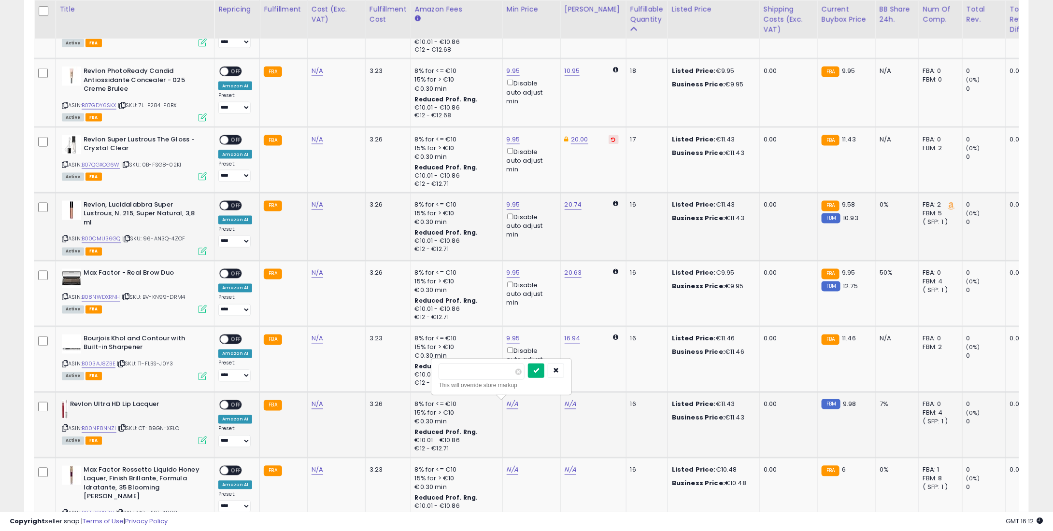
type input "****"
click at [544, 371] on button "submit" at bounding box center [536, 371] width 16 height 14
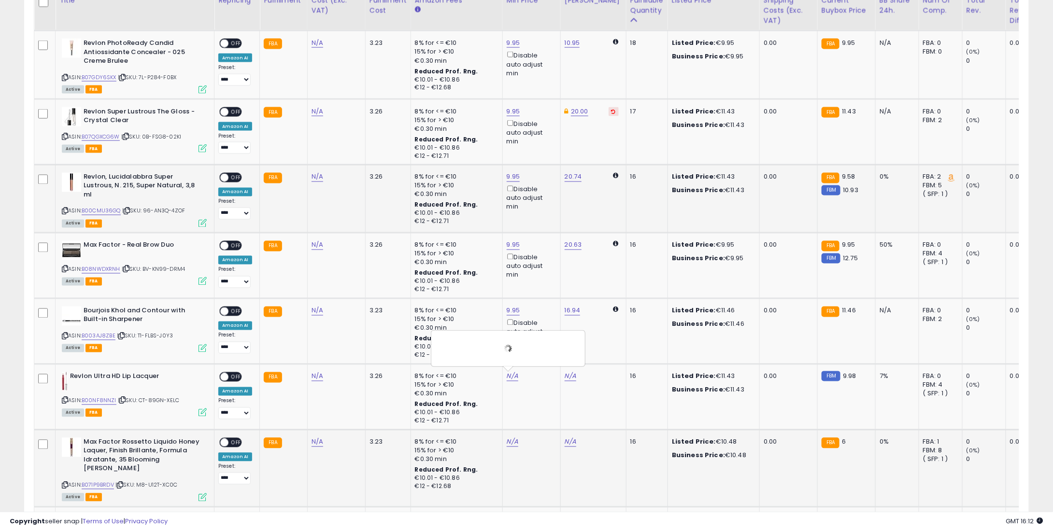
scroll to position [869, 0]
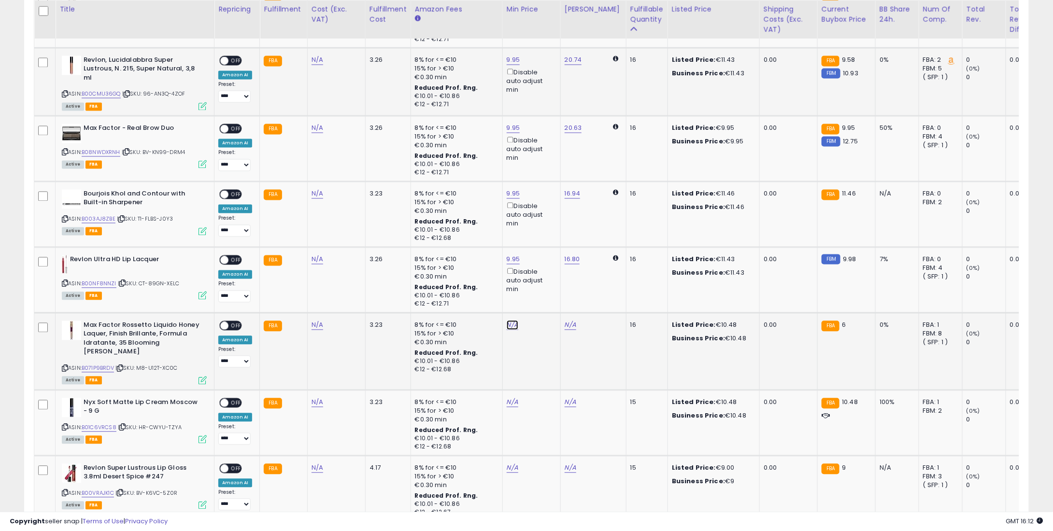
click at [507, 324] on link "N/A" at bounding box center [513, 326] width 12 height 10
type input "*"
type input "****"
click at [539, 292] on icon "submit" at bounding box center [536, 291] width 6 height 6
click at [509, 398] on link "N/A" at bounding box center [513, 403] width 12 height 10
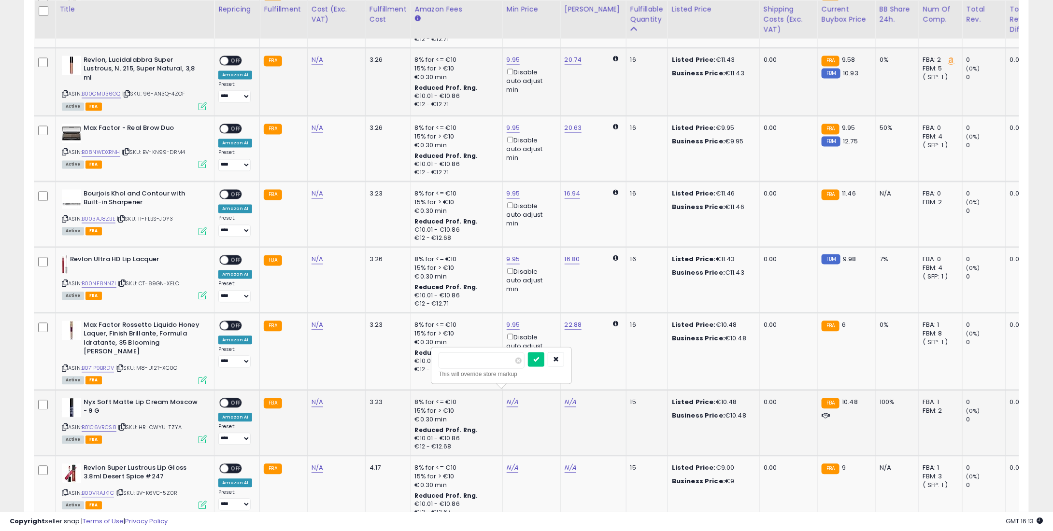
type input "*"
type input "****"
click at [539, 361] on icon "submit" at bounding box center [536, 359] width 6 height 6
click at [507, 464] on link "N/A" at bounding box center [513, 469] width 12 height 10
type input "*"
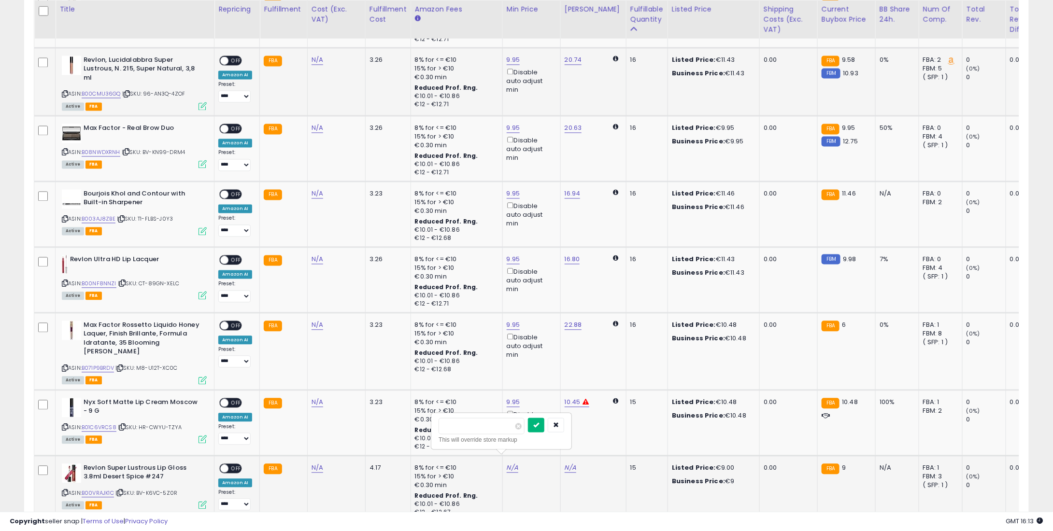
type input "***"
type input "*"
click at [544, 428] on button "submit" at bounding box center [536, 425] width 16 height 14
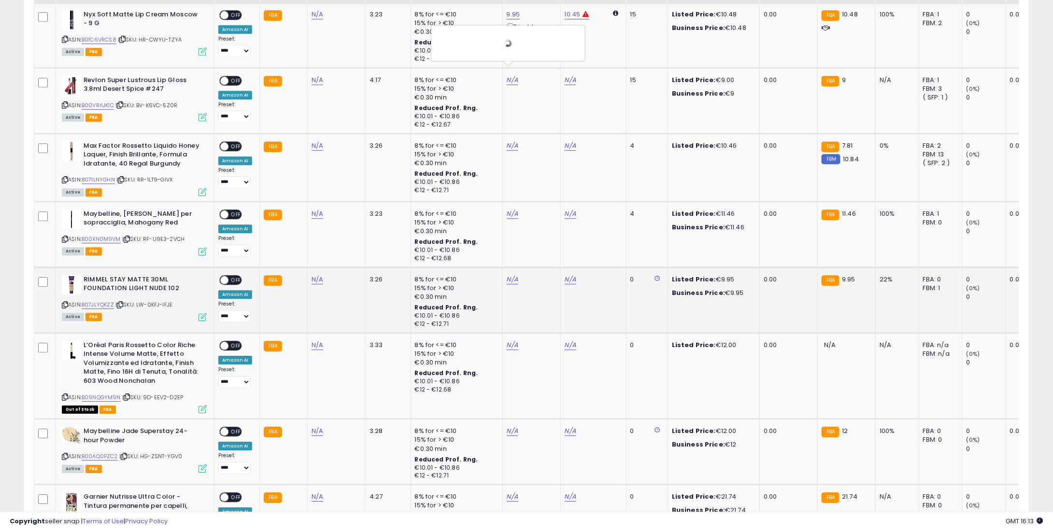
scroll to position [1304, 0]
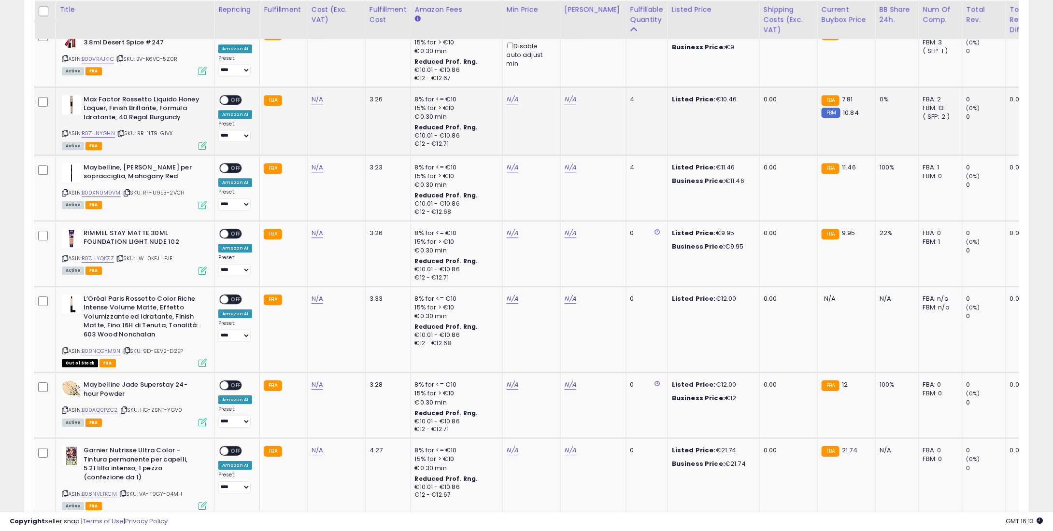
click at [502, 99] on td "N/A" at bounding box center [531, 121] width 58 height 68
click at [510, 95] on link "N/A" at bounding box center [513, 100] width 12 height 10
type input "*"
type input "****"
click at [544, 55] on button "submit" at bounding box center [536, 56] width 16 height 14
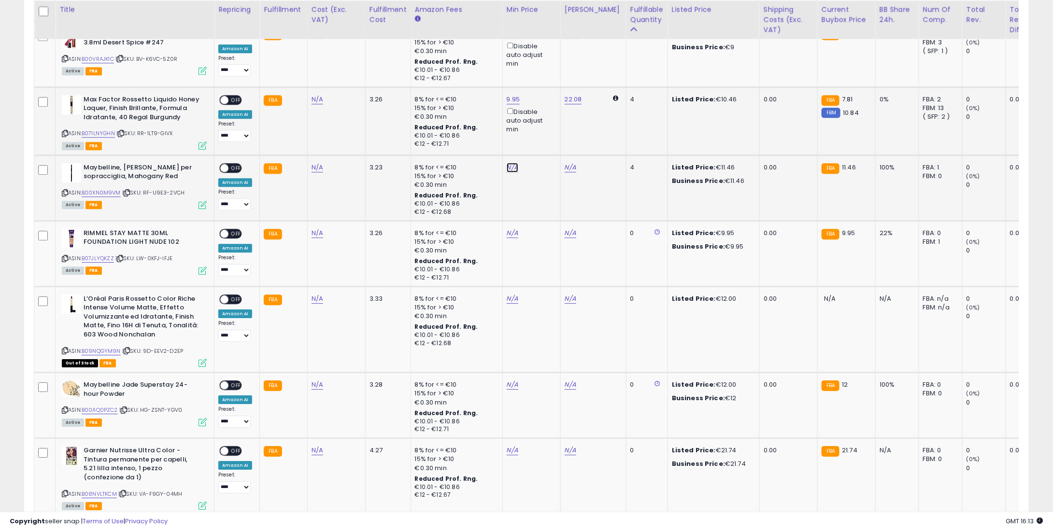
click at [510, 163] on link "N/A" at bounding box center [513, 168] width 12 height 10
type input "*"
type input "****"
click at [539, 121] on icon "submit" at bounding box center [536, 124] width 6 height 6
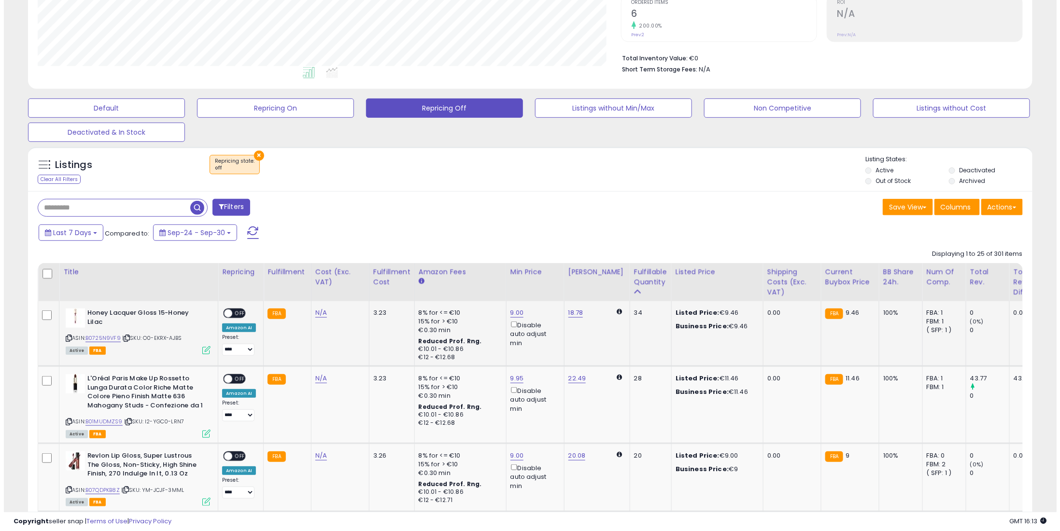
scroll to position [241, 0]
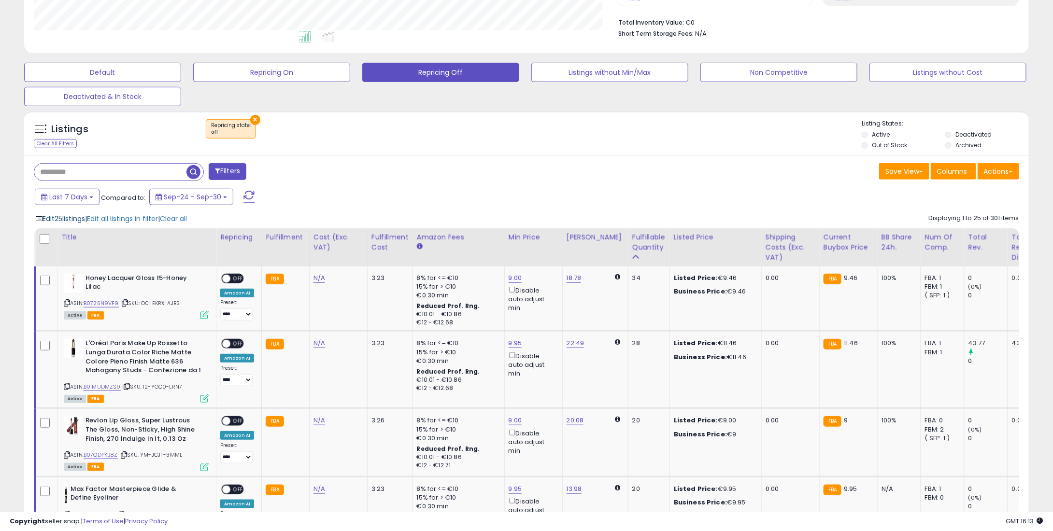
click at [80, 220] on span "Edit 25 listings" at bounding box center [64, 219] width 43 height 10
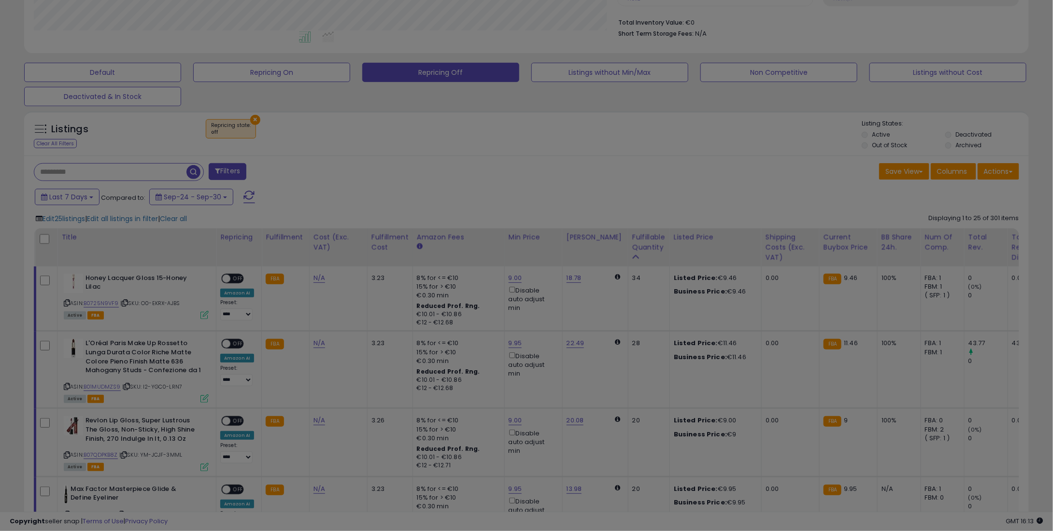
scroll to position [198, 587]
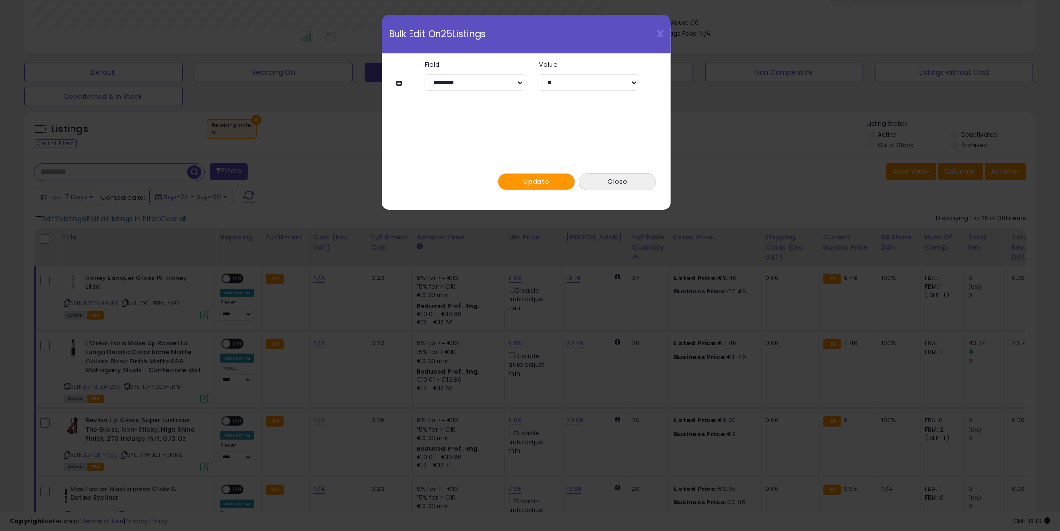
click at [530, 181] on span "Update" at bounding box center [537, 182] width 26 height 10
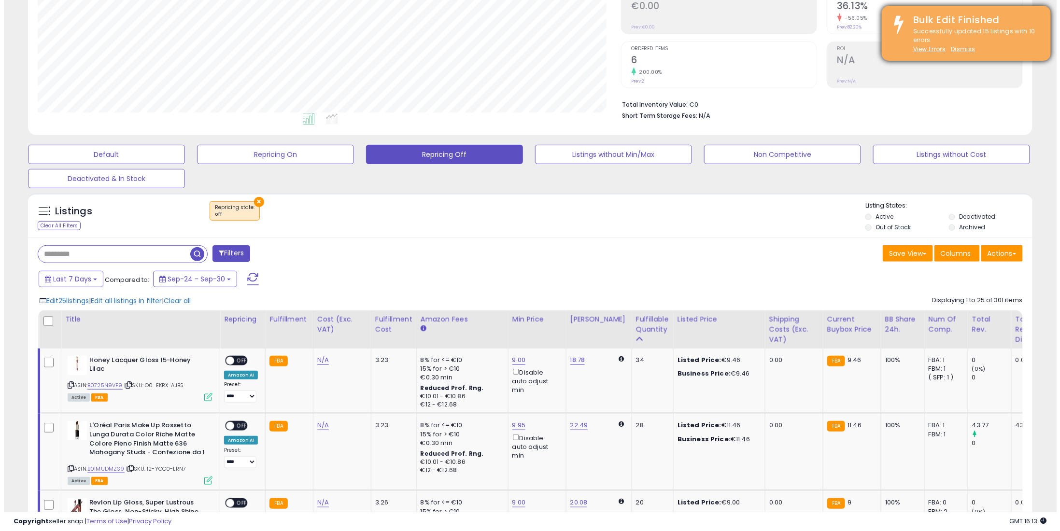
scroll to position [0, 0]
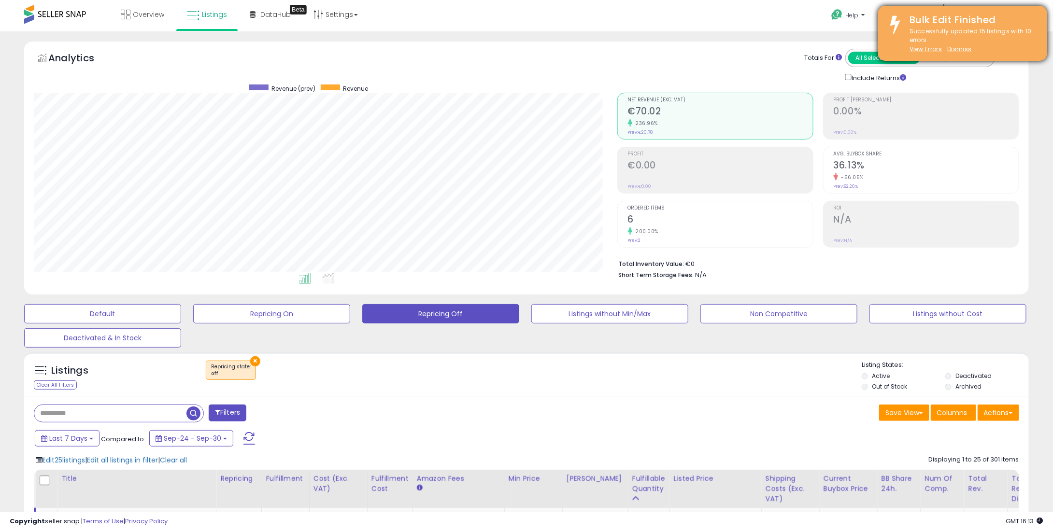
click at [961, 44] on div "Successfully updated 15 listings with 10 errors. View Errors Dismiss" at bounding box center [971, 40] width 138 height 27
click at [956, 52] on u "Dismiss" at bounding box center [959, 49] width 24 height 8
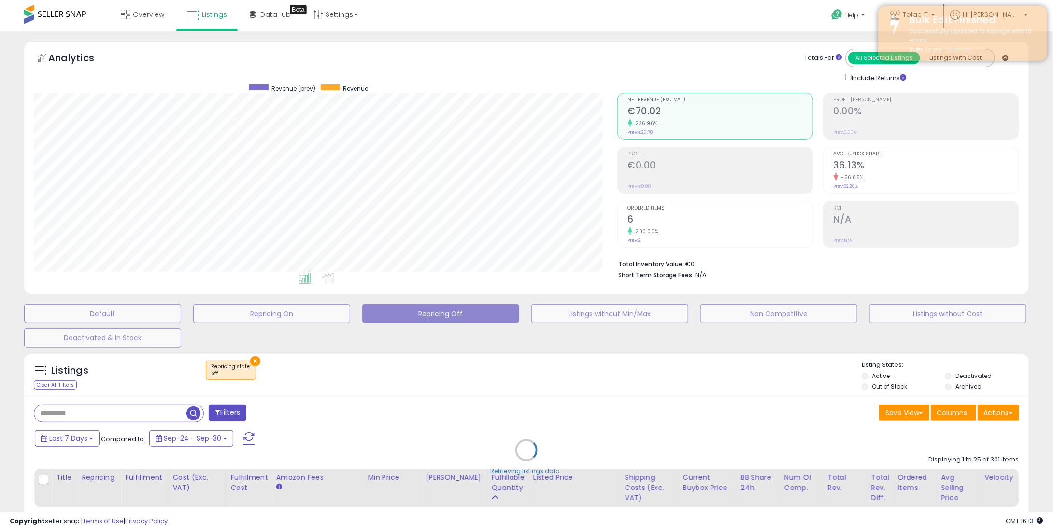
click at [959, 49] on u "Dismiss" at bounding box center [959, 49] width 24 height 8
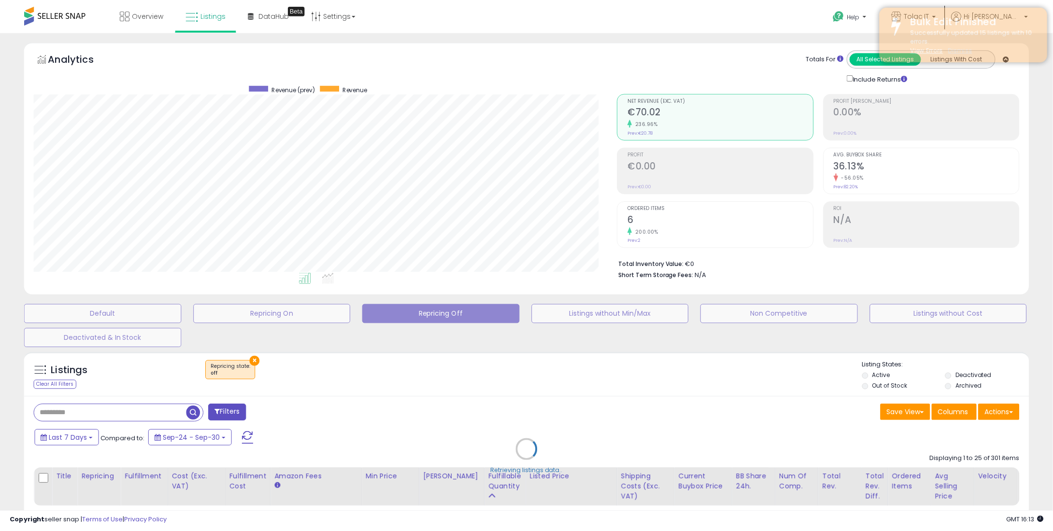
scroll to position [198, 587]
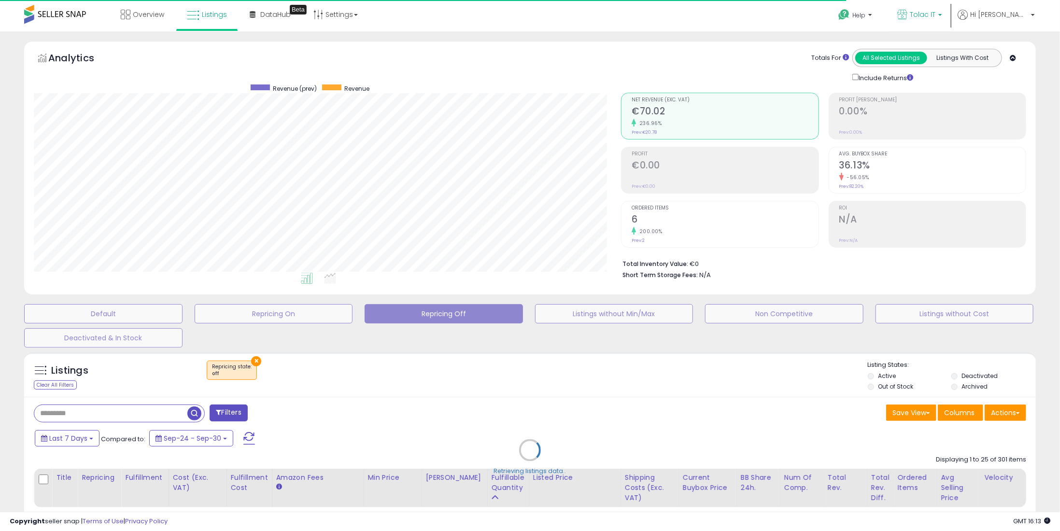
click at [940, 24] on link "Tolac IT" at bounding box center [919, 15] width 59 height 31
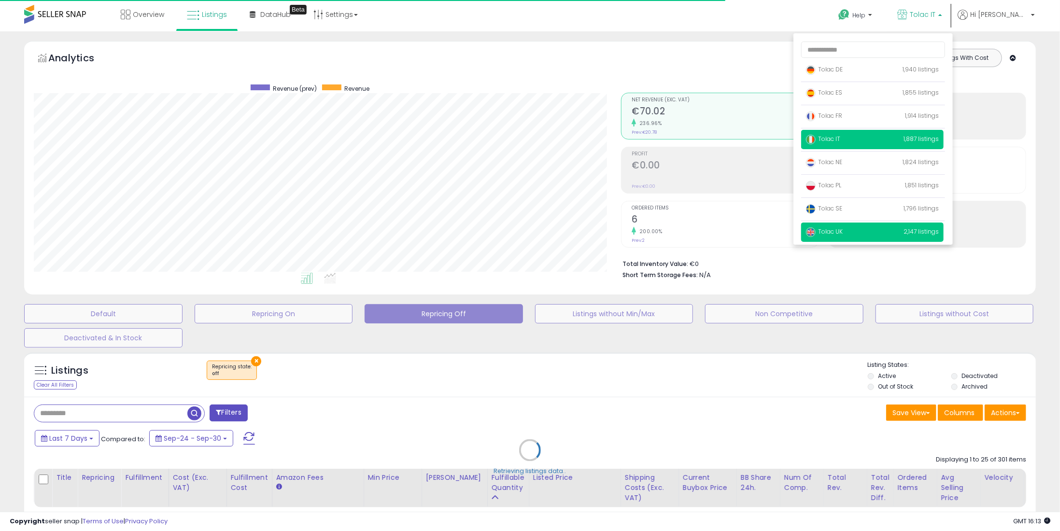
click at [874, 231] on p "Tolac UK 2,147 listings" at bounding box center [872, 232] width 142 height 19
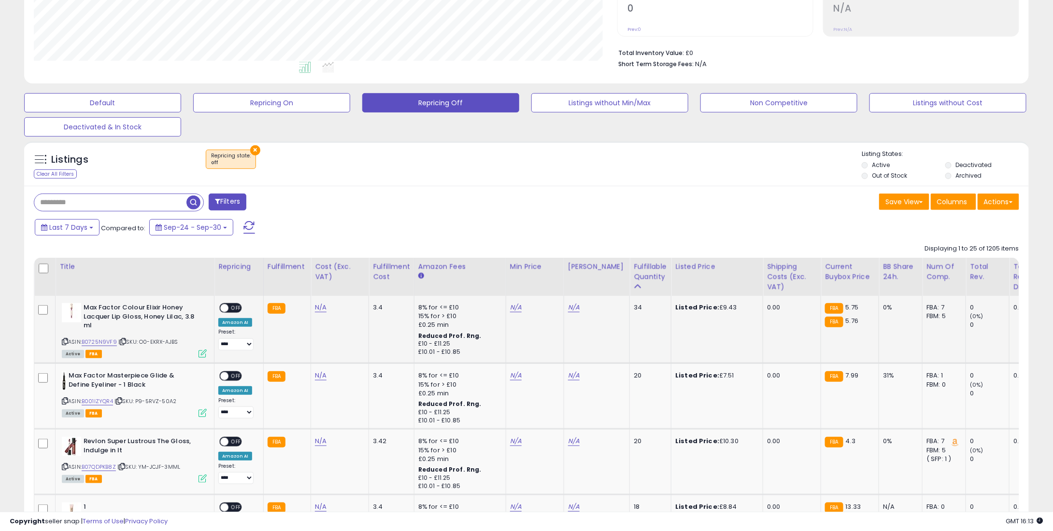
scroll to position [338, 0]
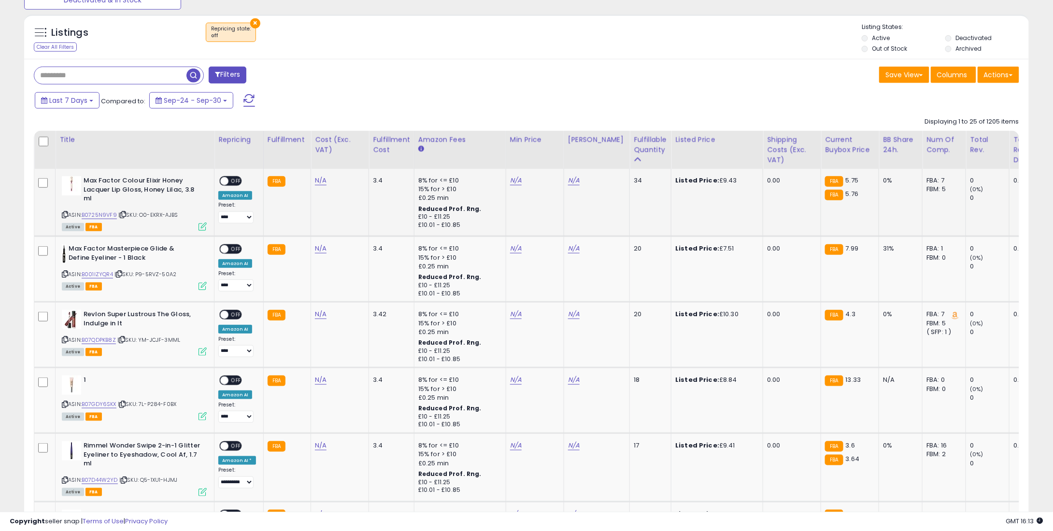
click at [506, 188] on td "N/A" at bounding box center [535, 203] width 58 height 68
click at [509, 184] on td "N/A" at bounding box center [535, 203] width 58 height 68
click at [510, 184] on link "N/A" at bounding box center [516, 181] width 12 height 10
type input "*"
click at [542, 144] on icon "submit" at bounding box center [539, 147] width 6 height 6
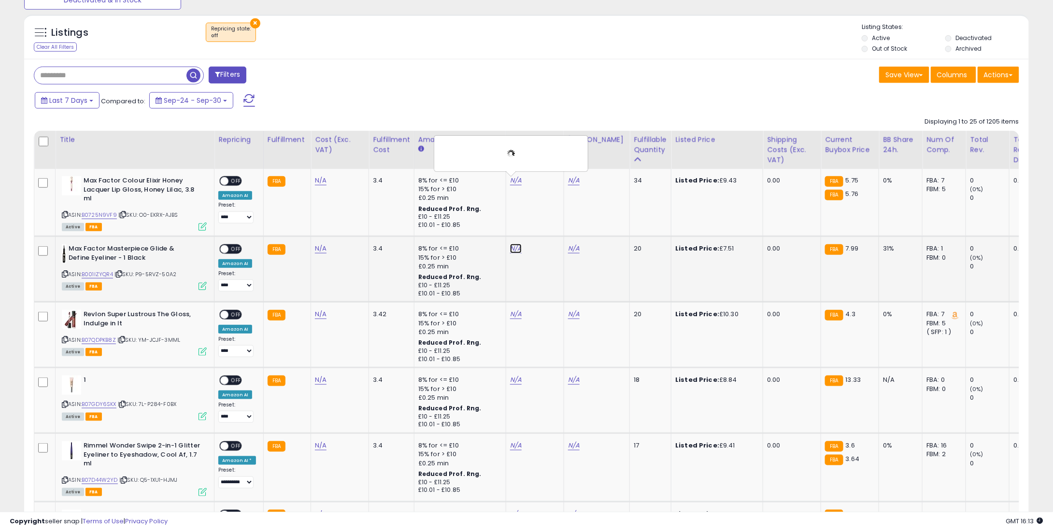
click at [514, 246] on link "N/A" at bounding box center [516, 249] width 12 height 10
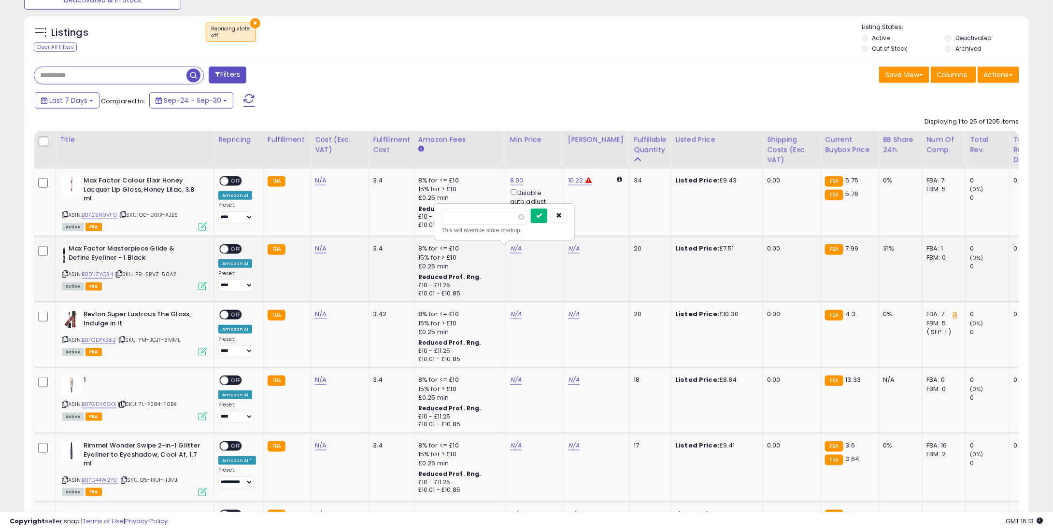
type input "*"
click at [547, 219] on button "submit" at bounding box center [539, 216] width 16 height 14
click at [510, 312] on link "N/A" at bounding box center [516, 315] width 12 height 10
type input "*"
click at [542, 278] on icon "submit" at bounding box center [539, 281] width 6 height 6
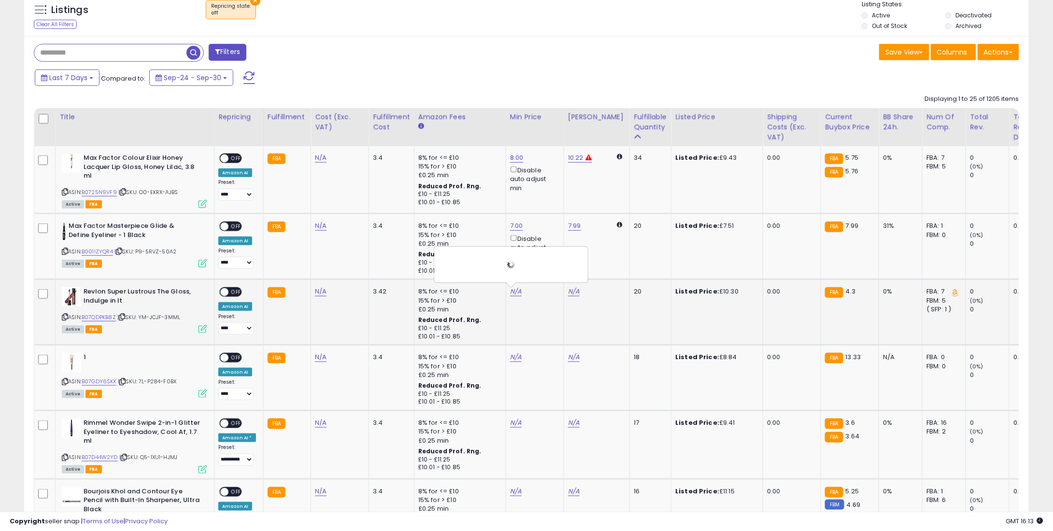
scroll to position [531, 0]
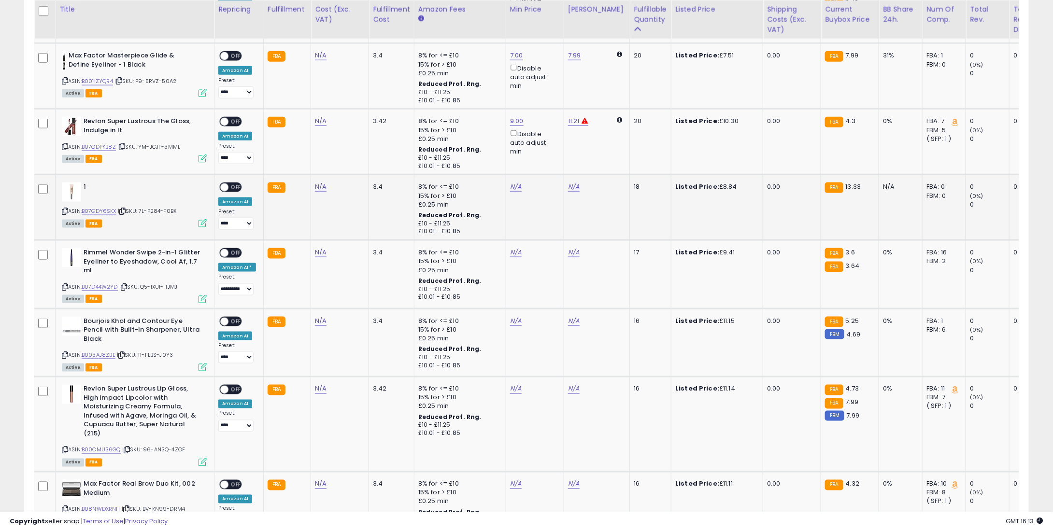
click at [511, 191] on td "N/A" at bounding box center [535, 208] width 58 height 66
click at [516, 188] on link "N/A" at bounding box center [516, 187] width 12 height 10
type input "*"
drag, startPoint x: 551, startPoint y: 156, endPoint x: 547, endPoint y: 166, distance: 10.4
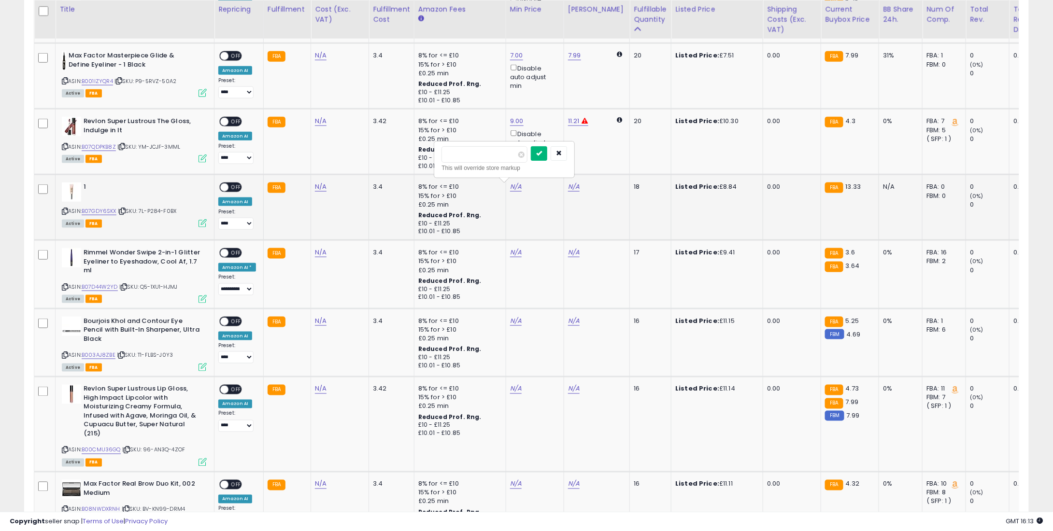
click at [547, 156] on button "submit" at bounding box center [539, 153] width 16 height 14
click at [519, 249] on div "N/A" at bounding box center [533, 252] width 46 height 9
click at [511, 250] on link "N/A" at bounding box center [516, 253] width 12 height 10
type input "*"
click at [548, 229] on div "This will override store markup" at bounding box center [504, 234] width 126 height 10
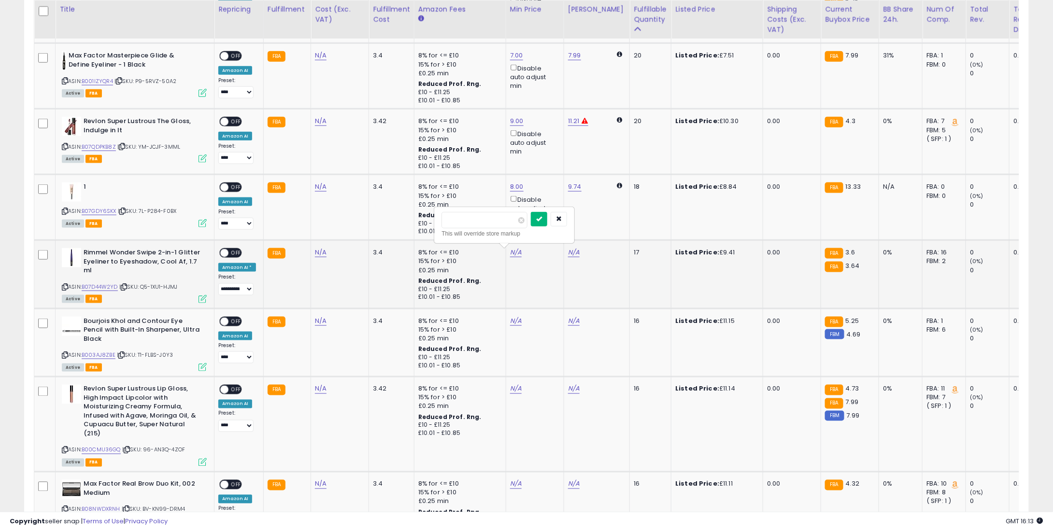
click at [547, 213] on button "submit" at bounding box center [539, 219] width 16 height 14
click at [510, 320] on link "N/A" at bounding box center [516, 321] width 12 height 10
type input "*"
click at [547, 284] on button "submit" at bounding box center [539, 287] width 16 height 14
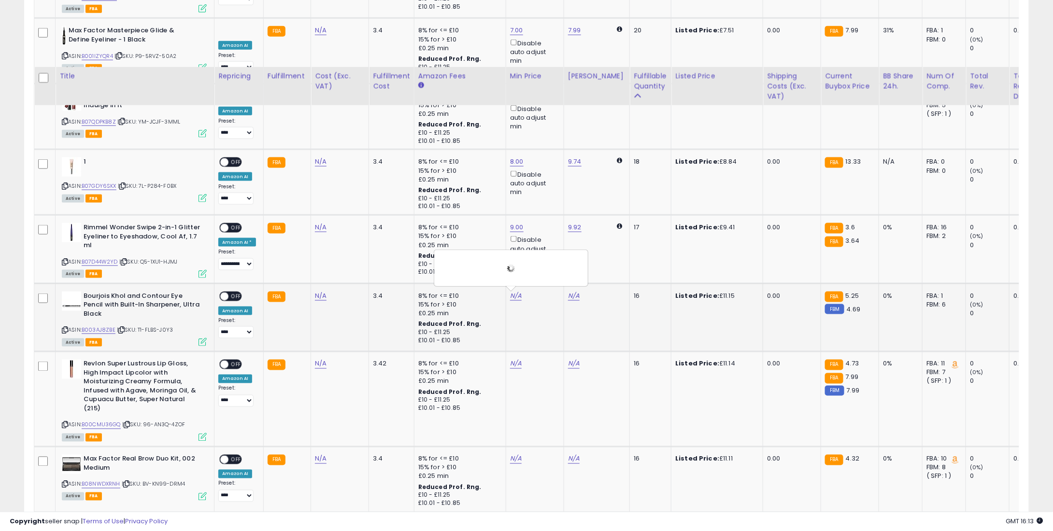
scroll to position [676, 0]
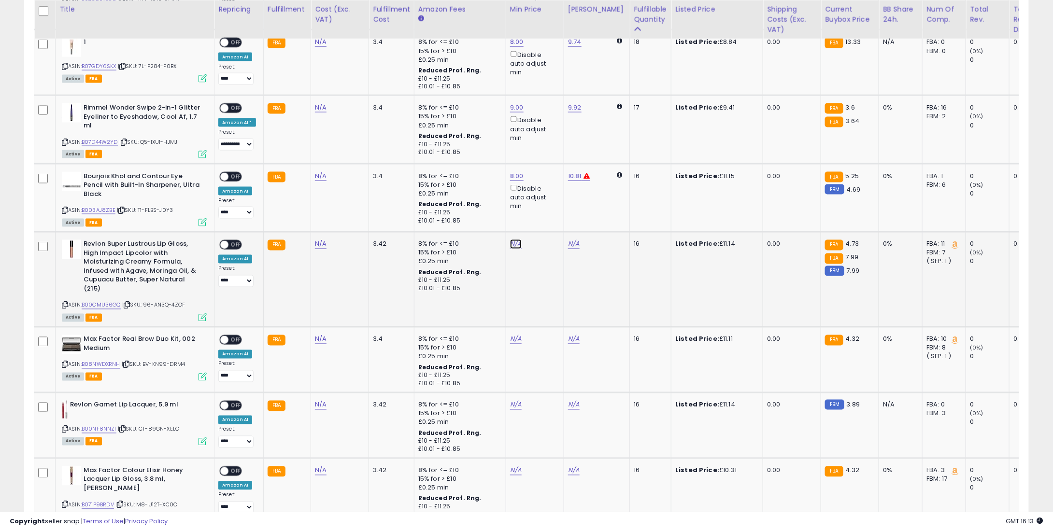
click at [510, 241] on link "N/A" at bounding box center [516, 245] width 12 height 10
type input "*"
click at [547, 212] on button "submit" at bounding box center [539, 211] width 16 height 14
click at [510, 337] on link "N/A" at bounding box center [516, 340] width 12 height 10
type input "*"
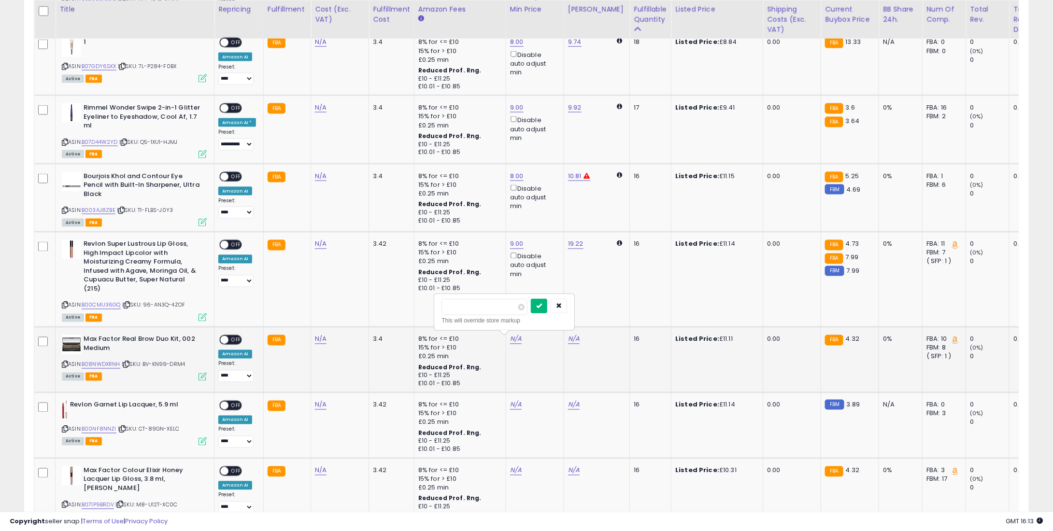
click at [547, 306] on button "submit" at bounding box center [539, 306] width 16 height 14
click at [519, 399] on td "N/A" at bounding box center [535, 426] width 58 height 66
click at [510, 401] on link "N/A" at bounding box center [516, 405] width 12 height 10
type input "*"
click at [547, 367] on button "submit" at bounding box center [539, 371] width 16 height 14
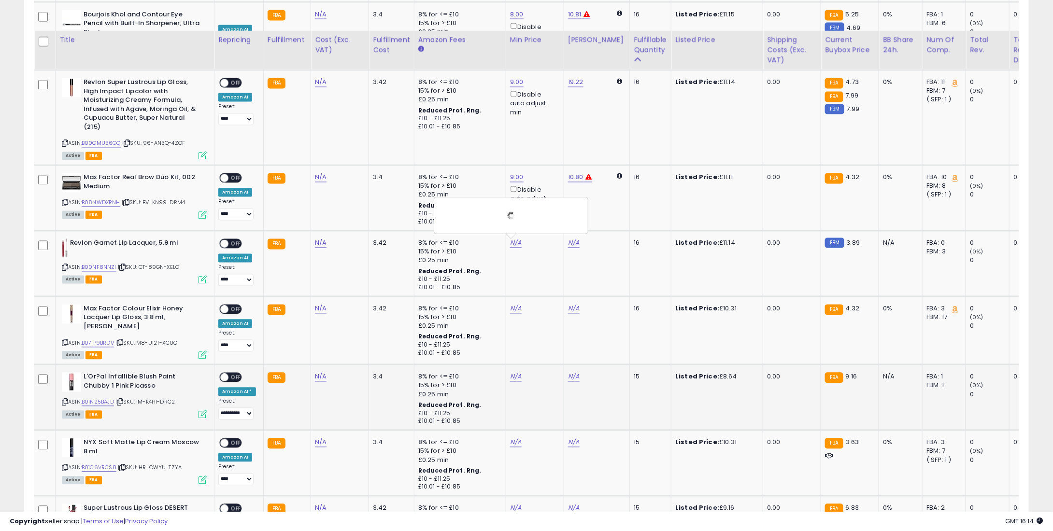
scroll to position [869, 0]
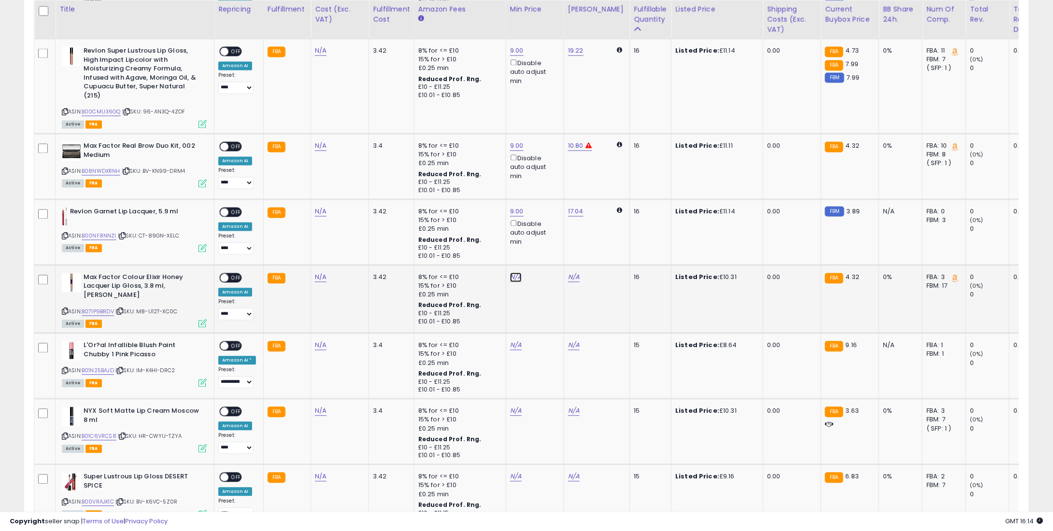
click at [512, 276] on link "N/A" at bounding box center [516, 278] width 12 height 10
type input "*"
click at [542, 245] on div "*" at bounding box center [504, 245] width 126 height 17
click at [547, 245] on button "submit" at bounding box center [539, 244] width 16 height 14
click at [512, 342] on link "N/A" at bounding box center [516, 346] width 12 height 10
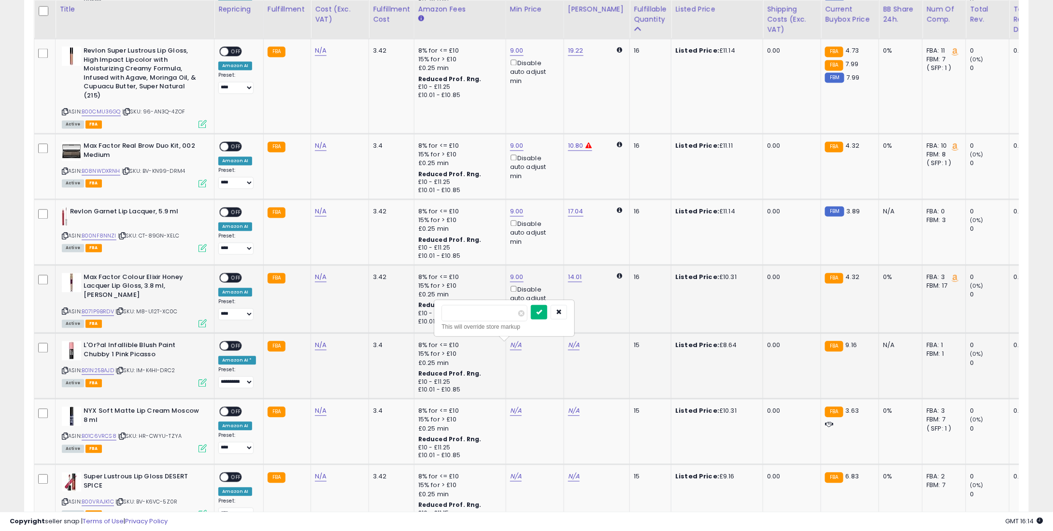
type input "*"
click at [542, 313] on icon "submit" at bounding box center [539, 312] width 6 height 6
click at [510, 403] on td "N/A" at bounding box center [535, 432] width 58 height 66
click at [513, 403] on td "N/A" at bounding box center [535, 432] width 58 height 66
click at [514, 411] on link "N/A" at bounding box center [516, 412] width 12 height 10
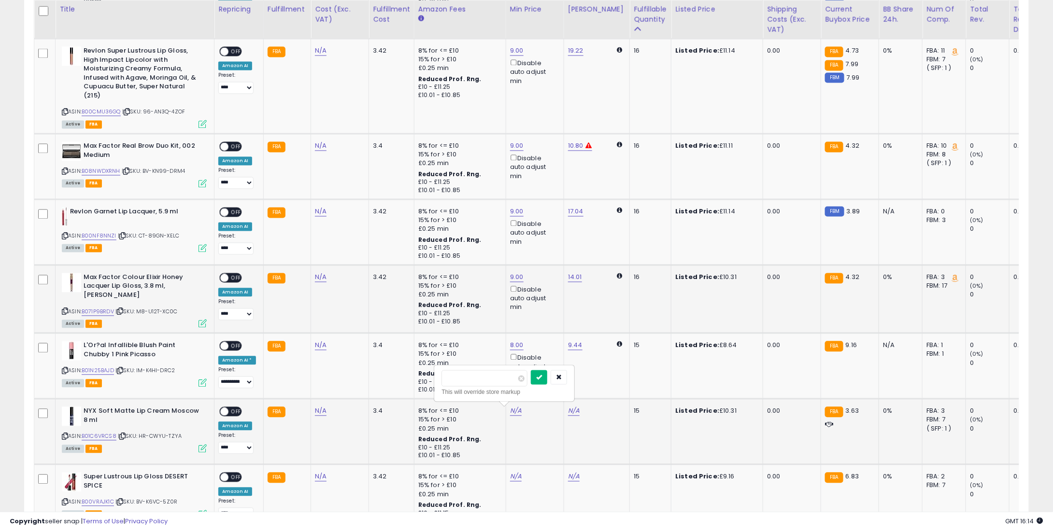
type input "*"
click at [547, 379] on button "submit" at bounding box center [539, 377] width 16 height 14
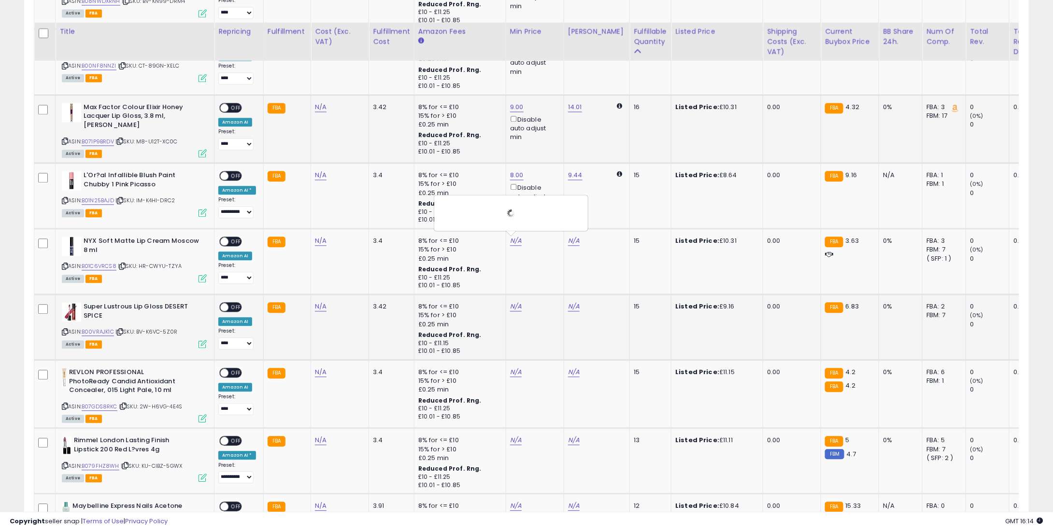
scroll to position [1063, 0]
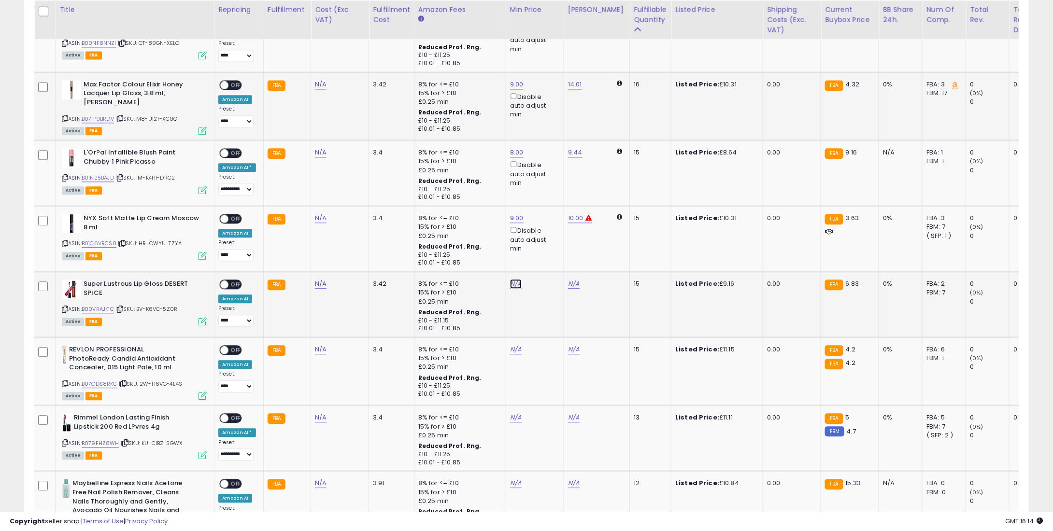
click at [512, 279] on link "N/A" at bounding box center [516, 284] width 12 height 10
type input "*"
click at [547, 249] on button "submit" at bounding box center [539, 250] width 16 height 14
click at [516, 346] on link "N/A" at bounding box center [516, 350] width 12 height 10
type input "*"
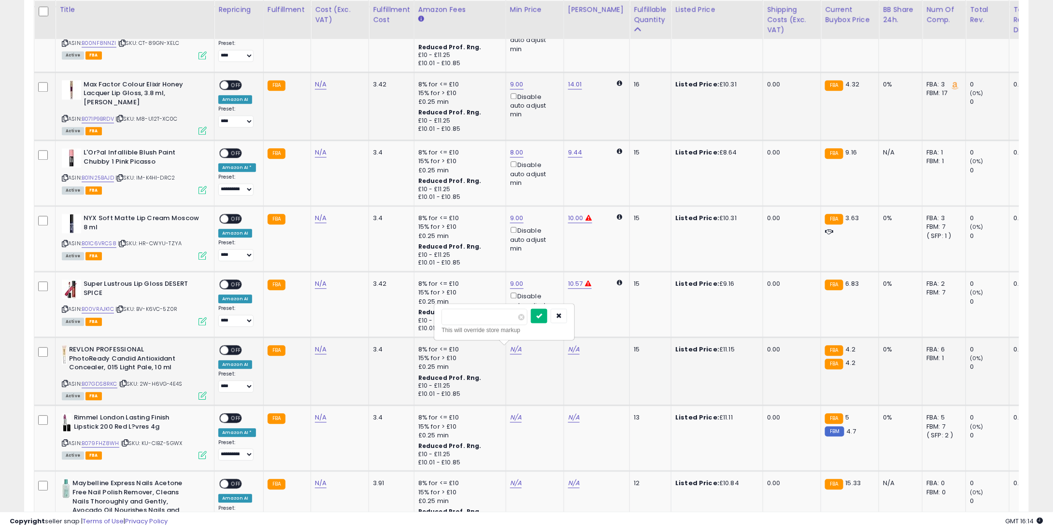
type input "****"
click at [542, 316] on icon "submit" at bounding box center [539, 315] width 6 height 6
drag, startPoint x: 495, startPoint y: 415, endPoint x: 502, endPoint y: 415, distance: 6.8
click at [495, 415] on td "8% for <= £10 15% for > £10 £0.25 min Reduced Prof. Rng. £10 - £11.25 £10.01 - …" at bounding box center [460, 439] width 92 height 66
click at [506, 415] on td "N/A" at bounding box center [535, 439] width 58 height 66
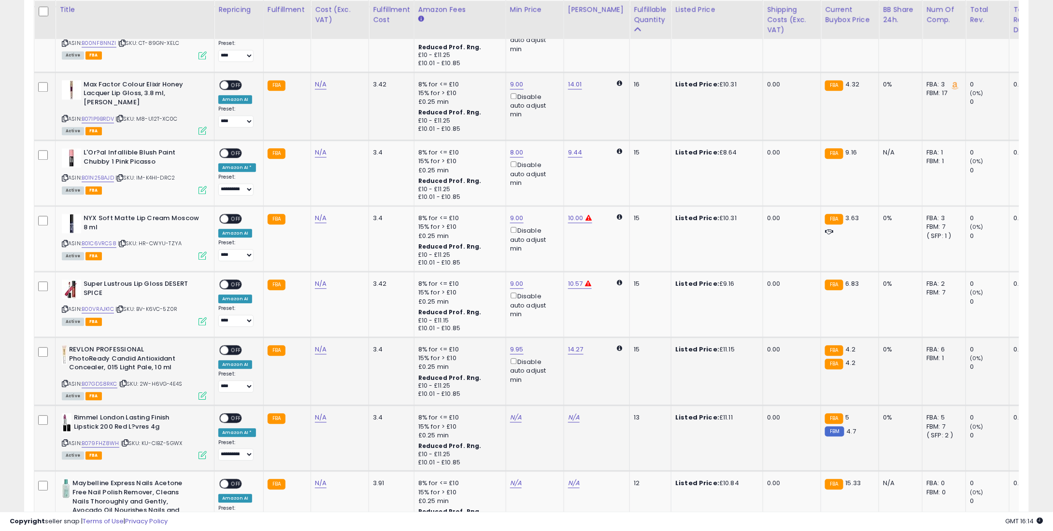
click at [515, 411] on td "N/A" at bounding box center [535, 439] width 58 height 66
click at [510, 414] on link "N/A" at bounding box center [516, 418] width 12 height 10
type input "*"
type input "****"
click at [542, 381] on icon "submit" at bounding box center [539, 384] width 6 height 6
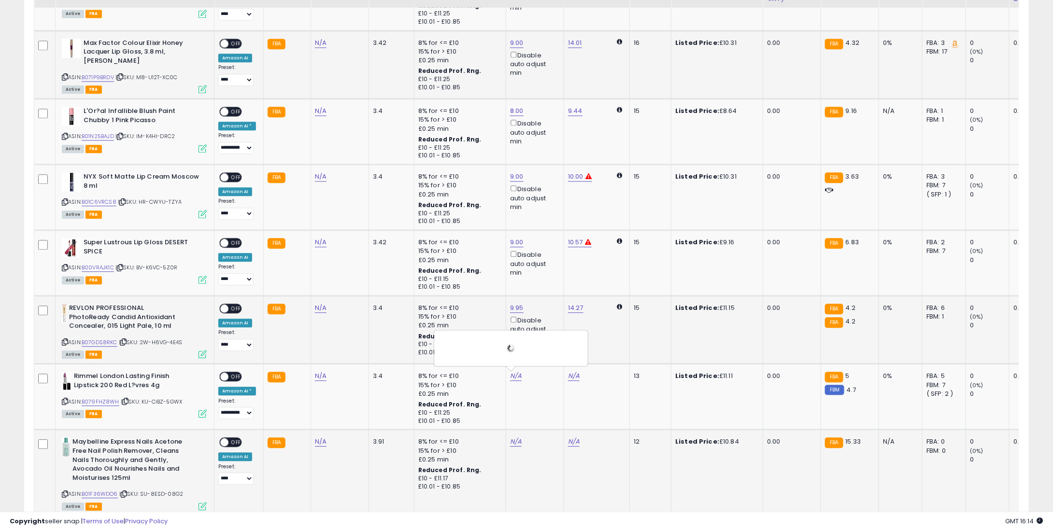
scroll to position [1207, 0]
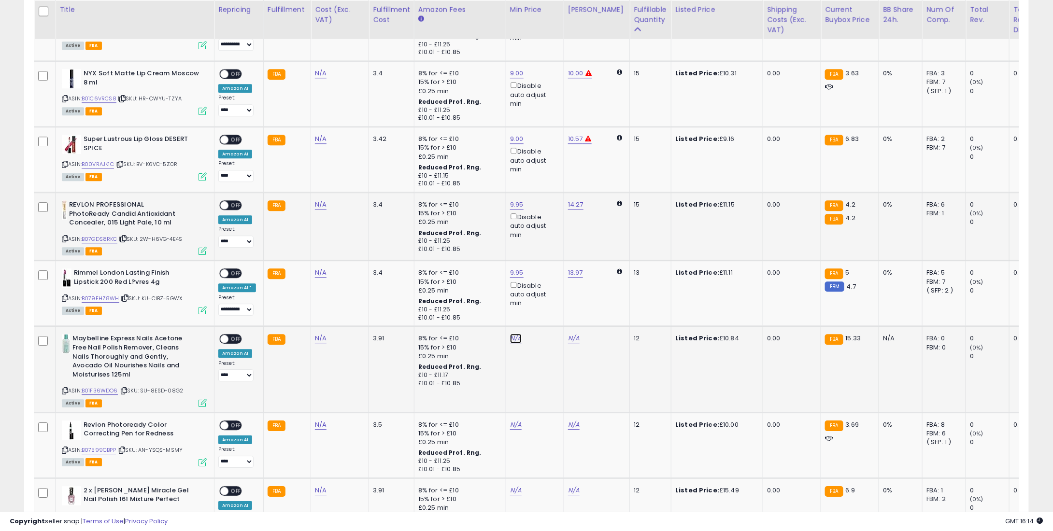
click at [516, 335] on link "N/A" at bounding box center [516, 339] width 12 height 10
type input "*"
type input "****"
click at [547, 300] on button "submit" at bounding box center [539, 305] width 16 height 14
click at [513, 424] on link "N/A" at bounding box center [516, 425] width 12 height 10
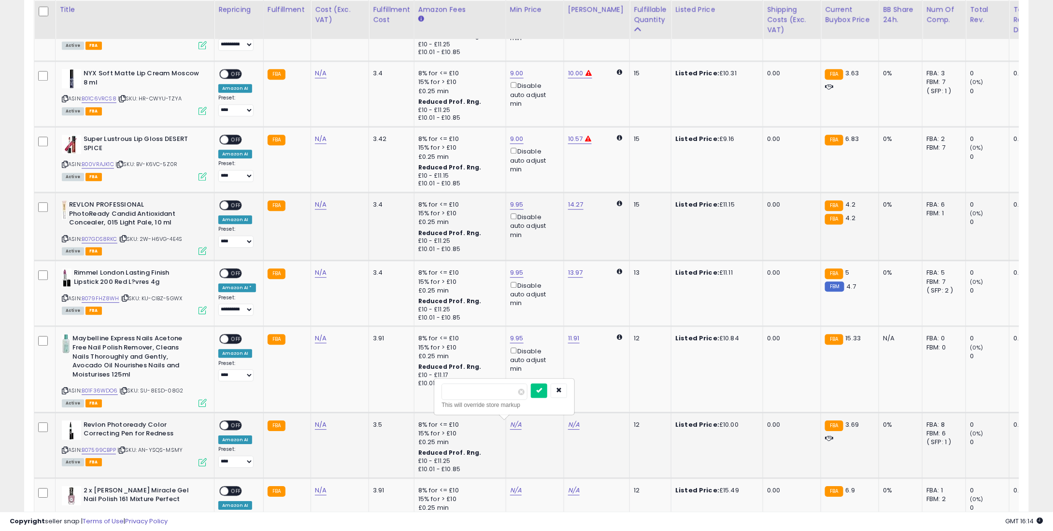
type input "*"
type input "***"
type input "*"
click at [542, 390] on icon "submit" at bounding box center [539, 390] width 6 height 6
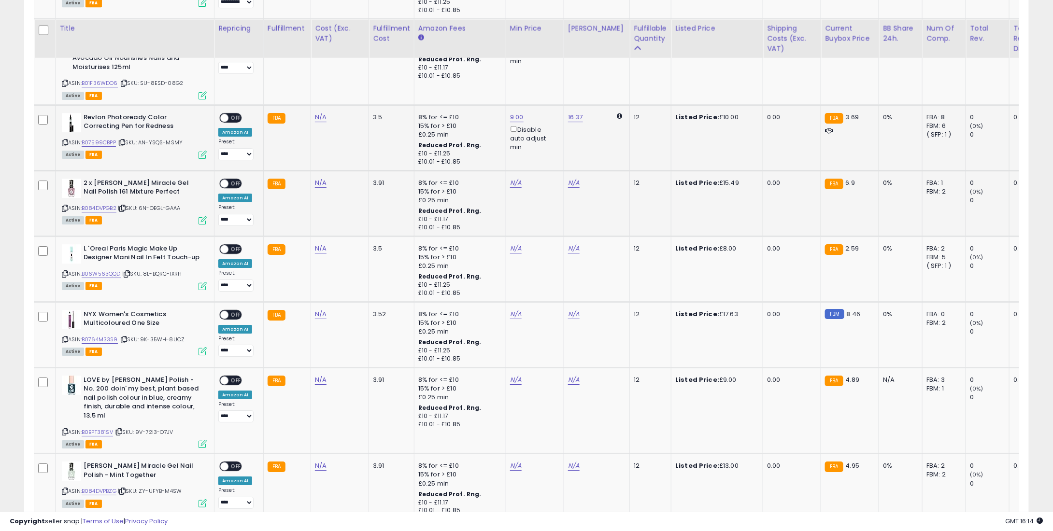
scroll to position [1545, 0]
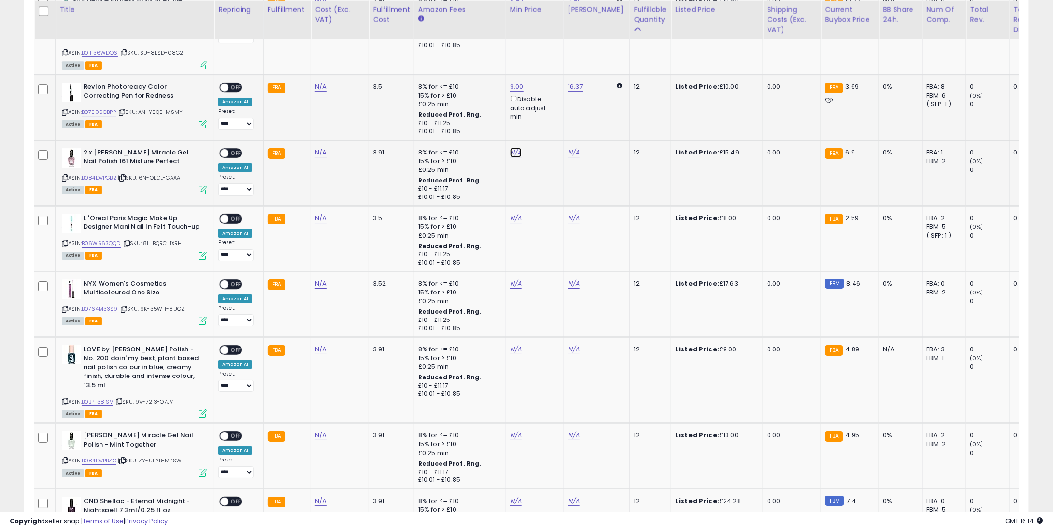
click at [510, 151] on link "N/A" at bounding box center [516, 153] width 12 height 10
type input "***"
click at [547, 121] on button "submit" at bounding box center [539, 118] width 16 height 14
click at [514, 213] on link "N/A" at bounding box center [516, 218] width 12 height 10
type input "*"
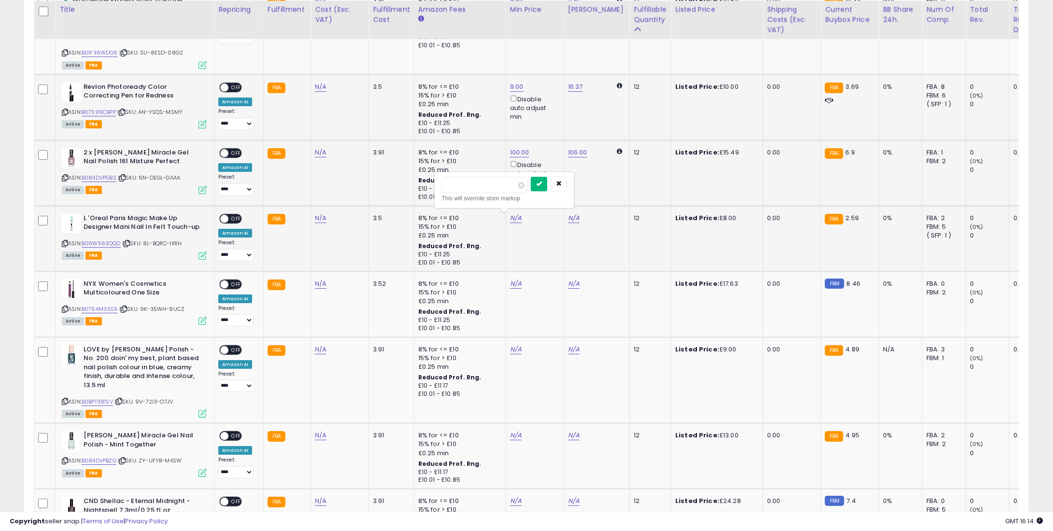
click at [547, 177] on button "submit" at bounding box center [539, 184] width 16 height 14
click at [512, 276] on td "N/A" at bounding box center [535, 304] width 58 height 66
click at [515, 276] on td "N/A" at bounding box center [535, 304] width 58 height 66
click at [515, 279] on link "N/A" at bounding box center [516, 284] width 12 height 10
type input "*"
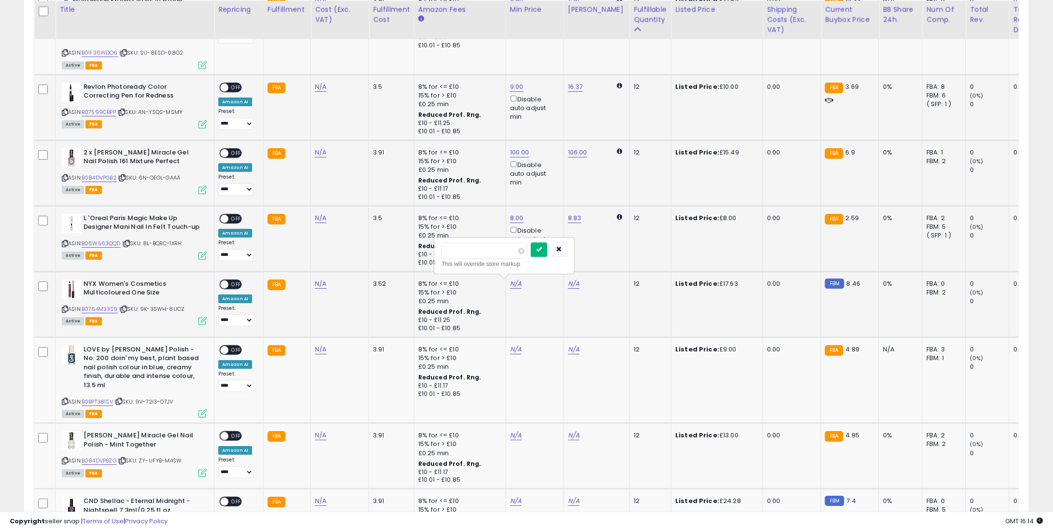
click at [542, 246] on icon "submit" at bounding box center [539, 249] width 6 height 6
click at [514, 345] on link "N/A" at bounding box center [516, 350] width 12 height 10
type input "*"
click at [547, 314] on button "submit" at bounding box center [539, 315] width 16 height 14
click at [514, 431] on link "N/A" at bounding box center [516, 436] width 12 height 10
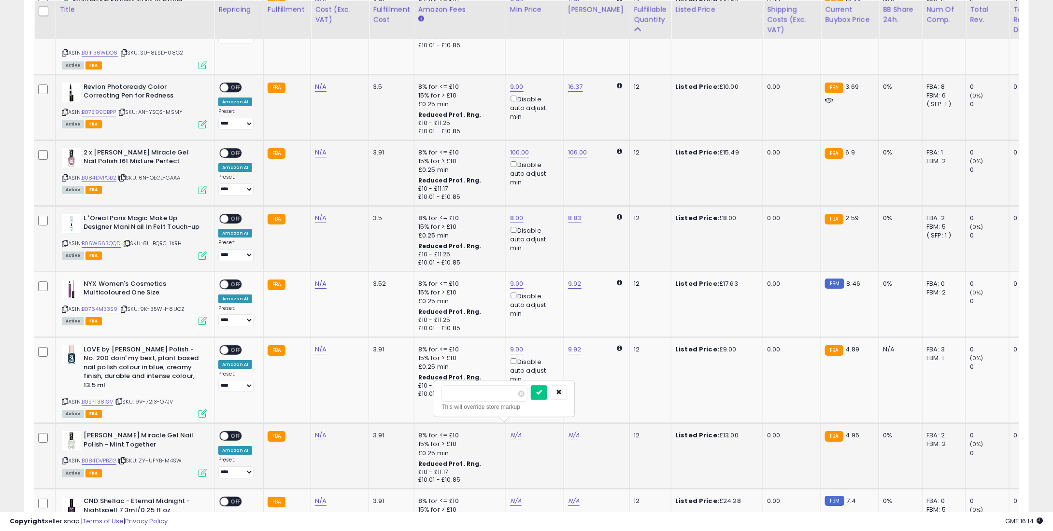
click at [507, 389] on input "number" at bounding box center [484, 393] width 86 height 16
type input "**"
click at [547, 390] on button "submit" at bounding box center [539, 392] width 16 height 14
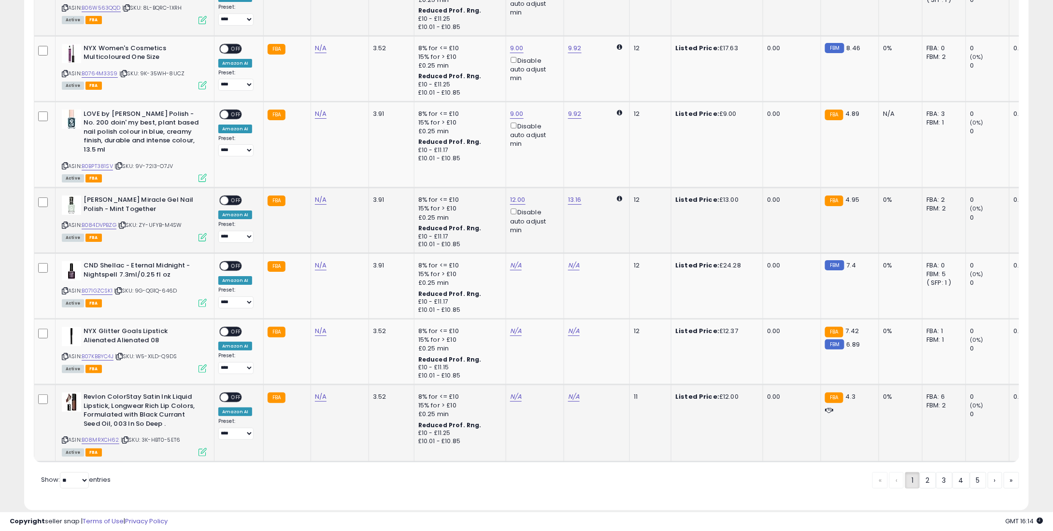
scroll to position [1792, 0]
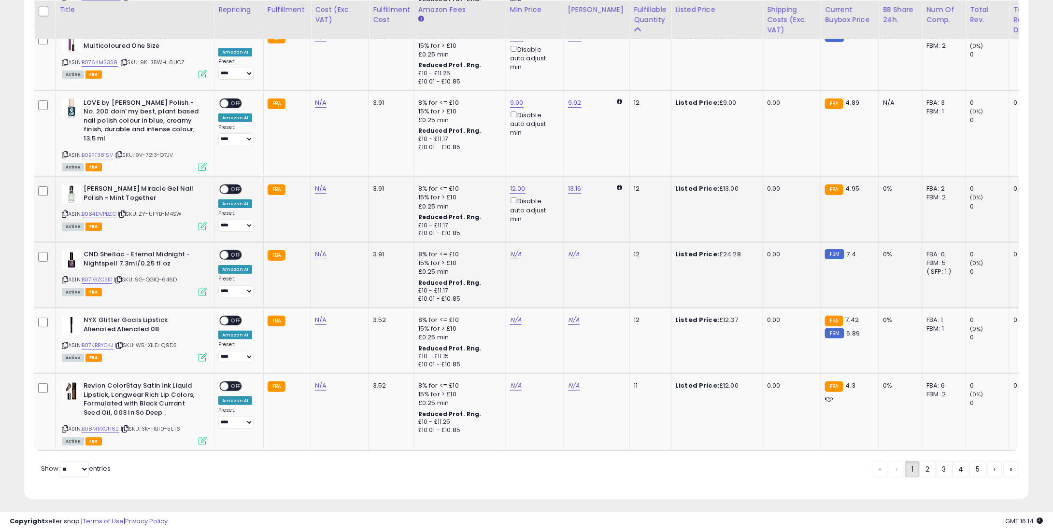
click at [510, 250] on div "N/A" at bounding box center [533, 254] width 46 height 9
click at [510, 250] on link "N/A" at bounding box center [516, 255] width 12 height 10
type input "*"
type input "****"
click at [542, 208] on icon "submit" at bounding box center [539, 211] width 6 height 6
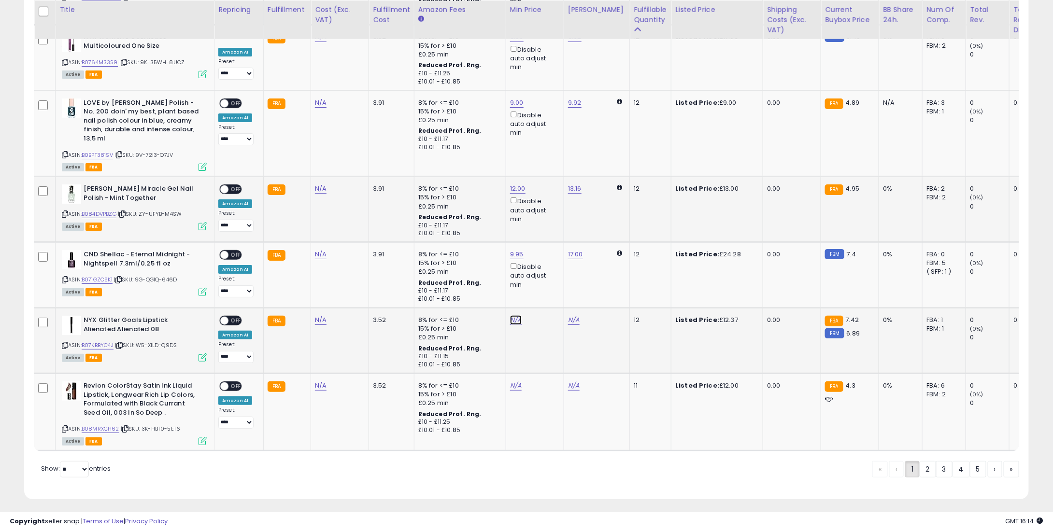
click at [510, 315] on link "N/A" at bounding box center [516, 320] width 12 height 10
type input "*"
click at [542, 278] on icon "submit" at bounding box center [539, 276] width 6 height 6
click at [510, 381] on link "N/A" at bounding box center [516, 386] width 12 height 10
type input "*"
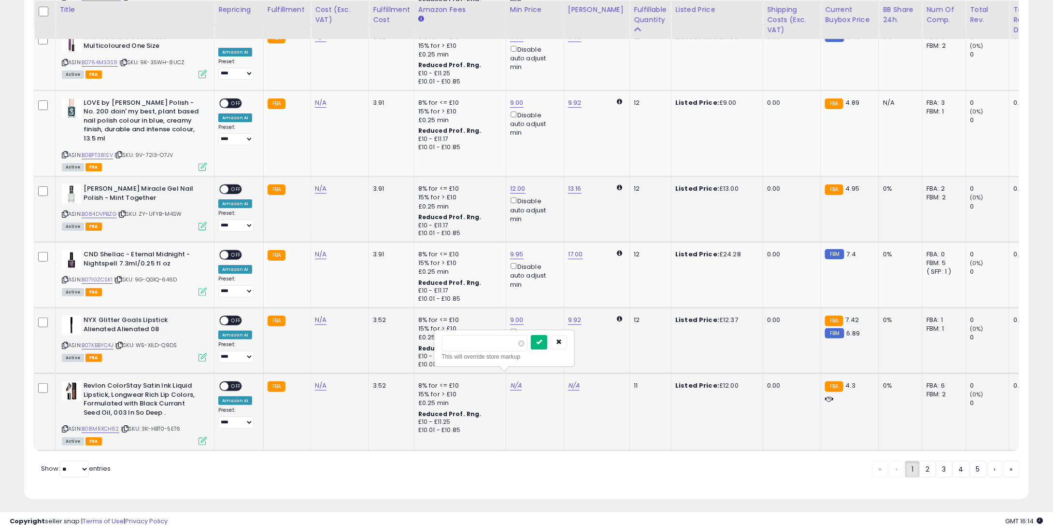
click at [542, 340] on icon "submit" at bounding box center [539, 342] width 6 height 6
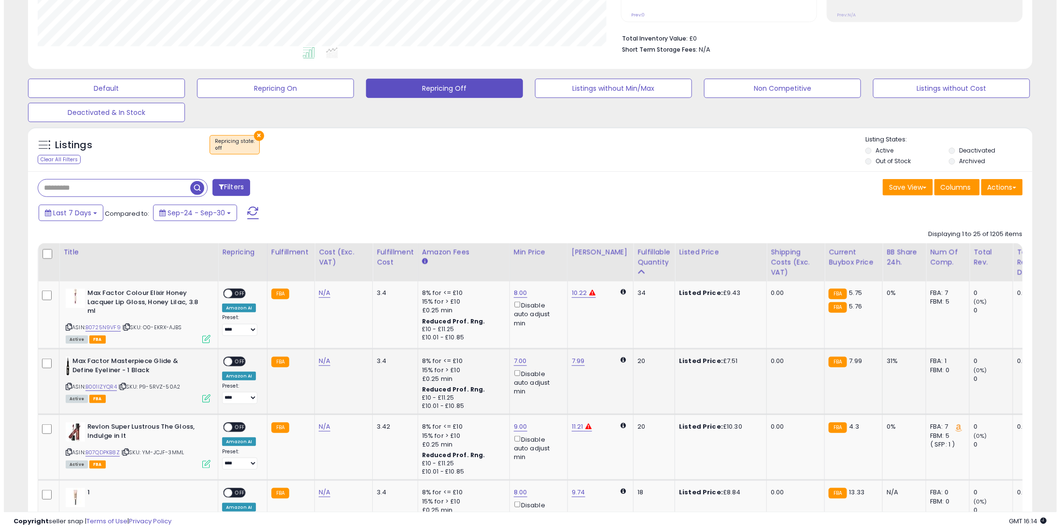
scroll to position [241, 0]
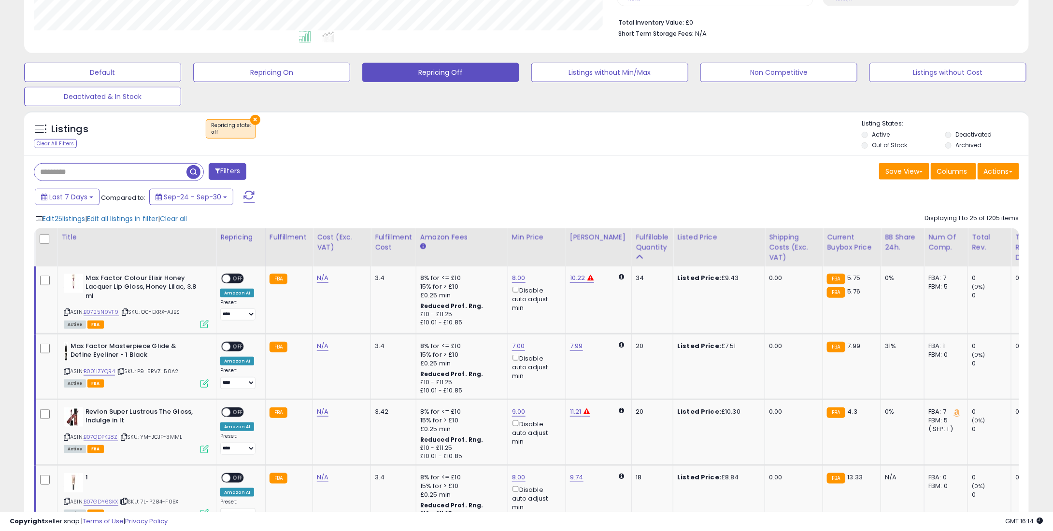
click at [43, 233] on div at bounding box center [46, 239] width 14 height 14
click at [47, 233] on div at bounding box center [46, 239] width 14 height 14
click at [65, 219] on span "Edit 25 listings" at bounding box center [64, 219] width 43 height 10
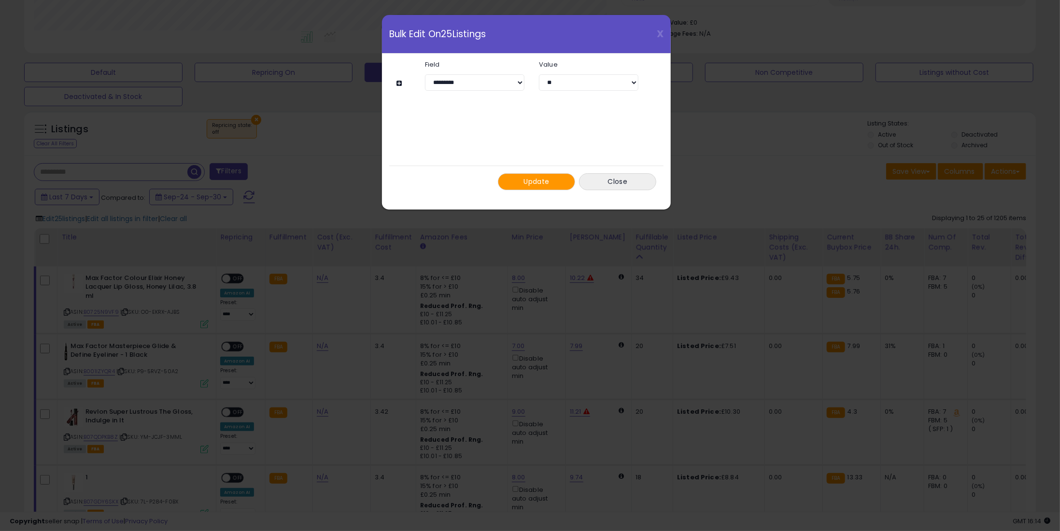
click at [521, 186] on button "Update" at bounding box center [536, 181] width 77 height 17
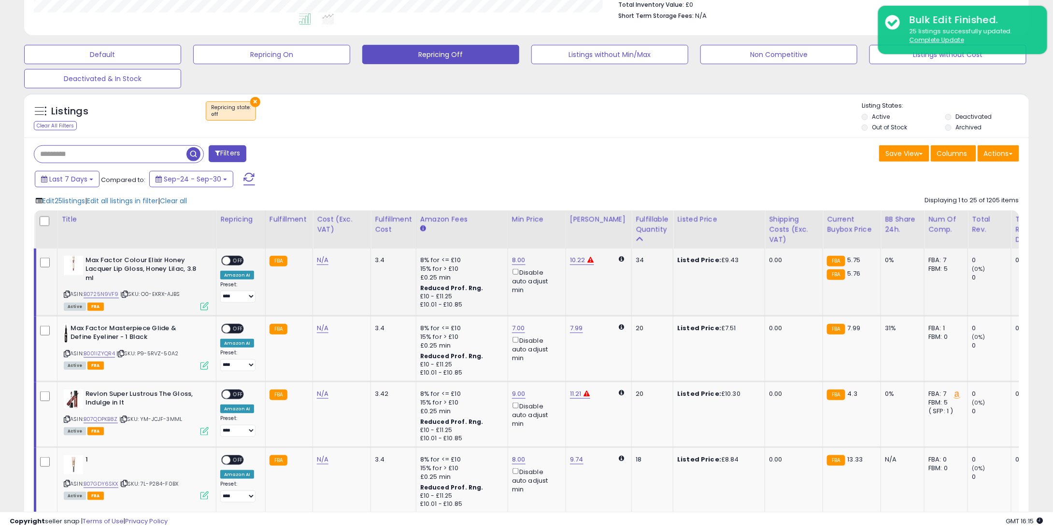
scroll to position [290, 0]
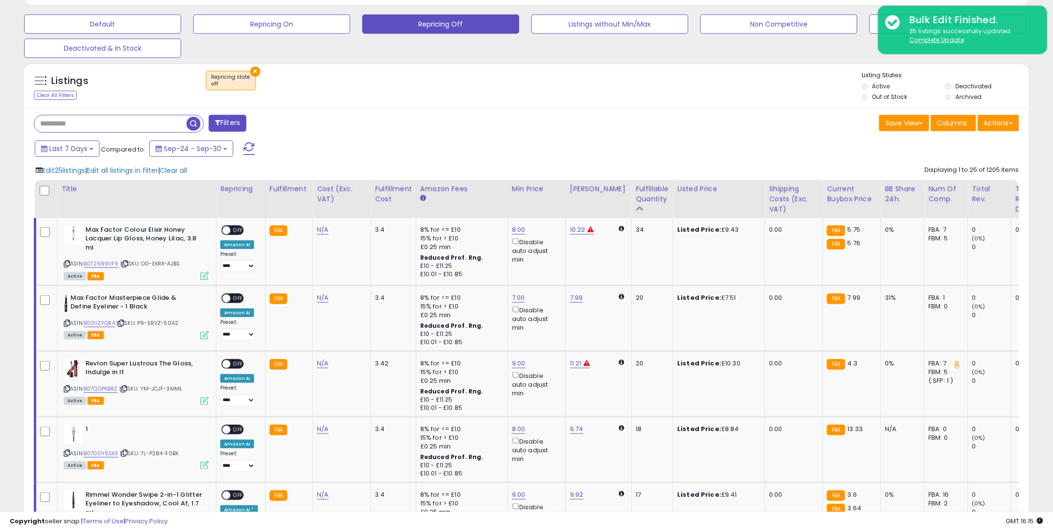
click at [600, 131] on div "Save View Save As New View Update Current View Columns Actions Import Export Vi…" at bounding box center [776, 124] width 500 height 19
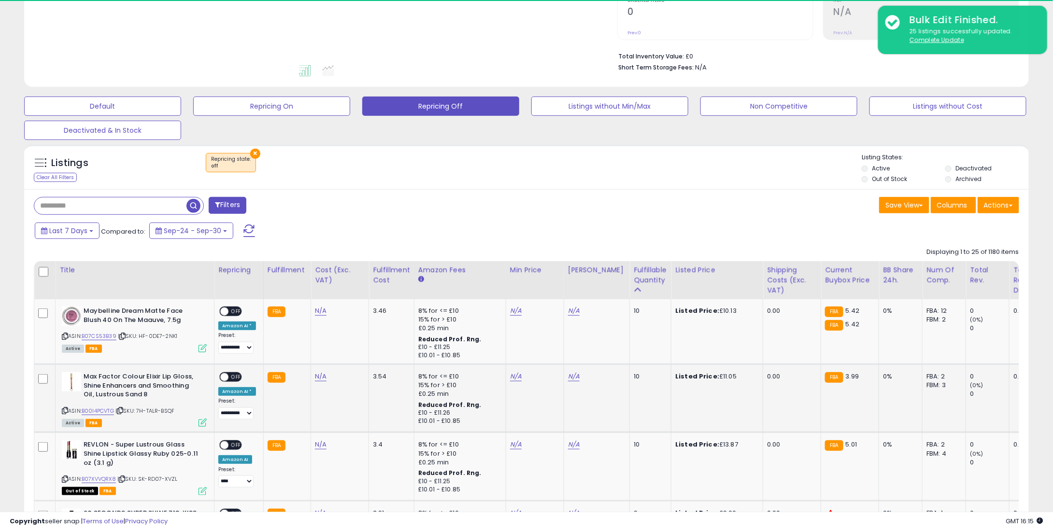
scroll to position [212, 0]
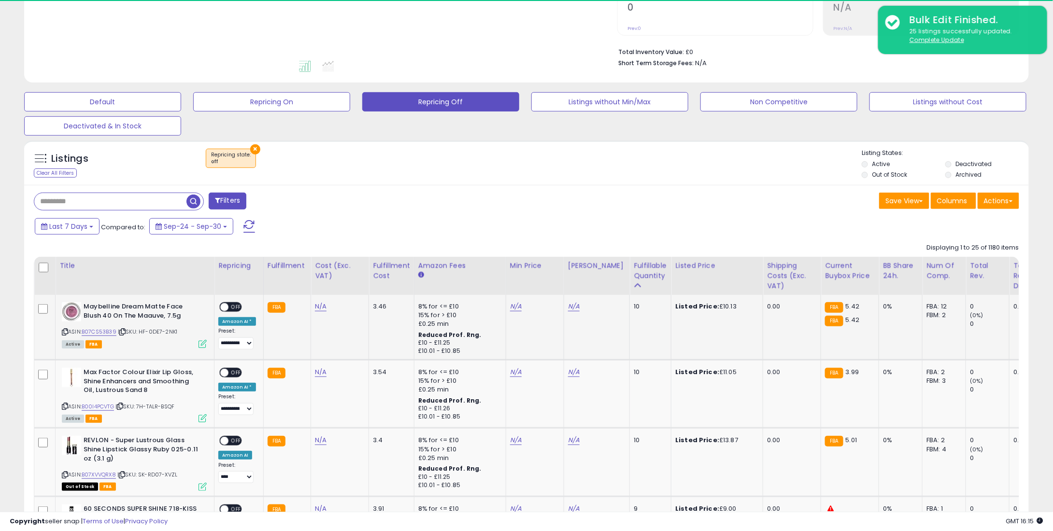
click at [506, 313] on td "N/A" at bounding box center [535, 327] width 58 height 65
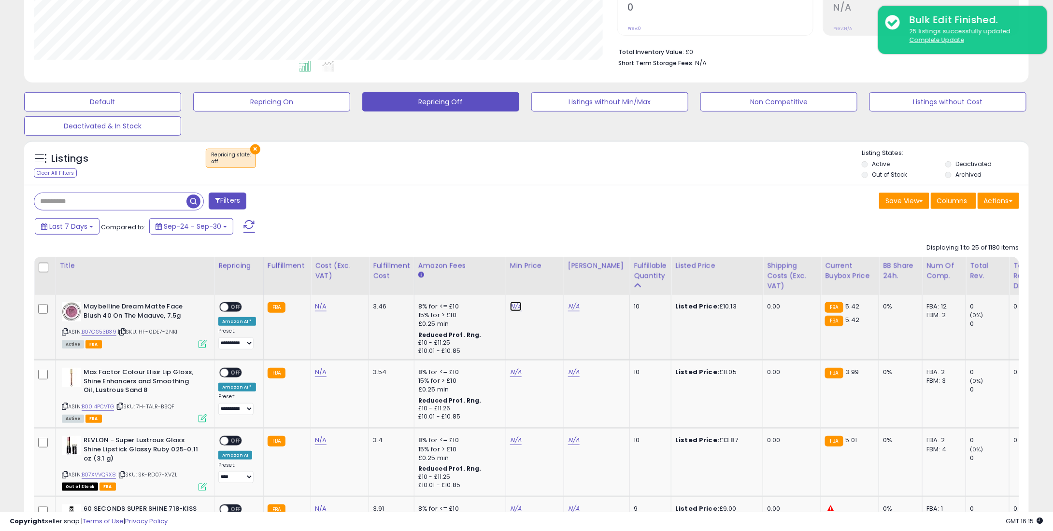
click at [510, 308] on link "N/A" at bounding box center [516, 307] width 12 height 10
type input "*"
type input "****"
click at [547, 277] on button "submit" at bounding box center [539, 274] width 16 height 14
click at [514, 366] on td "N/A" at bounding box center [535, 394] width 58 height 68
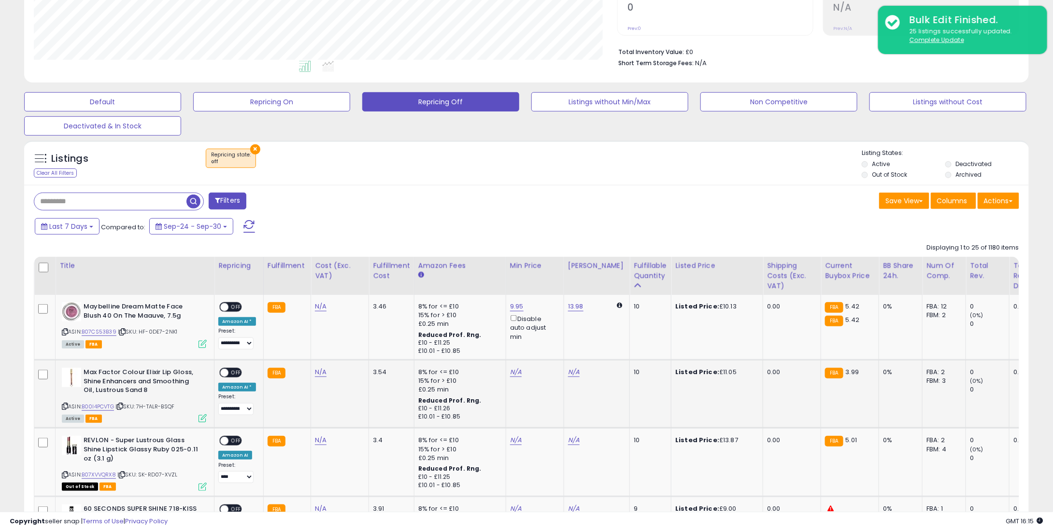
click at [506, 384] on td "N/A" at bounding box center [535, 394] width 58 height 68
click at [510, 374] on link "N/A" at bounding box center [516, 373] width 12 height 10
type input "*"
type input "****"
drag, startPoint x: 559, startPoint y: 329, endPoint x: 556, endPoint y: 335, distance: 6.7
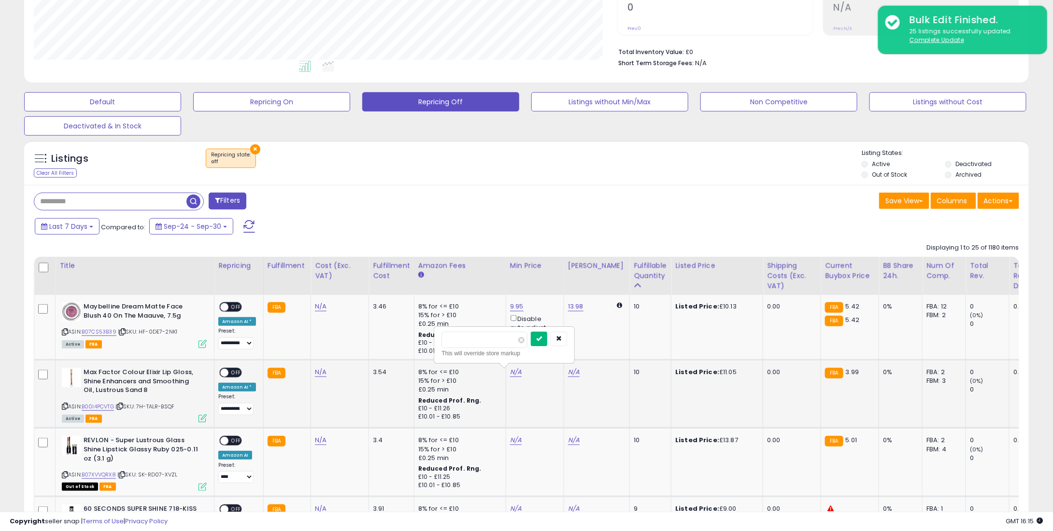
click at [558, 332] on div "**** This will override store markup" at bounding box center [504, 344] width 139 height 35
click at [547, 335] on button "submit" at bounding box center [539, 339] width 16 height 14
click at [510, 441] on div "N/A" at bounding box center [533, 440] width 46 height 9
click at [510, 441] on link "N/A" at bounding box center [516, 441] width 12 height 10
type input "*"
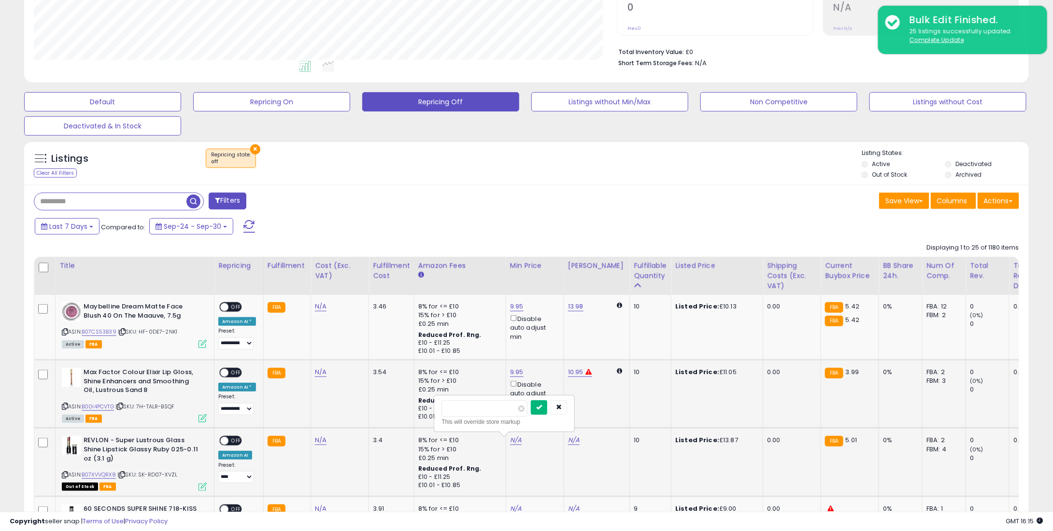
type input "****"
click at [547, 404] on button "submit" at bounding box center [539, 407] width 16 height 14
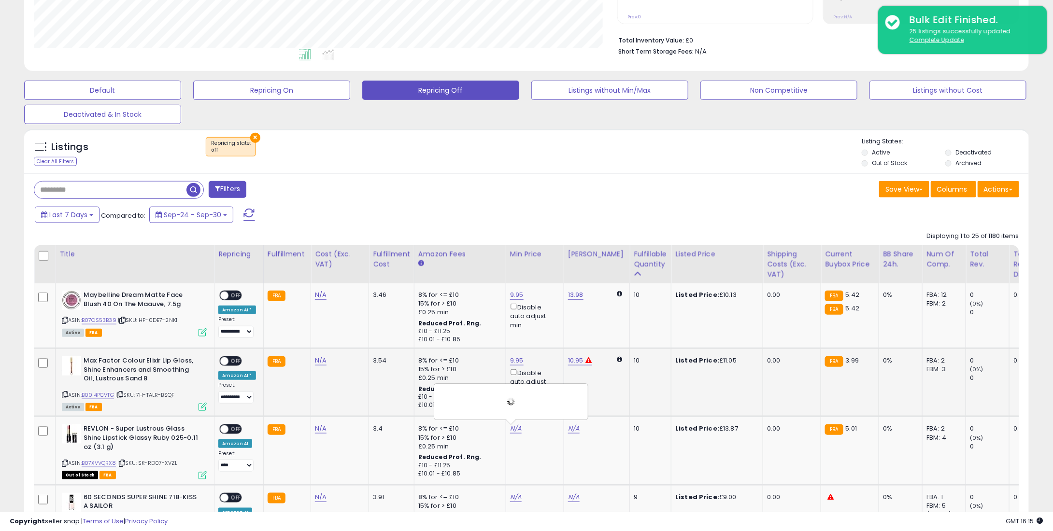
scroll to position [454, 0]
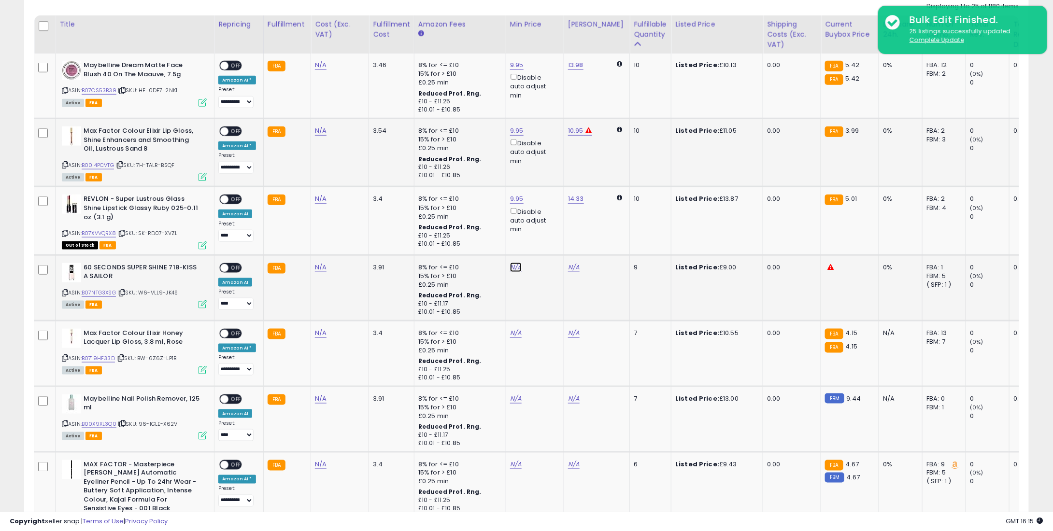
click at [510, 264] on link "N/A" at bounding box center [516, 268] width 12 height 10
type input "*"
click at [542, 235] on icon "submit" at bounding box center [539, 234] width 6 height 6
click at [514, 332] on link "N/A" at bounding box center [516, 333] width 12 height 10
type input "*"
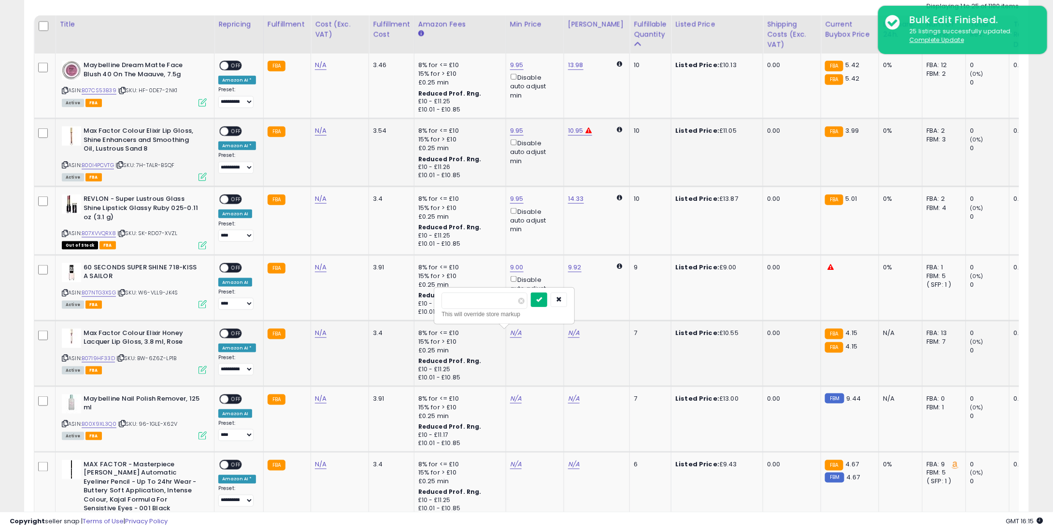
click at [542, 299] on icon "submit" at bounding box center [539, 300] width 6 height 6
click at [509, 393] on td "N/A" at bounding box center [535, 419] width 58 height 66
click at [511, 392] on td "N/A" at bounding box center [535, 419] width 58 height 66
click at [512, 392] on td "N/A" at bounding box center [535, 419] width 58 height 66
click at [513, 396] on link "N/A" at bounding box center [516, 399] width 12 height 10
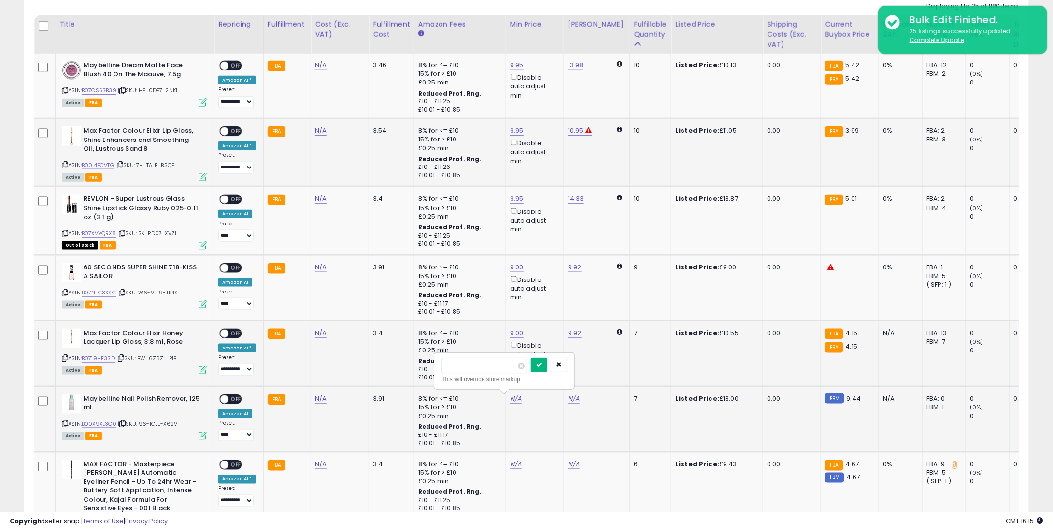
type input "**"
click at [547, 362] on button "submit" at bounding box center [539, 365] width 16 height 14
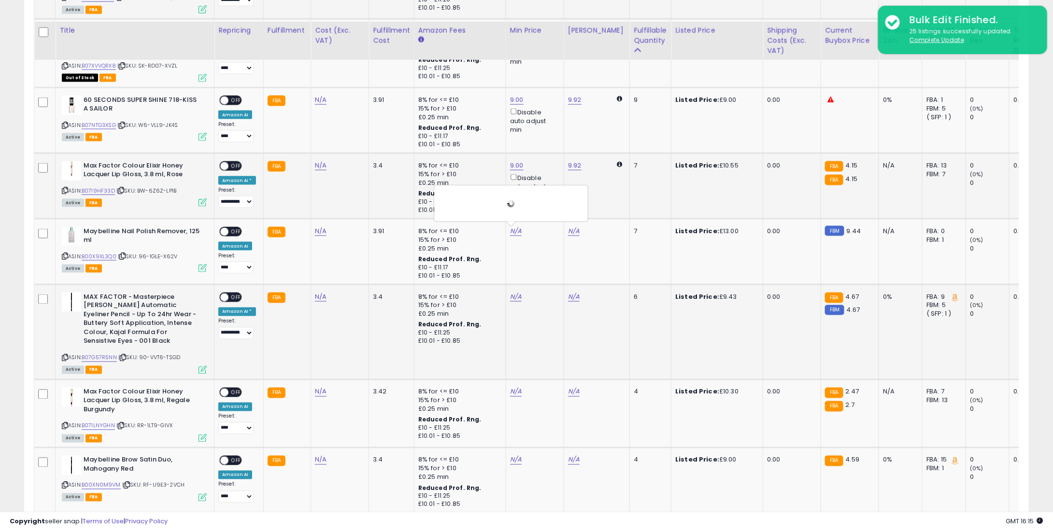
scroll to position [647, 0]
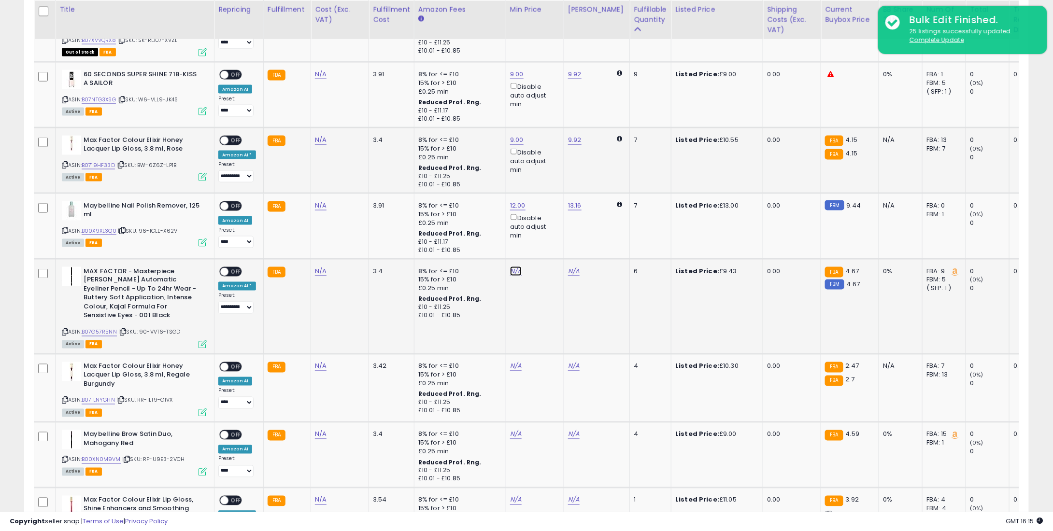
click at [510, 271] on link "N/A" at bounding box center [516, 272] width 12 height 10
type input "*"
click at [542, 237] on icon "submit" at bounding box center [539, 237] width 6 height 6
click at [518, 369] on div "N/A" at bounding box center [533, 366] width 46 height 9
click at [518, 362] on div "N/A" at bounding box center [533, 366] width 46 height 9
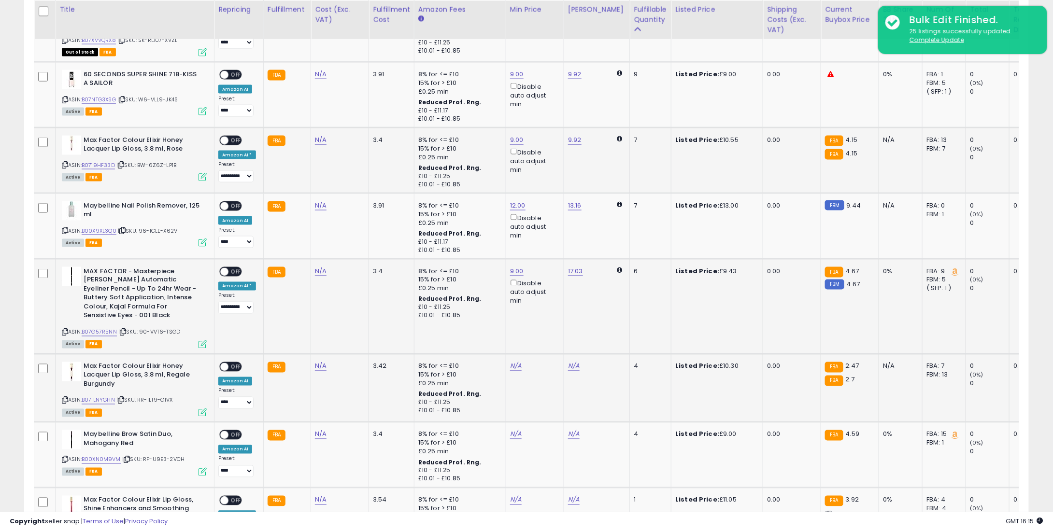
click at [518, 362] on div "N/A" at bounding box center [533, 366] width 46 height 9
click at [516, 363] on link "N/A" at bounding box center [516, 367] width 12 height 10
type input "*"
click at [542, 329] on icon "submit" at bounding box center [539, 332] width 6 height 6
click at [513, 430] on link "N/A" at bounding box center [516, 435] width 12 height 10
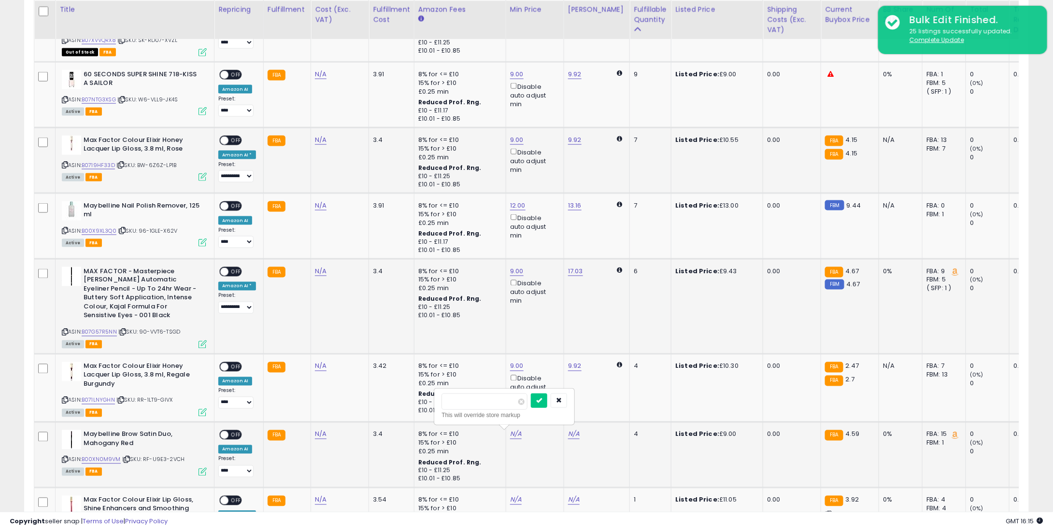
type input "*"
click at [557, 392] on div "* This will override store markup" at bounding box center [504, 406] width 139 height 35
click at [547, 403] on button "submit" at bounding box center [539, 401] width 16 height 14
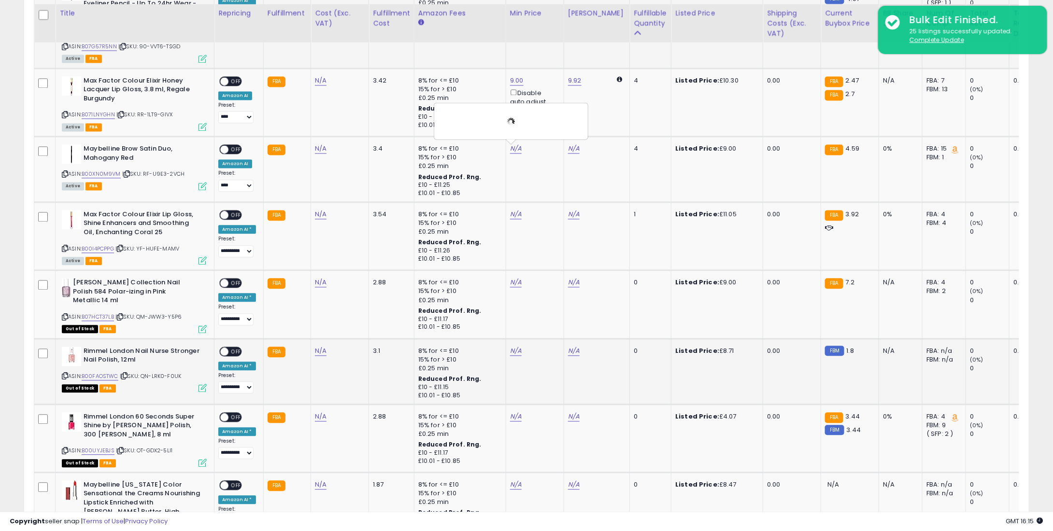
scroll to position [936, 0]
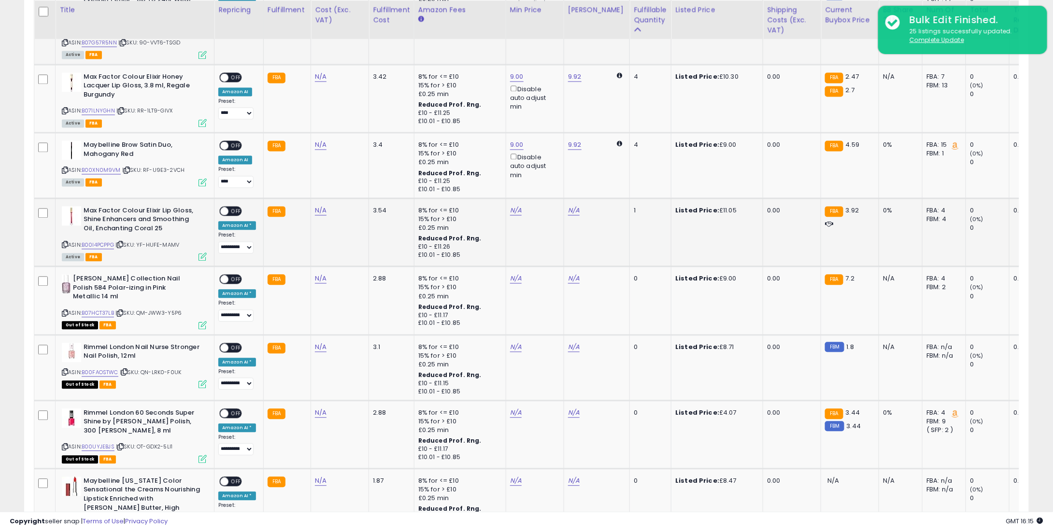
click at [506, 212] on td "N/A" at bounding box center [535, 232] width 58 height 68
drag, startPoint x: 504, startPoint y: 212, endPoint x: 510, endPoint y: 209, distance: 7.1
click at [506, 212] on td "N/A" at bounding box center [535, 232] width 58 height 68
click at [510, 203] on td "N/A" at bounding box center [535, 232] width 58 height 68
click at [515, 216] on td "N/A" at bounding box center [535, 232] width 58 height 68
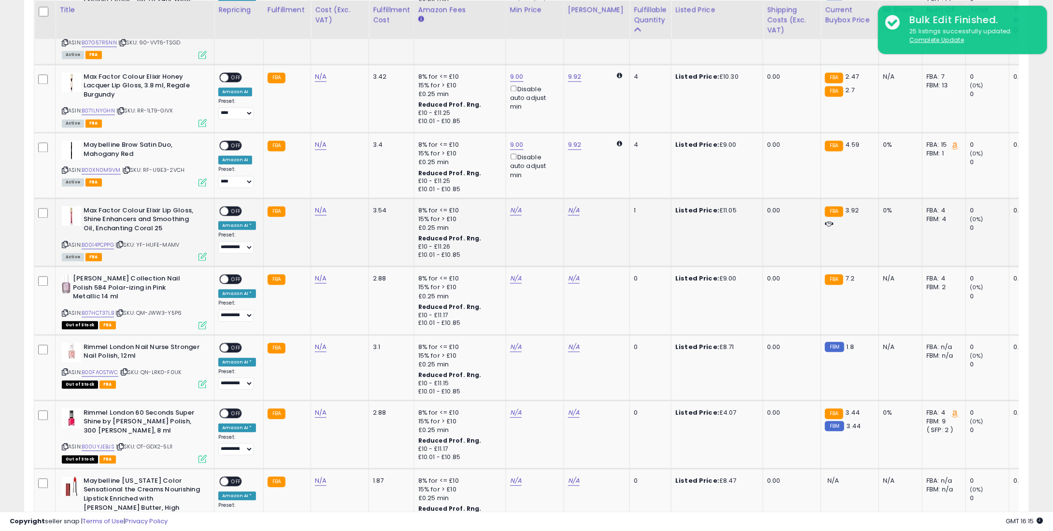
click at [518, 211] on div "N/A" at bounding box center [533, 210] width 46 height 9
click at [512, 211] on link "N/A" at bounding box center [516, 211] width 12 height 10
type input "*"
click at [547, 177] on button "submit" at bounding box center [539, 177] width 16 height 14
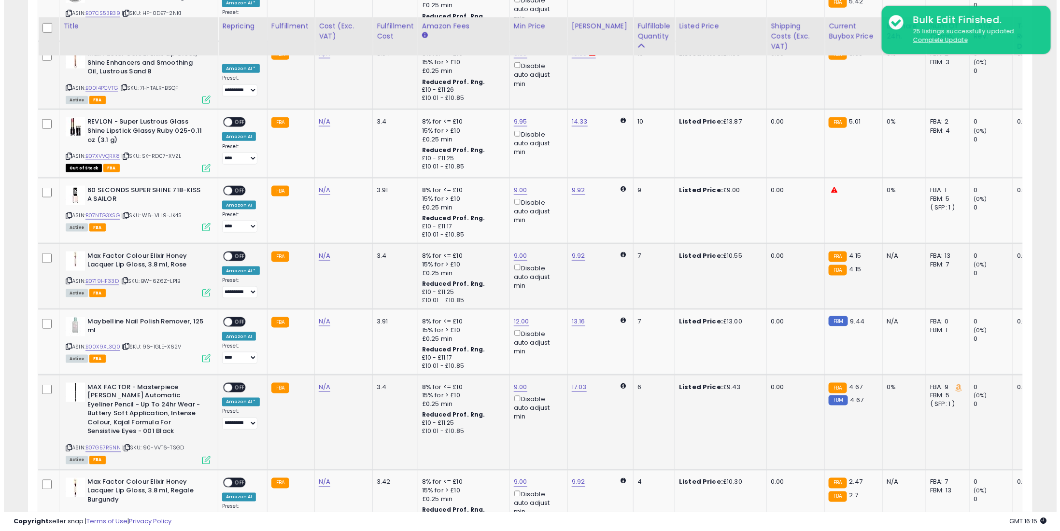
scroll to position [309, 0]
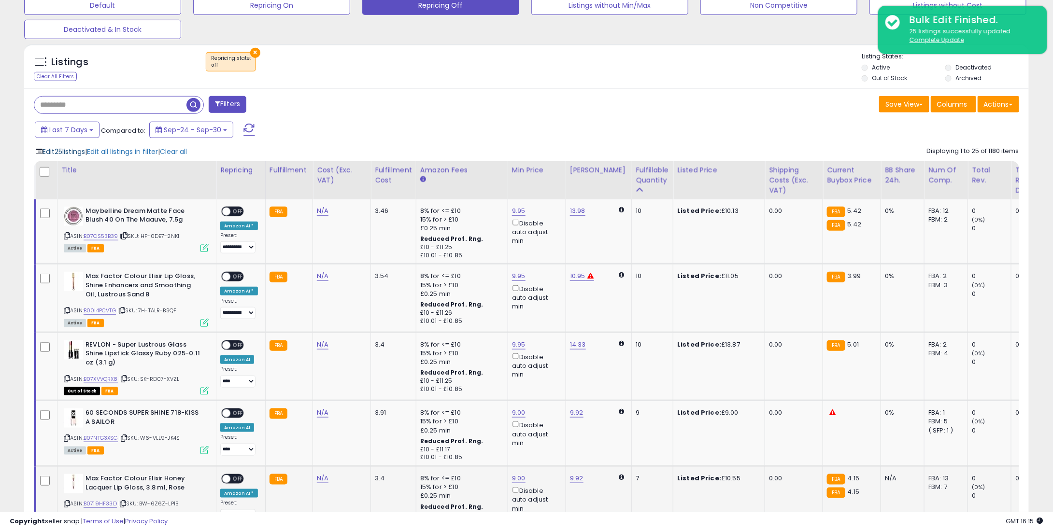
click at [79, 152] on span "Edit 25 listings" at bounding box center [64, 152] width 43 height 10
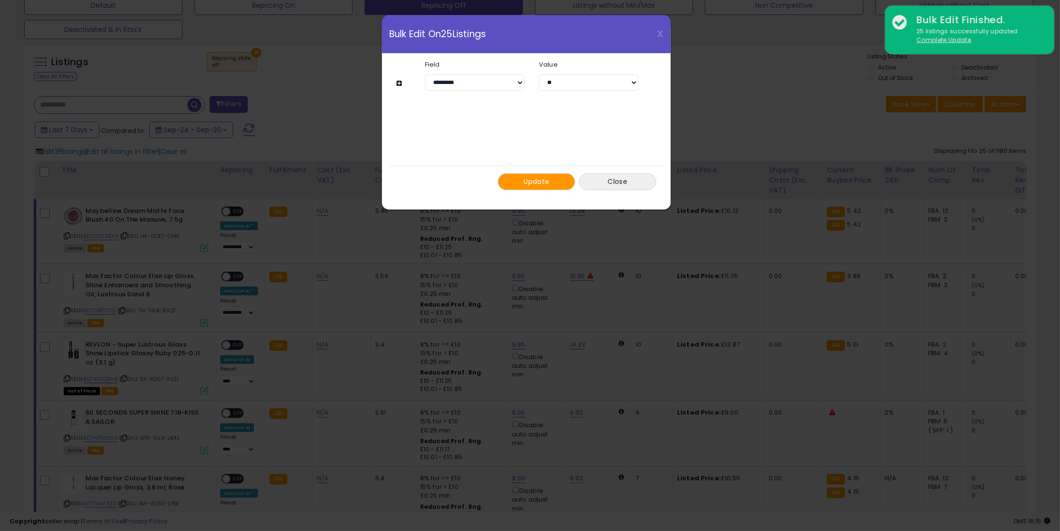
click at [535, 177] on span "Update" at bounding box center [537, 182] width 26 height 10
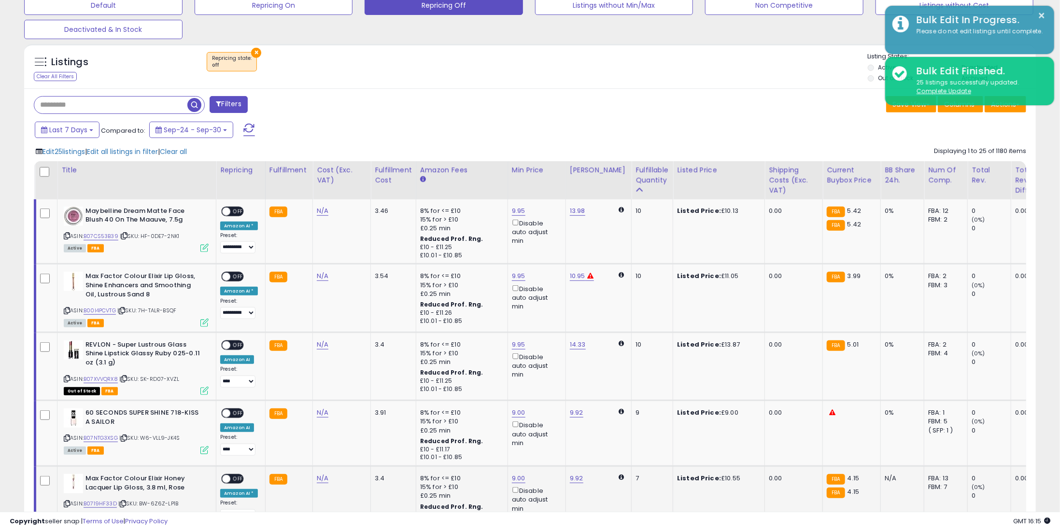
click at [758, 138] on div "Last 7 Days Compared to: Sep-24 - Sep-30" at bounding box center [404, 131] width 744 height 22
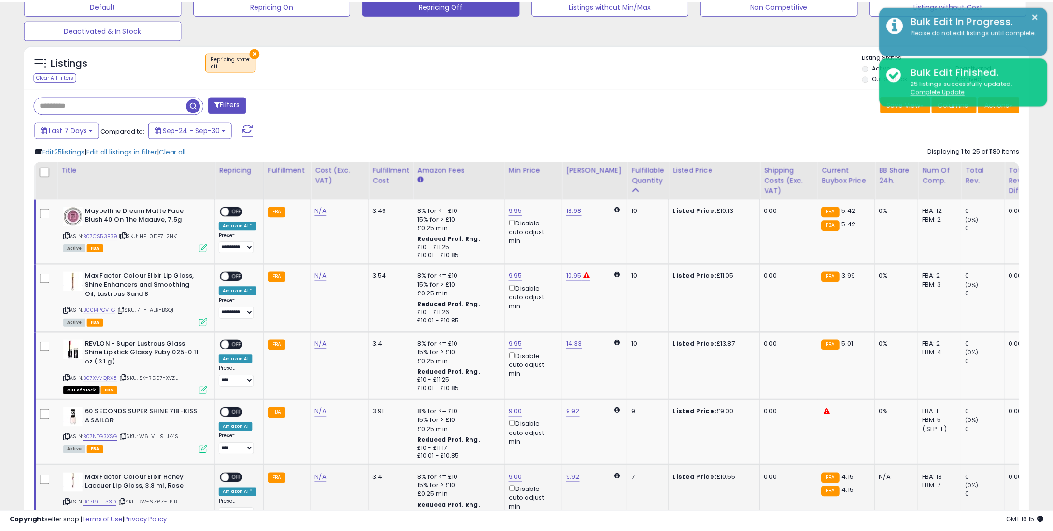
scroll to position [482769, 482384]
